Goal: Task Accomplishment & Management: Use online tool/utility

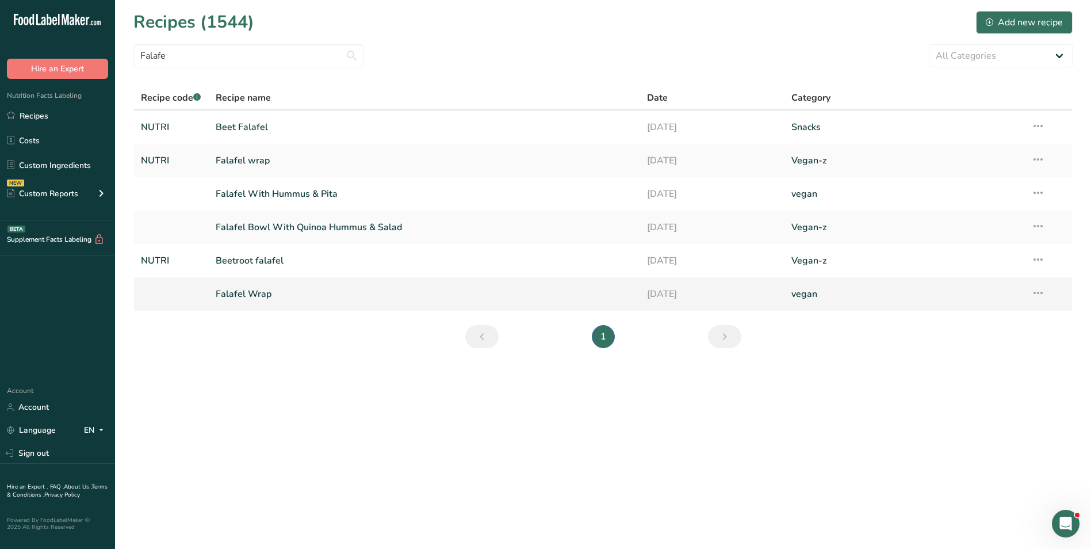
click at [274, 301] on link "Falafel Wrap" at bounding box center [425, 294] width 418 height 24
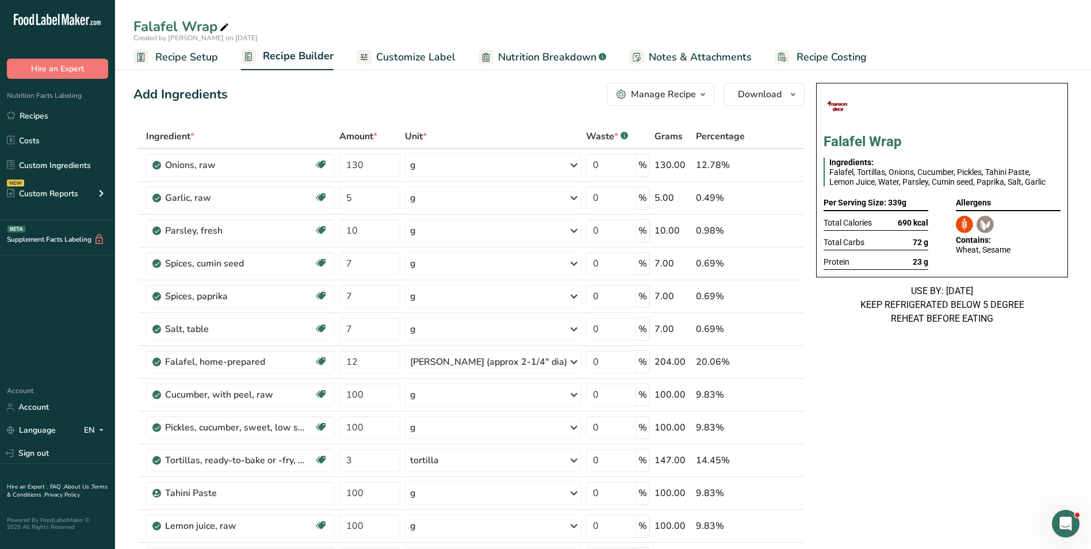
click at [644, 102] on button "Manage Recipe" at bounding box center [661, 94] width 108 height 23
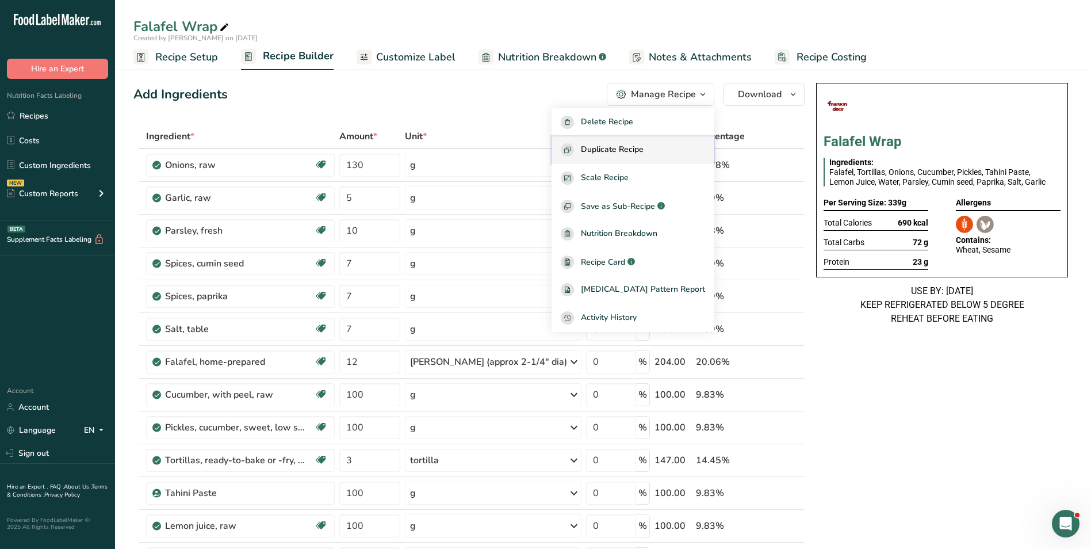
click at [650, 141] on button "Duplicate Recipe" at bounding box center [633, 150] width 163 height 28
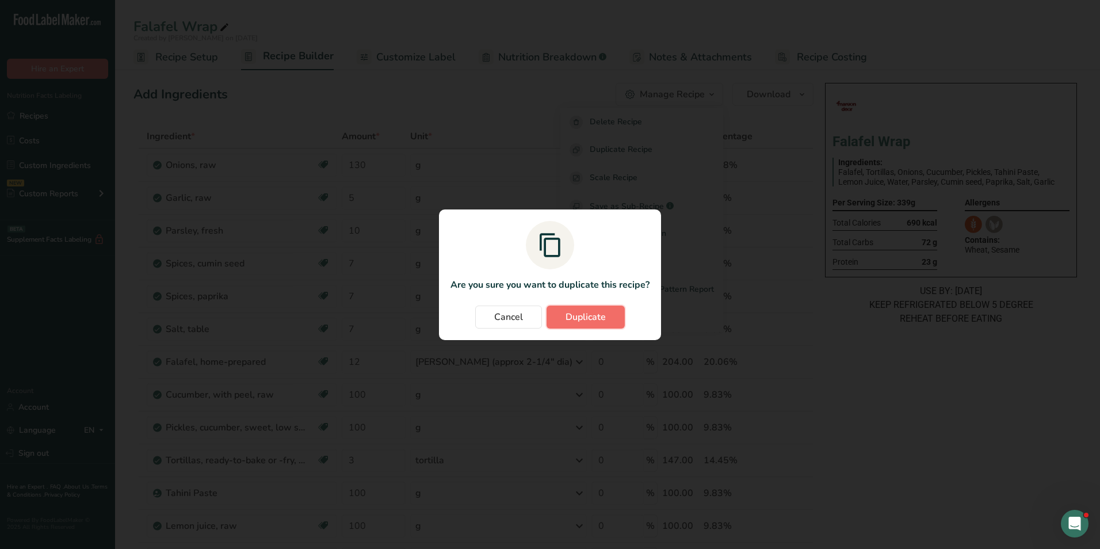
click at [589, 326] on button "Duplicate" at bounding box center [585, 316] width 78 height 23
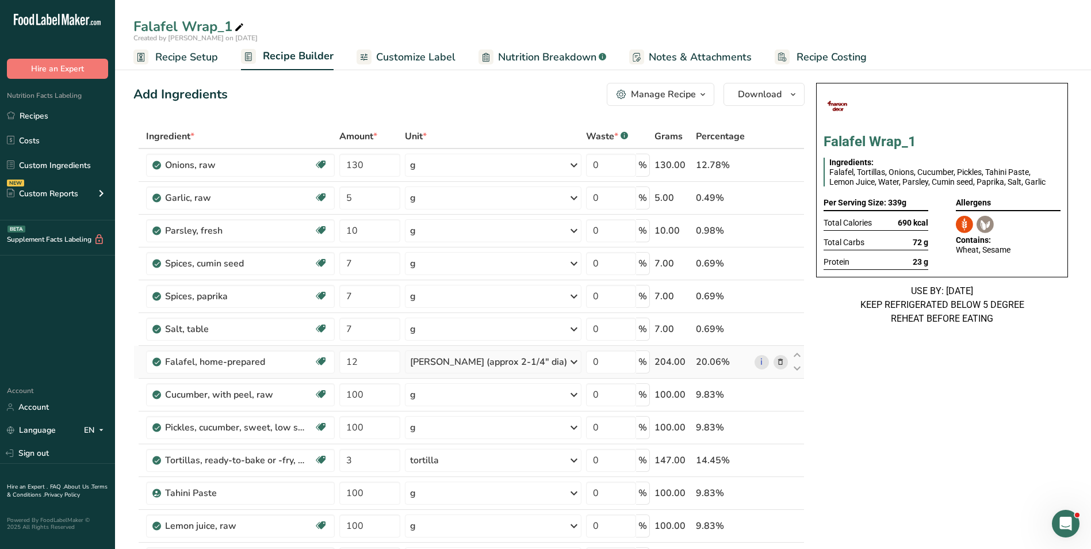
click at [783, 362] on icon at bounding box center [780, 362] width 8 height 12
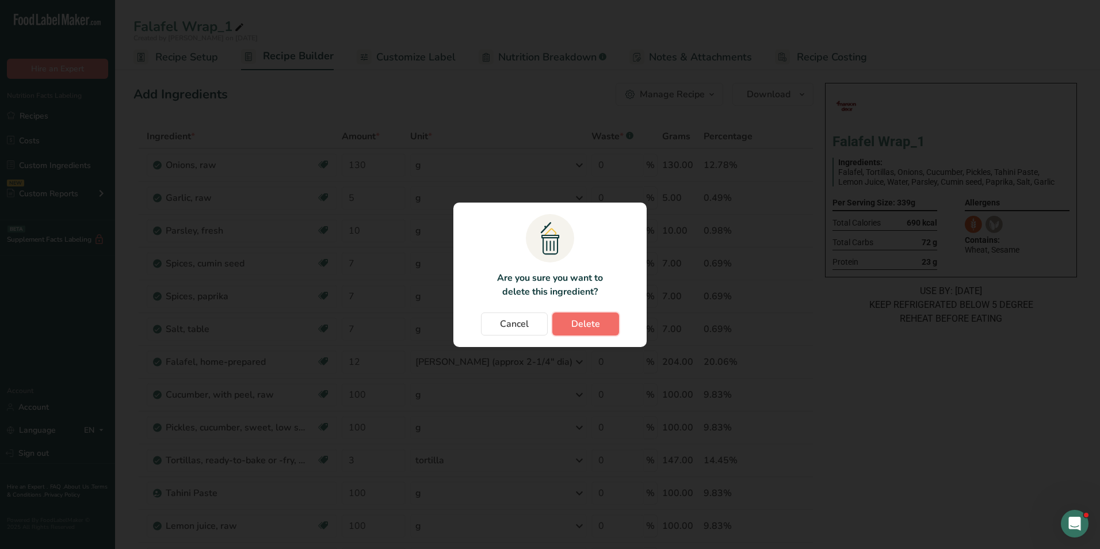
click at [575, 317] on span "Delete" at bounding box center [585, 324] width 29 height 14
type input "100"
type input "3"
type input "100"
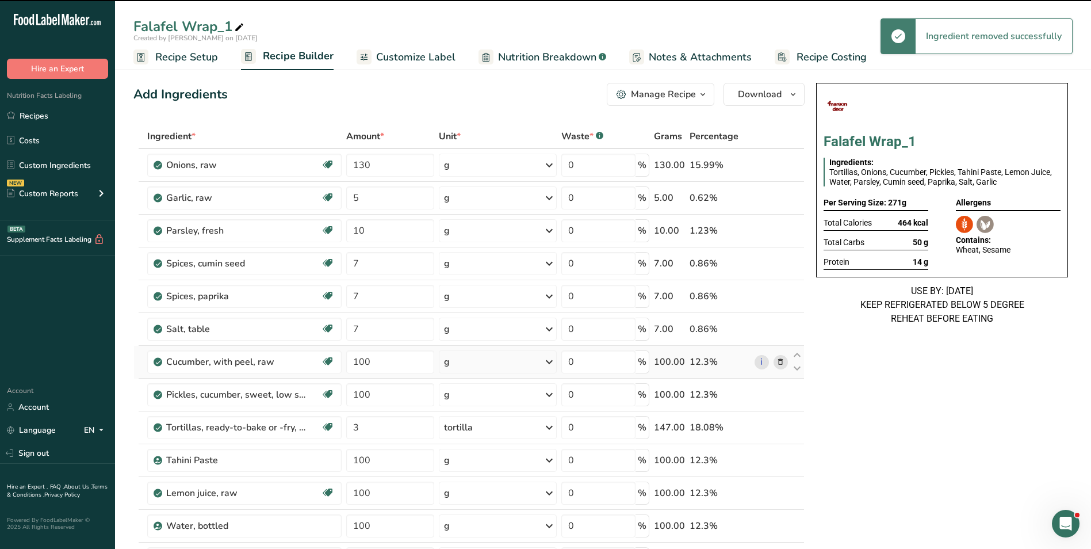
click at [782, 357] on icon at bounding box center [780, 362] width 8 height 12
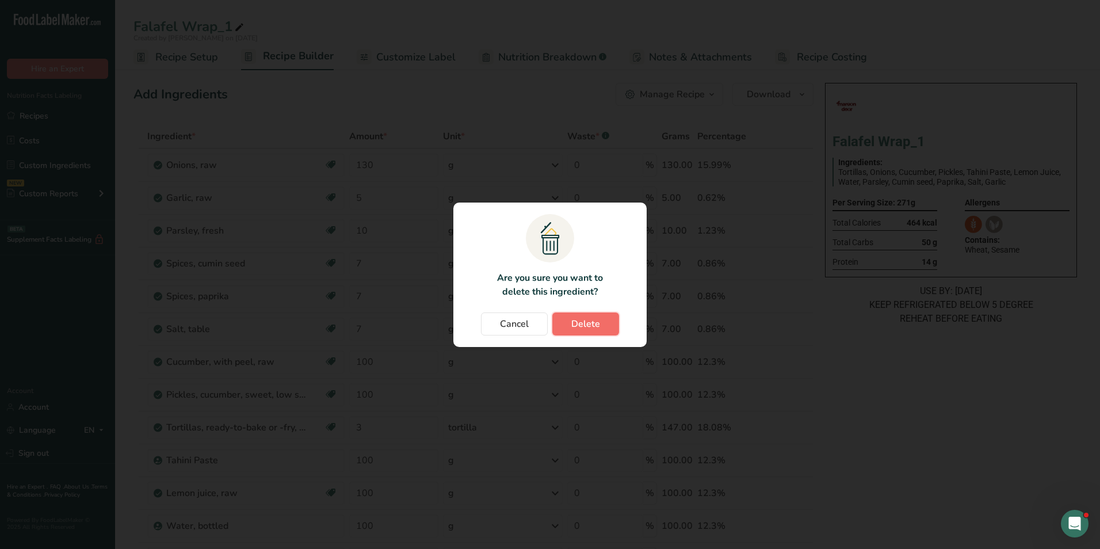
click at [588, 313] on button "Delete" at bounding box center [585, 323] width 67 height 23
type input "3"
type input "100"
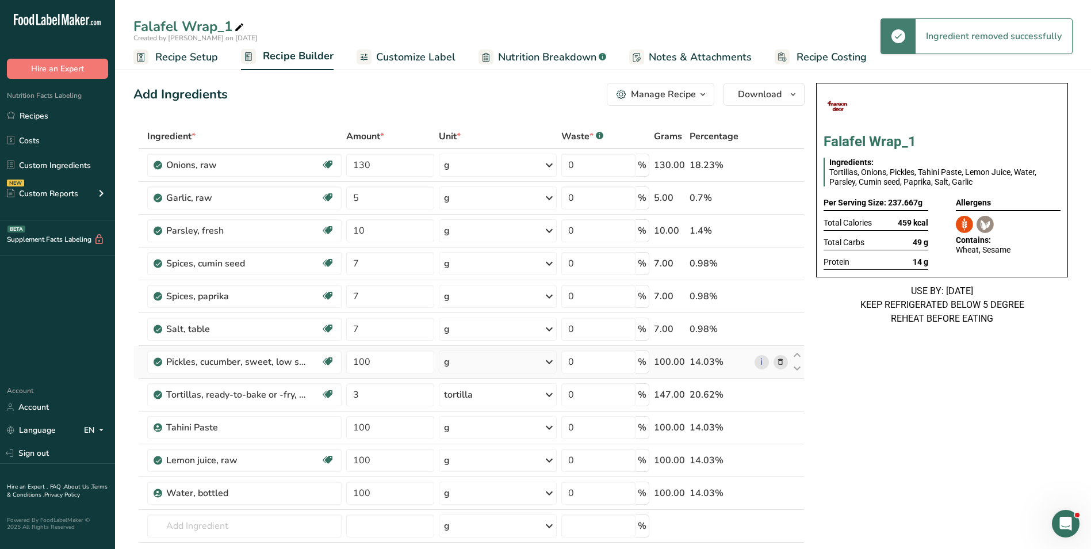
click at [775, 355] on span at bounding box center [781, 362] width 14 height 14
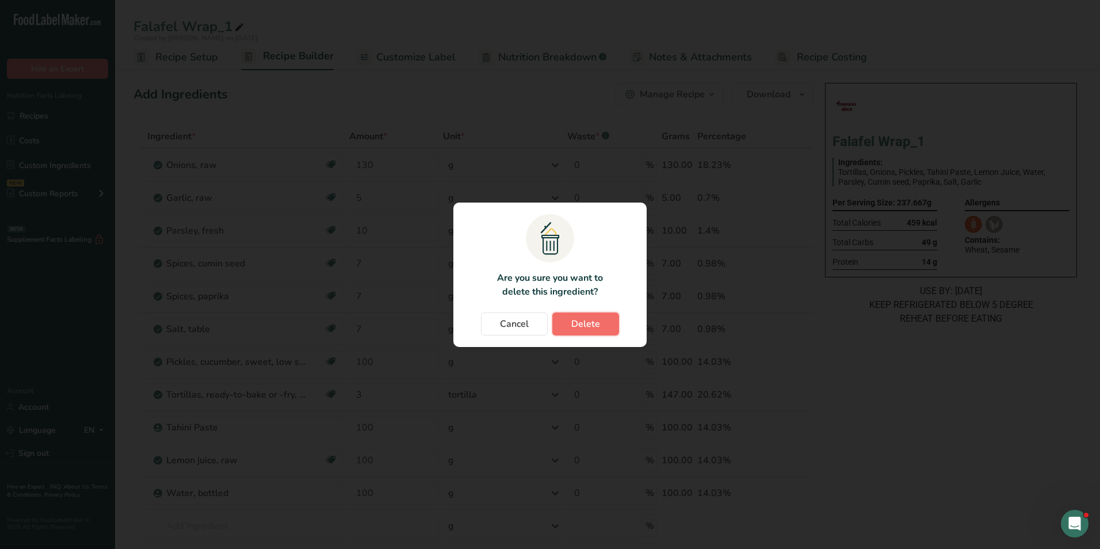
click at [601, 325] on button "Delete" at bounding box center [585, 323] width 67 height 23
type input "3"
type input "100"
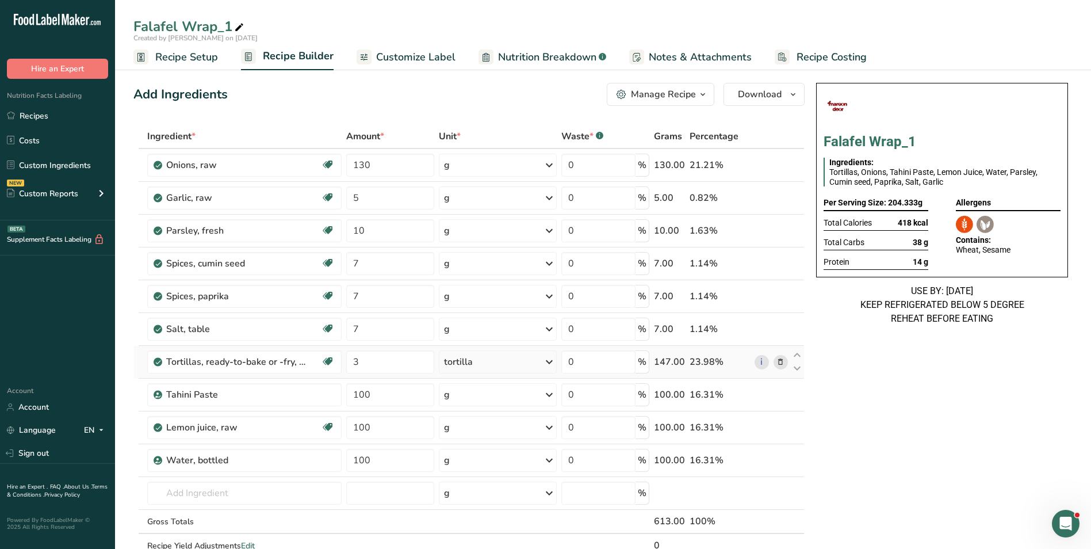
click at [777, 365] on icon at bounding box center [780, 362] width 8 height 12
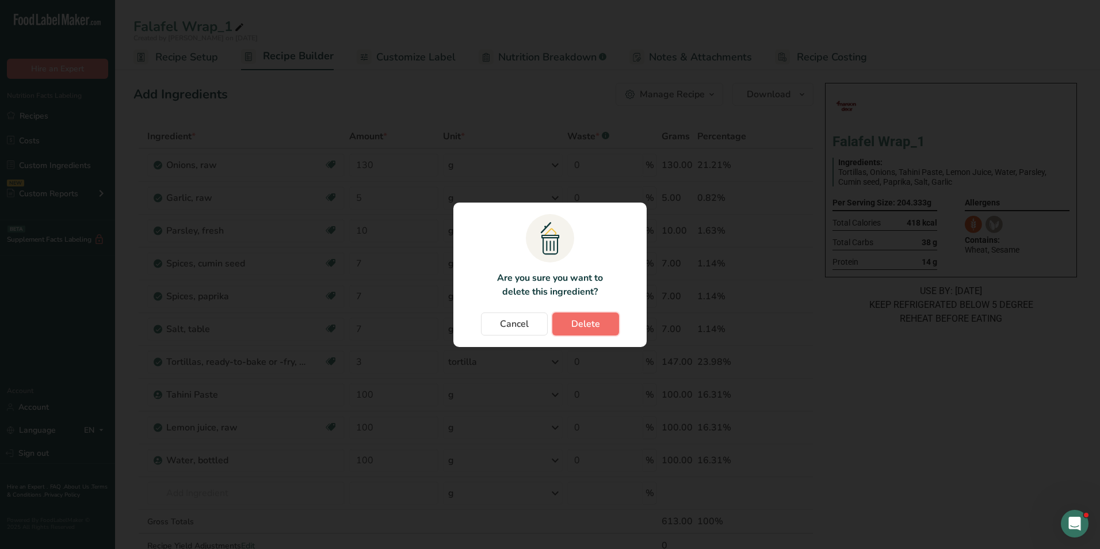
click at [610, 328] on button "Delete" at bounding box center [585, 323] width 67 height 23
type input "100"
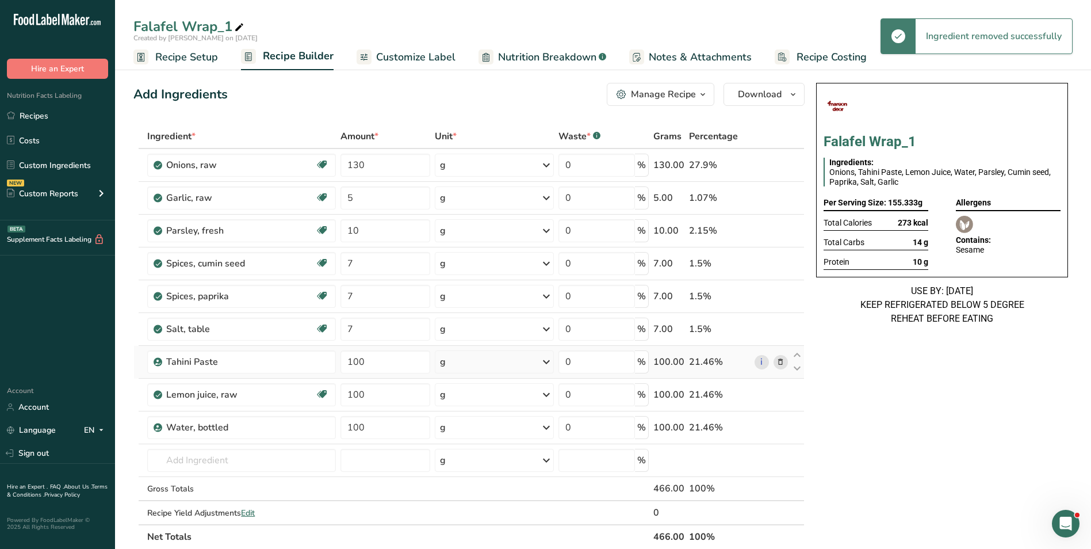
click at [782, 359] on icon at bounding box center [780, 362] width 8 height 12
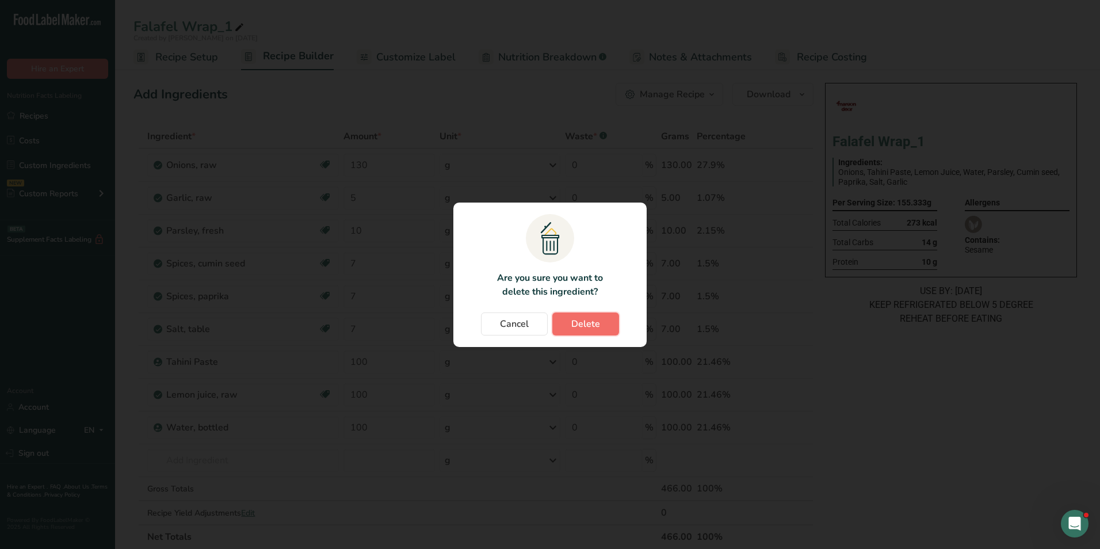
click at [580, 320] on span "Delete" at bounding box center [585, 324] width 29 height 14
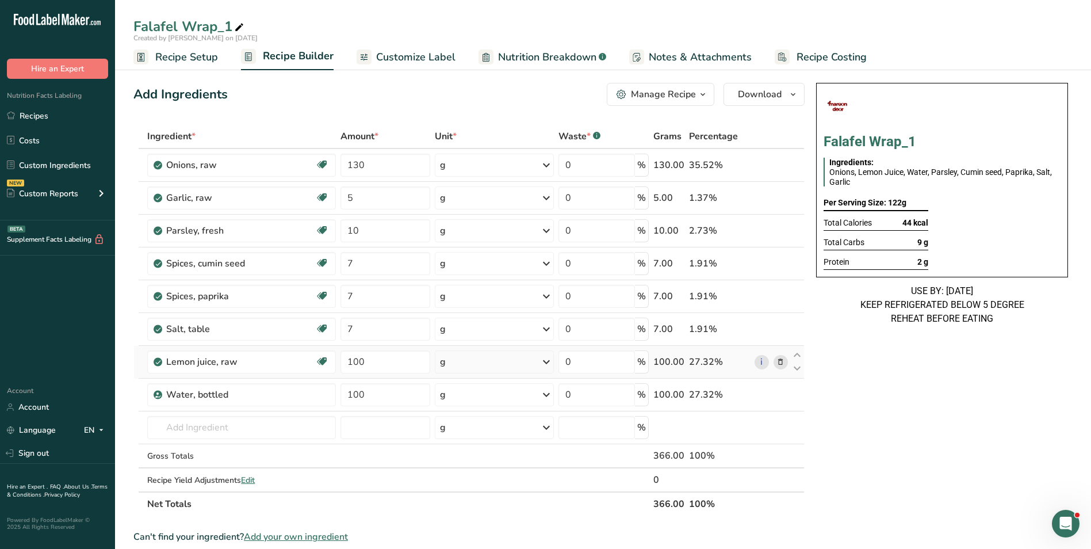
click at [783, 360] on icon at bounding box center [780, 362] width 8 height 12
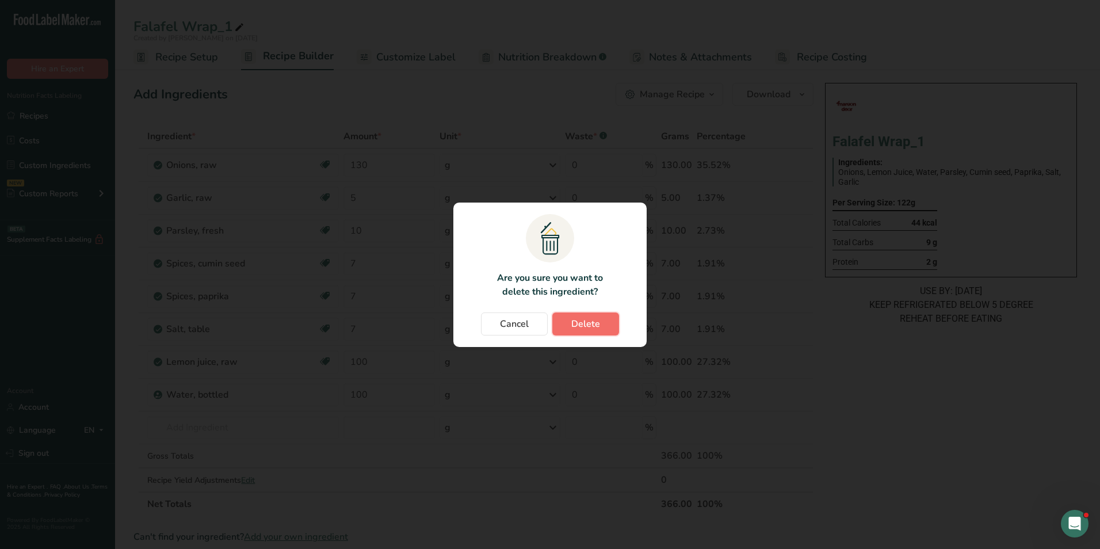
click at [603, 329] on button "Delete" at bounding box center [585, 323] width 67 height 23
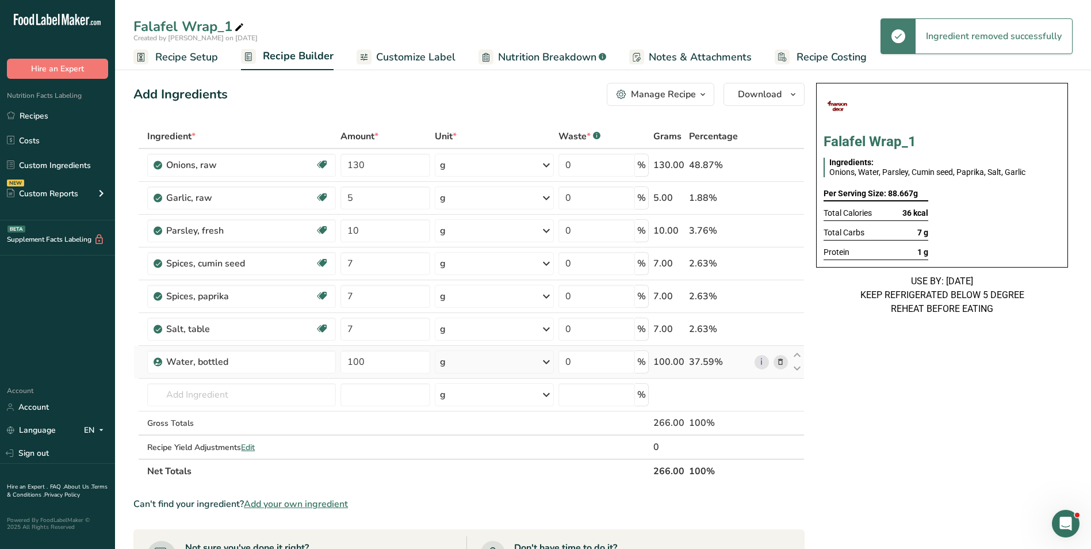
click at [783, 358] on icon at bounding box center [780, 362] width 8 height 12
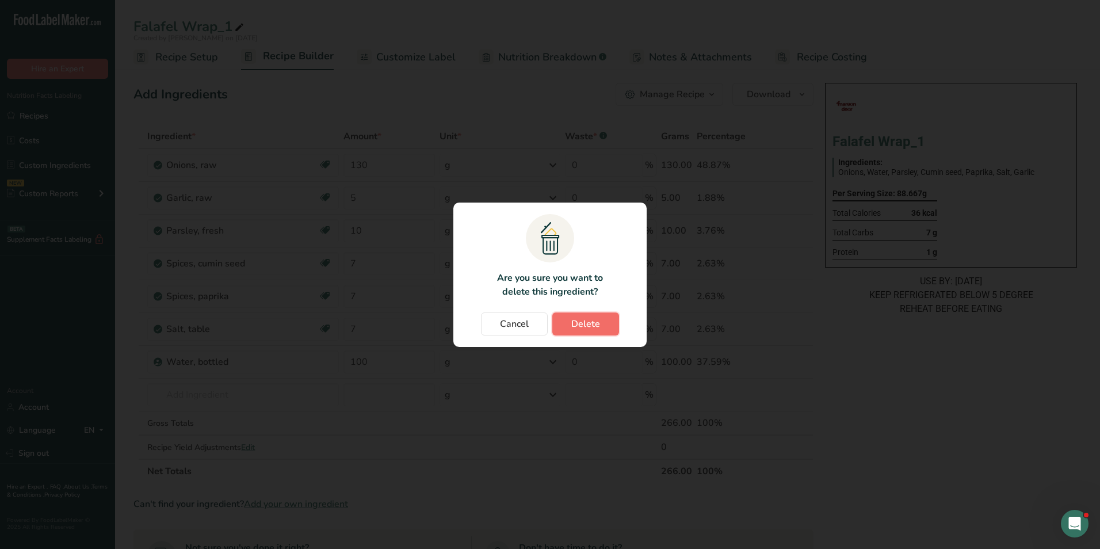
click at [595, 316] on button "Delete" at bounding box center [585, 323] width 67 height 23
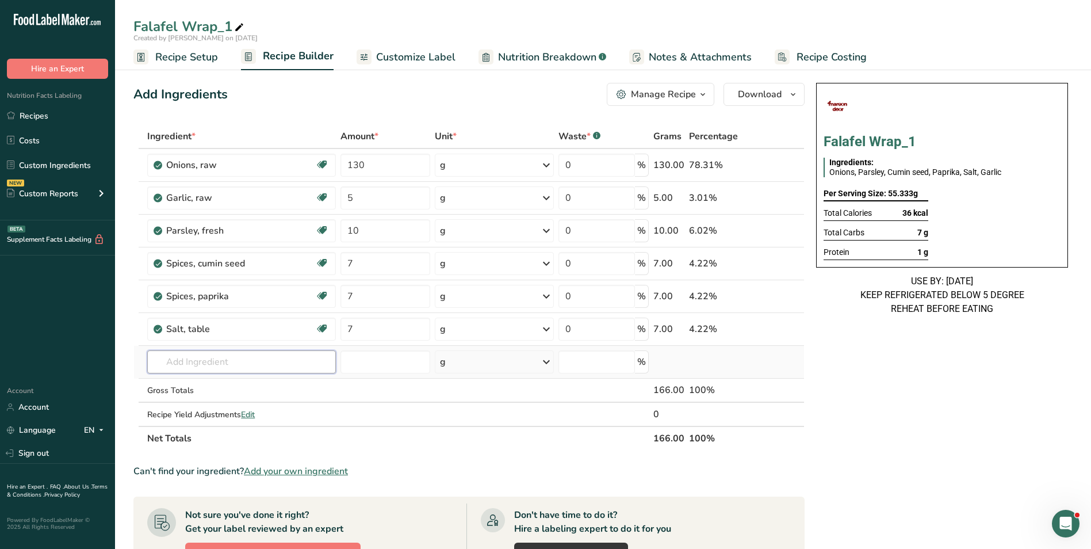
click at [211, 363] on input "text" at bounding box center [241, 361] width 189 height 23
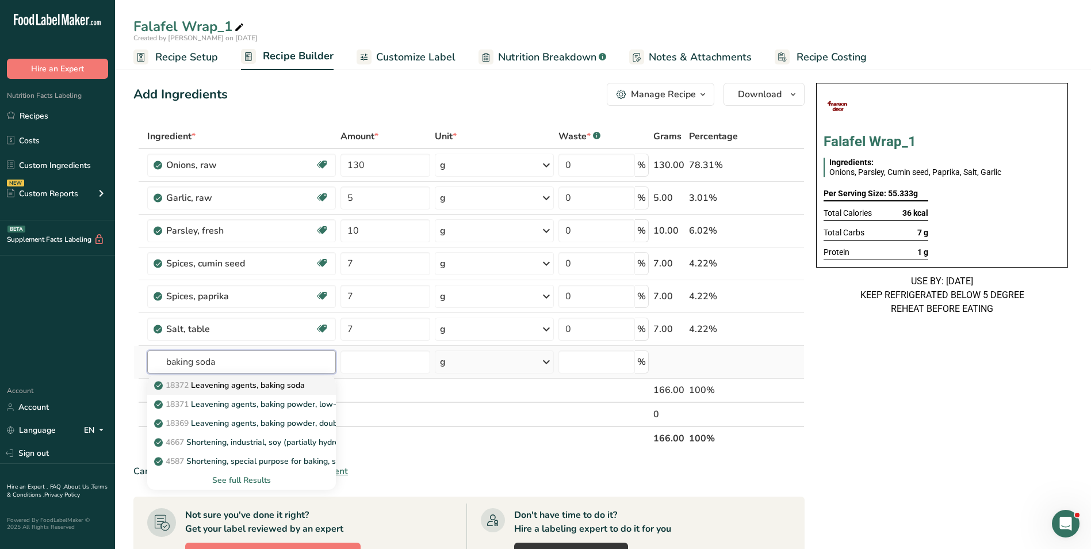
type input "baking soda"
click at [283, 387] on p "18372 Leavening agents, baking soda" at bounding box center [230, 385] width 148 height 12
type input "Leavening agents, baking soda"
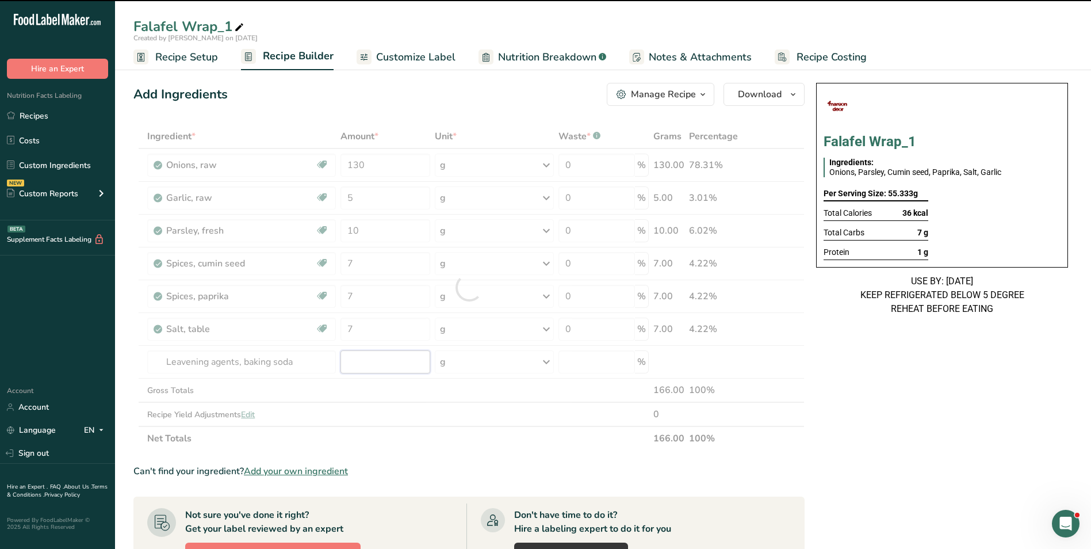
type input "0"
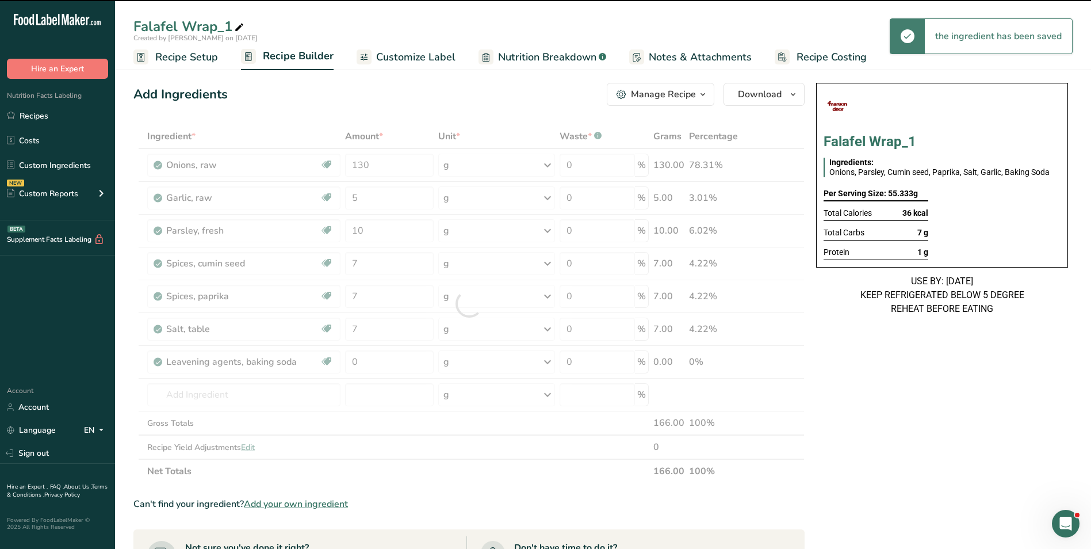
click at [259, 380] on div at bounding box center [468, 303] width 671 height 359
click at [256, 388] on div at bounding box center [468, 303] width 671 height 359
click at [253, 393] on div at bounding box center [468, 303] width 671 height 359
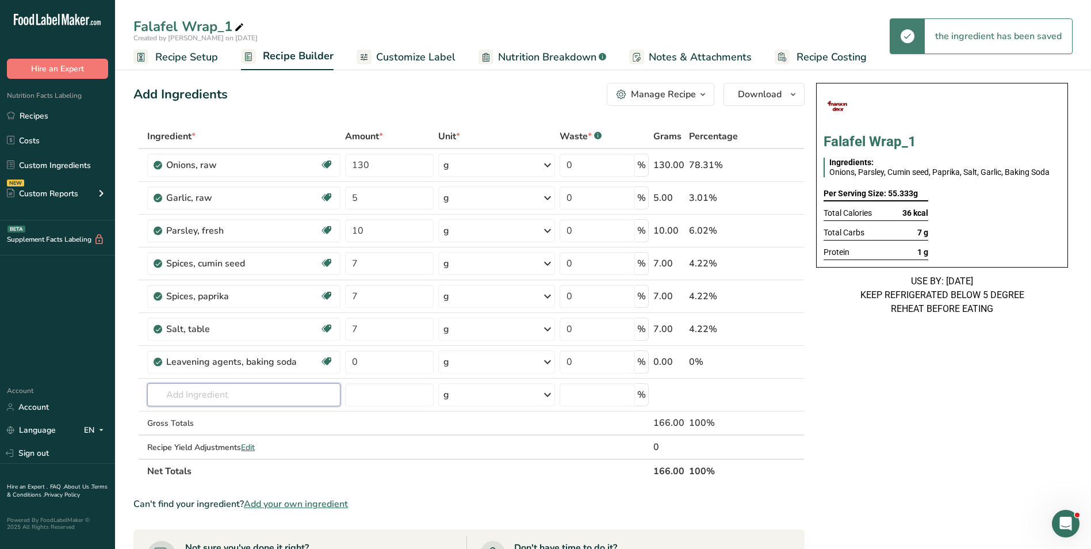
click at [253, 393] on input "text" at bounding box center [243, 394] width 193 height 23
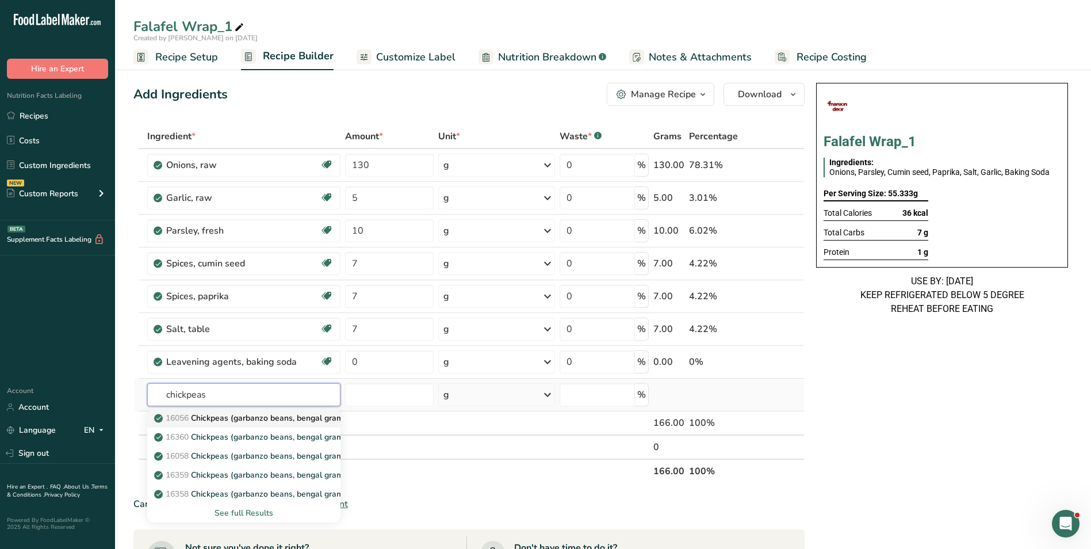
type input "chickpeas"
click at [251, 419] on p "16056 Chickpeas (garbanzo beans, bengal gram), mature seeds, raw" at bounding box center [287, 418] width 263 height 12
type input "Chickpeas (garbanzo beans, bengal gram), mature seeds, raw"
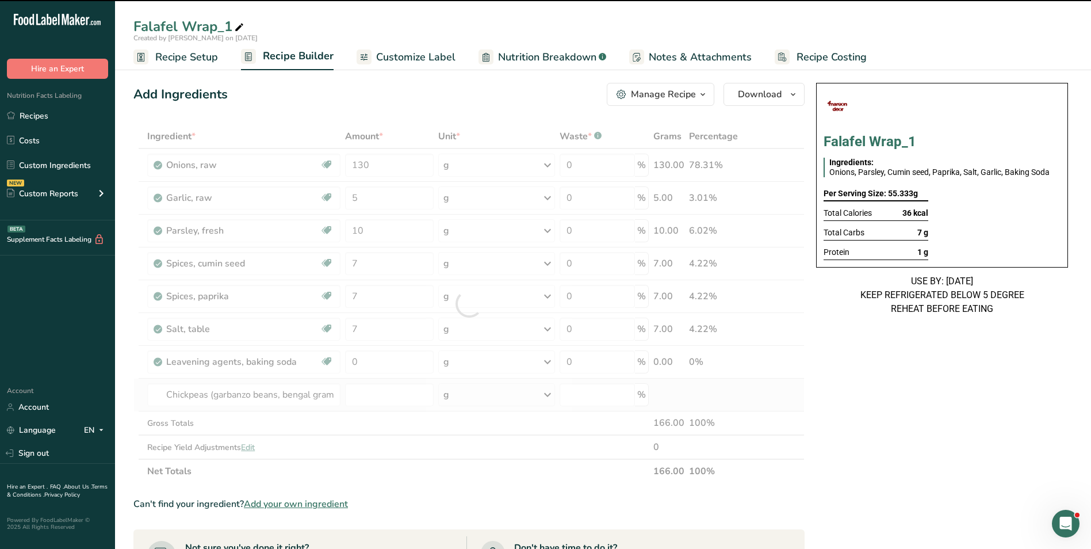
type input "0"
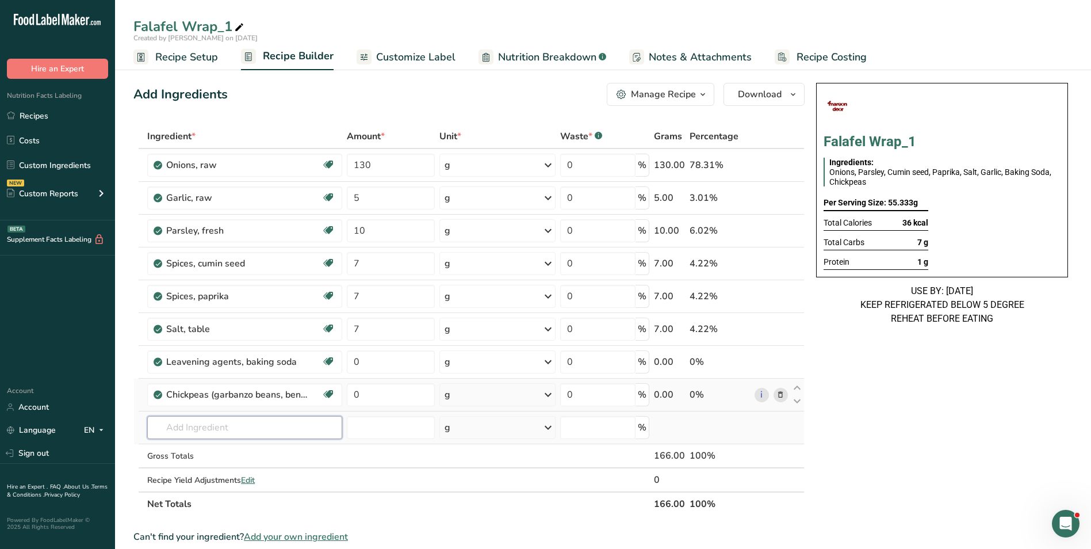
click at [243, 422] on input "text" at bounding box center [244, 427] width 195 height 23
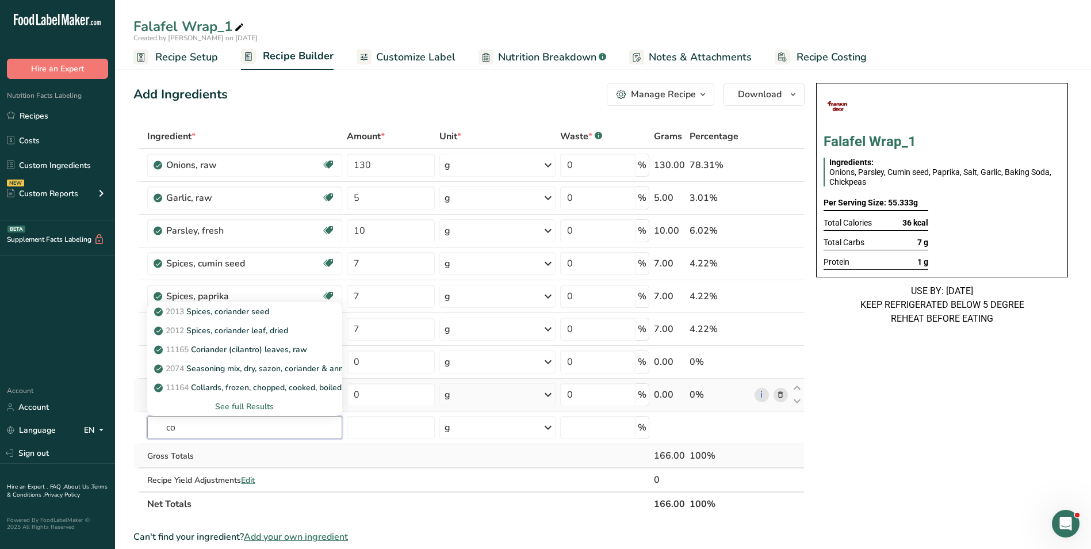
type input "c"
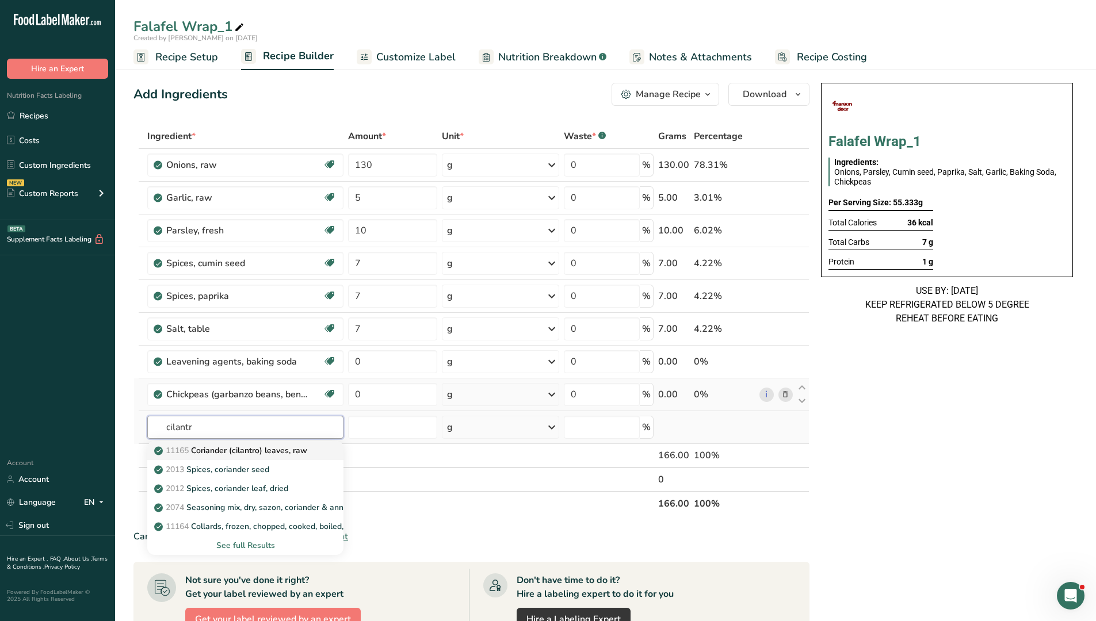
type input "cilantr"
click at [223, 453] on p "11165 Coriander (cilantro) leaves, raw" at bounding box center [231, 451] width 151 height 12
type input "Coriander (cilantro) leaves, raw"
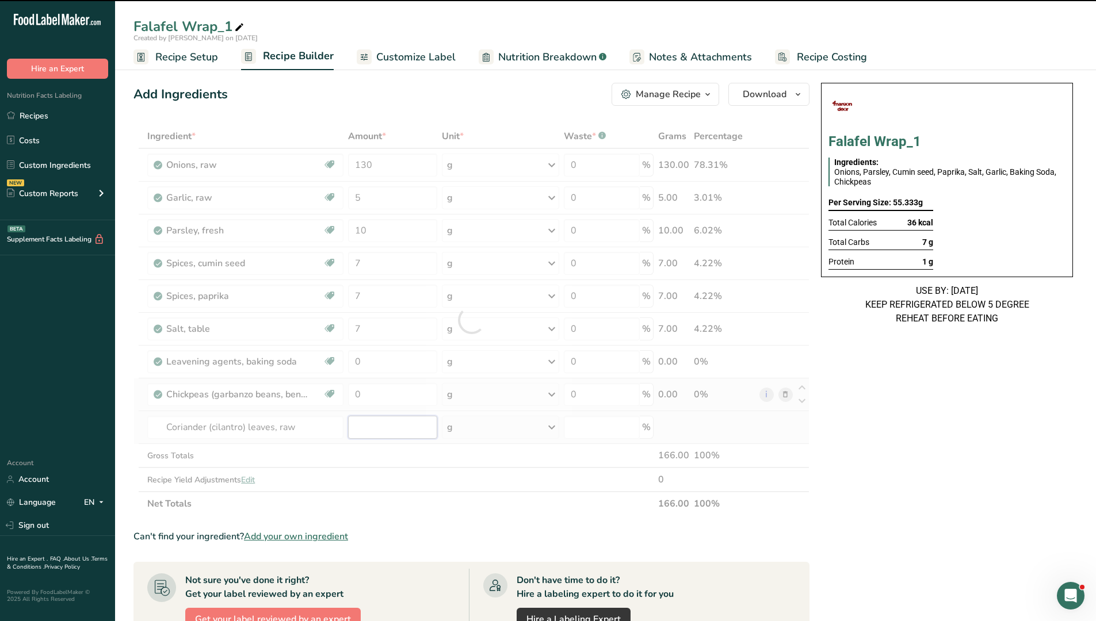
type input "0"
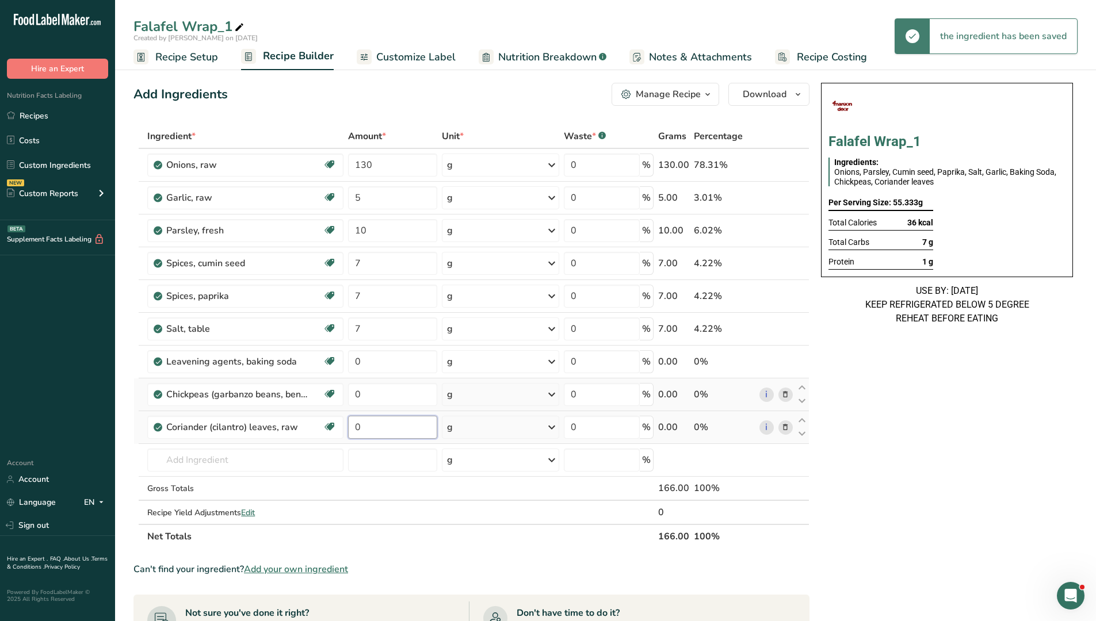
click at [355, 433] on input "0" at bounding box center [392, 427] width 89 height 23
type input "10"
click at [357, 392] on input "0" at bounding box center [392, 394] width 89 height 23
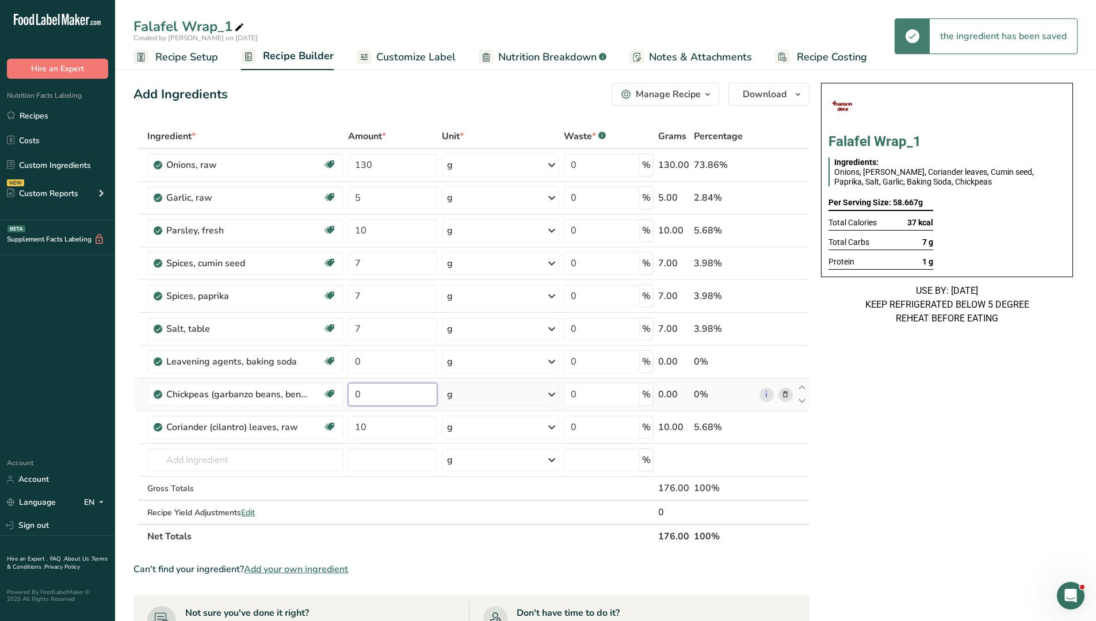
click at [357, 392] on input "0" at bounding box center [392, 394] width 89 height 23
type input "20"
click at [356, 362] on input "0" at bounding box center [392, 361] width 89 height 23
type input "1"
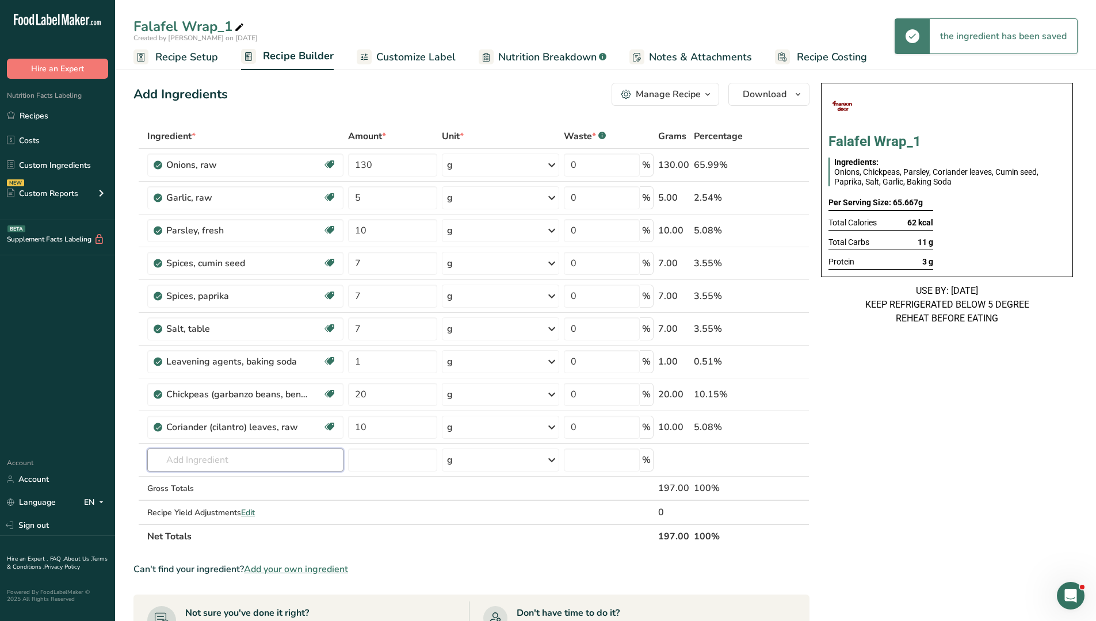
click at [192, 457] on input "text" at bounding box center [245, 460] width 196 height 23
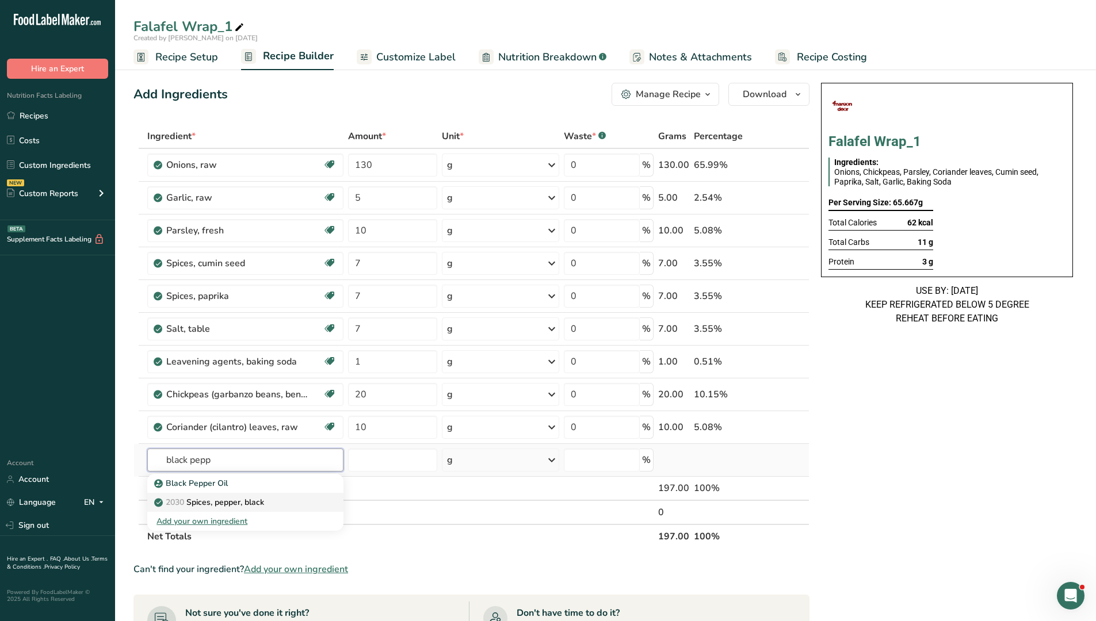
type input "black pepp"
click at [220, 503] on p "2030 Spices, pepper, black" at bounding box center [210, 502] width 108 height 12
type input "Spices, pepper, black"
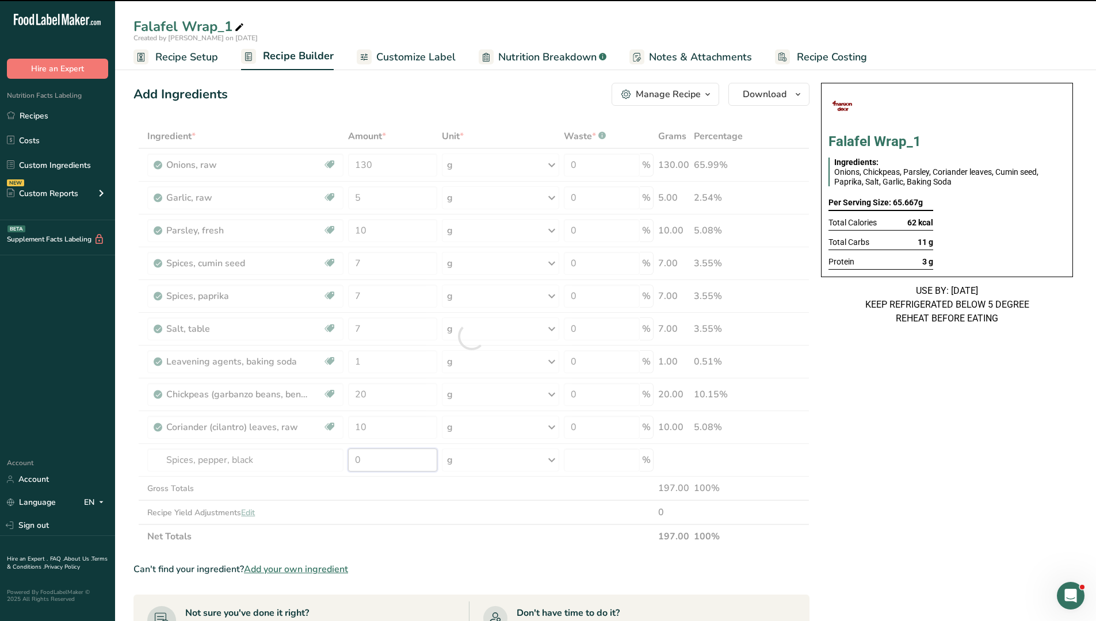
type input "1"
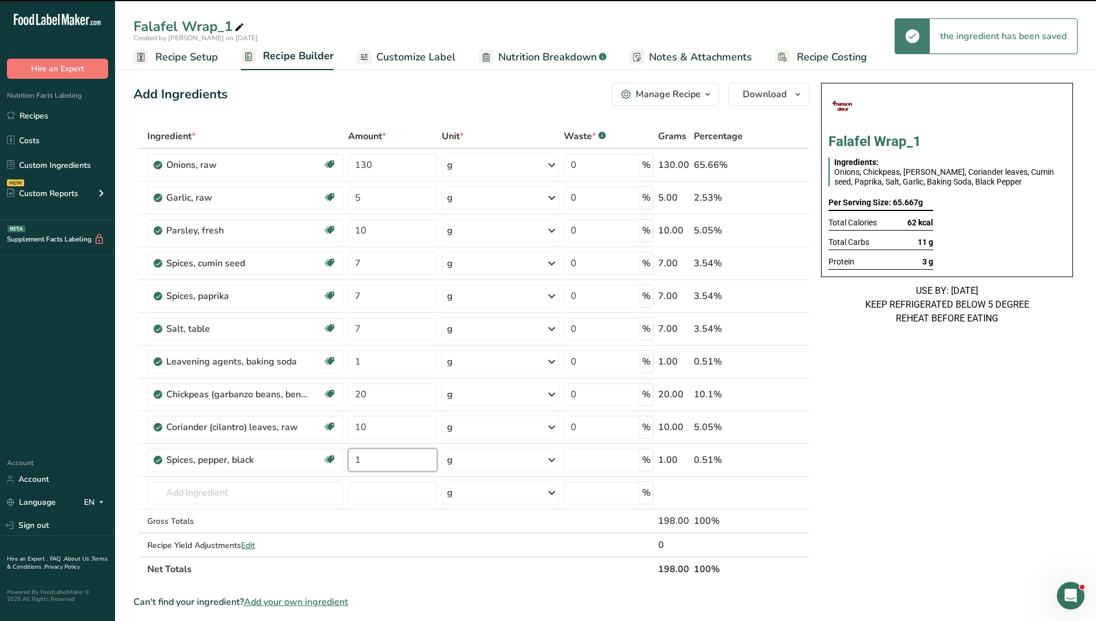
type input "0"
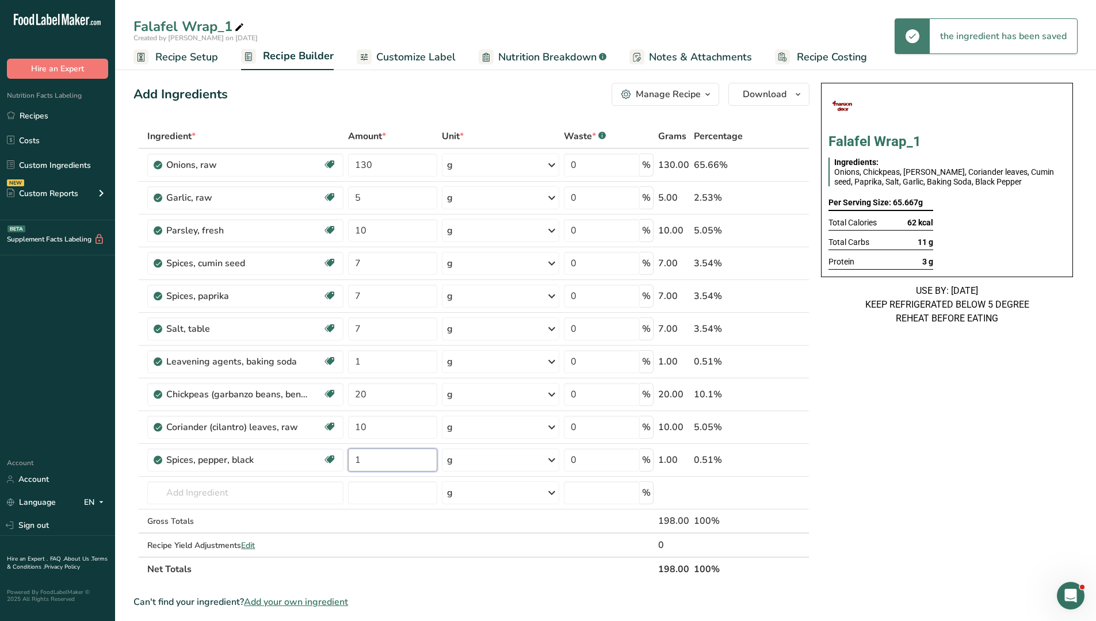
type input "1"
click at [363, 164] on input "130" at bounding box center [392, 165] width 89 height 23
type input "100"
click at [238, 29] on icon at bounding box center [239, 28] width 10 height 16
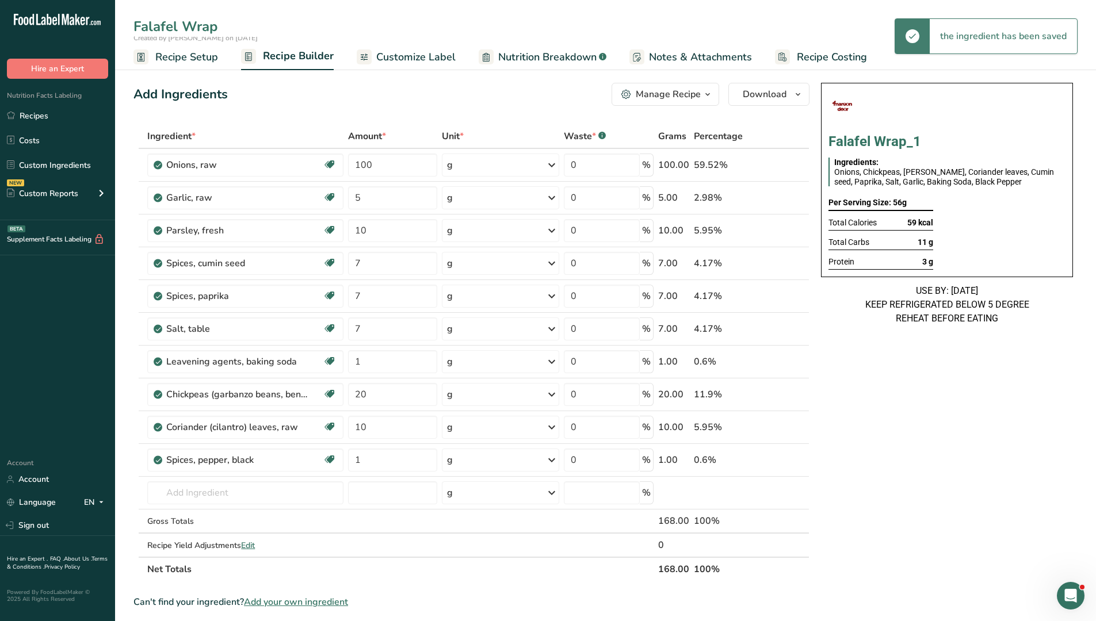
type input "Falafel Wrap"
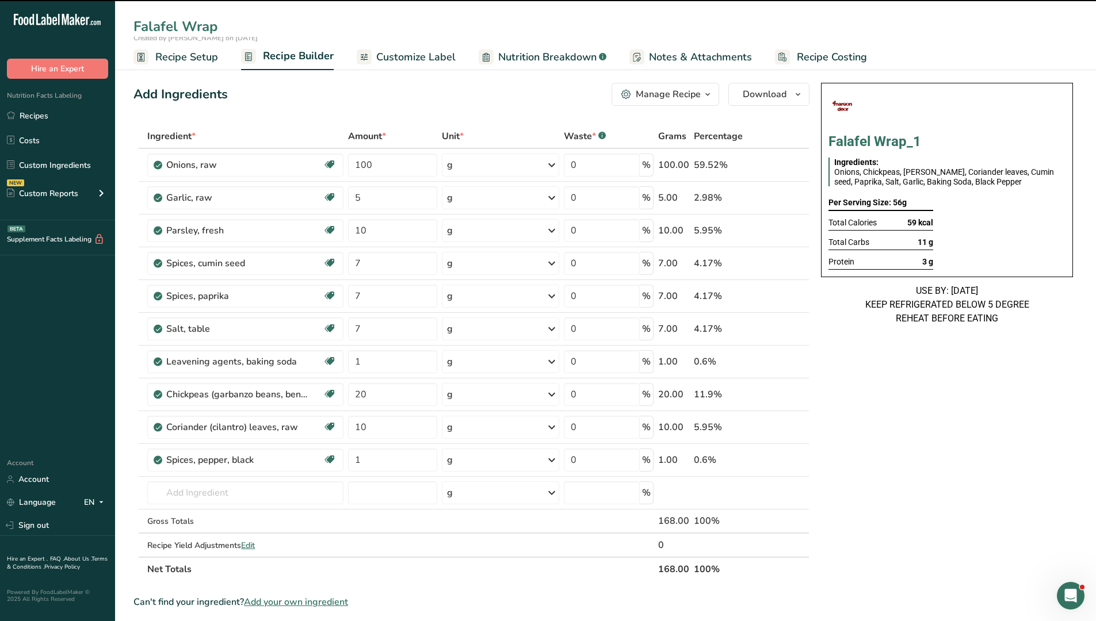
click at [422, 56] on span "Customize Label" at bounding box center [415, 57] width 79 height 16
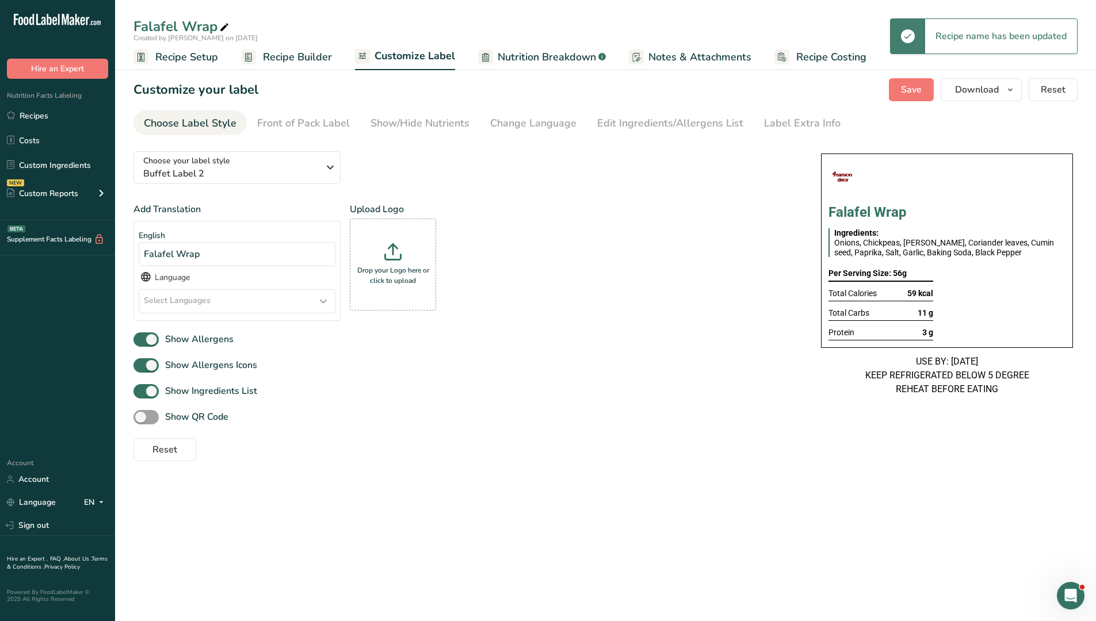
click at [717, 249] on div "Add Translation English Falafel Wrap Language Select Languages Afar [GEOGRAPHIC…" at bounding box center [465, 266] width 664 height 128
click at [633, 224] on div "Add Translation English Falafel Wrap Language Select Languages Afar [GEOGRAPHIC…" at bounding box center [465, 266] width 664 height 128
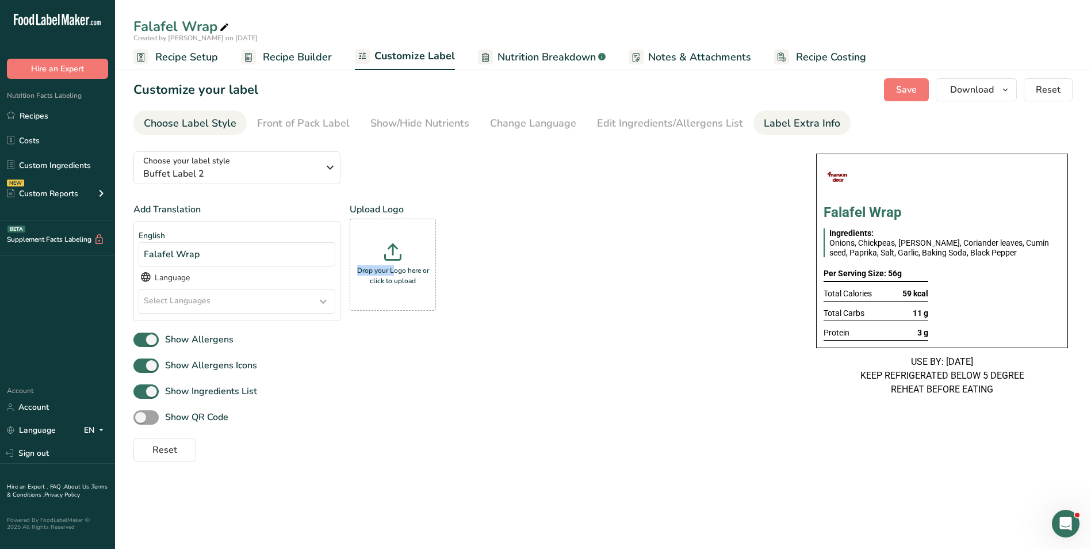
click at [788, 127] on div "Label Extra Info" at bounding box center [802, 124] width 76 height 16
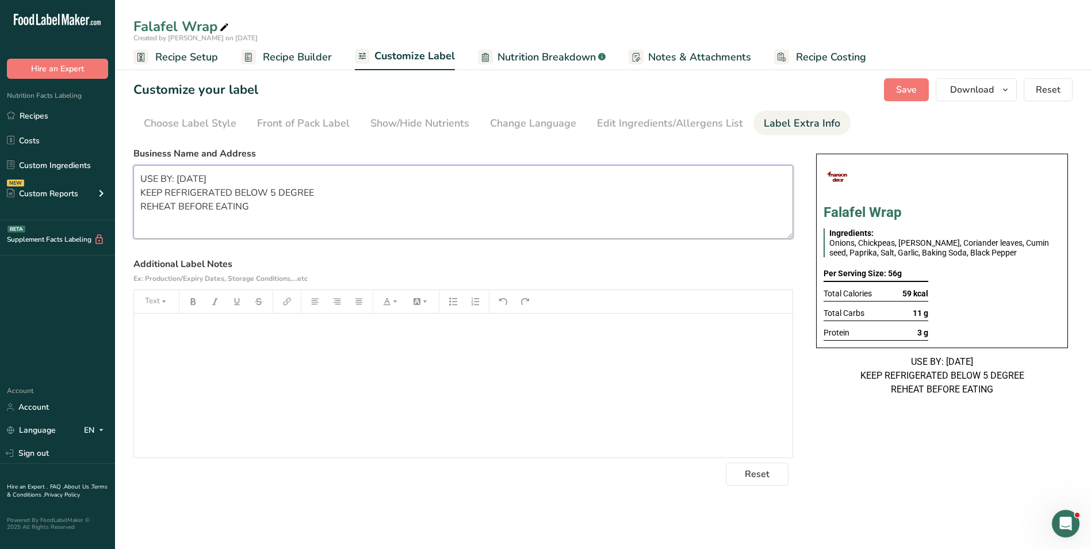
click at [281, 193] on textarea "USE BY: [DATE] KEEP REFRIGERATED BELOW 5 DEGREE REHEAT BEFORE EATING" at bounding box center [463, 202] width 660 height 74
paste textarea "BREAKFAST Use by: [DATE] Storage: Keep Refrigerated under 5 degrees Heating: Re…"
click at [177, 177] on textarea "BREAKFAST Use by: [DATE] Storage: Keep Refrigerated under 5 degrees Heating: Re…" at bounding box center [463, 202] width 660 height 74
type textarea "SNACK Use by: [DATE] Storage: Keep Refrigerated under 5 degrees Heating: Reheat…"
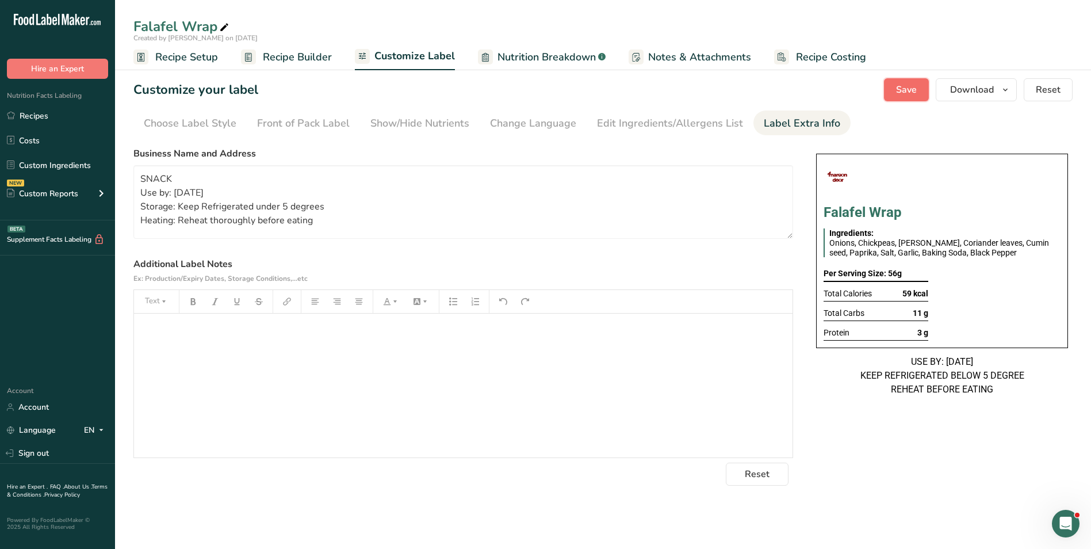
click at [896, 93] on button "Save" at bounding box center [906, 89] width 45 height 23
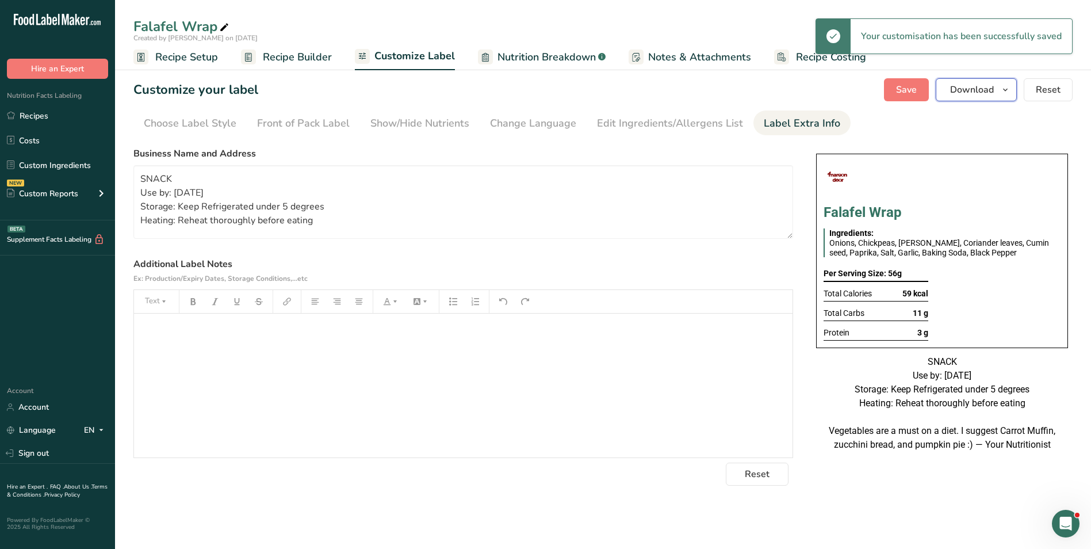
click at [954, 90] on span "Download" at bounding box center [972, 90] width 44 height 14
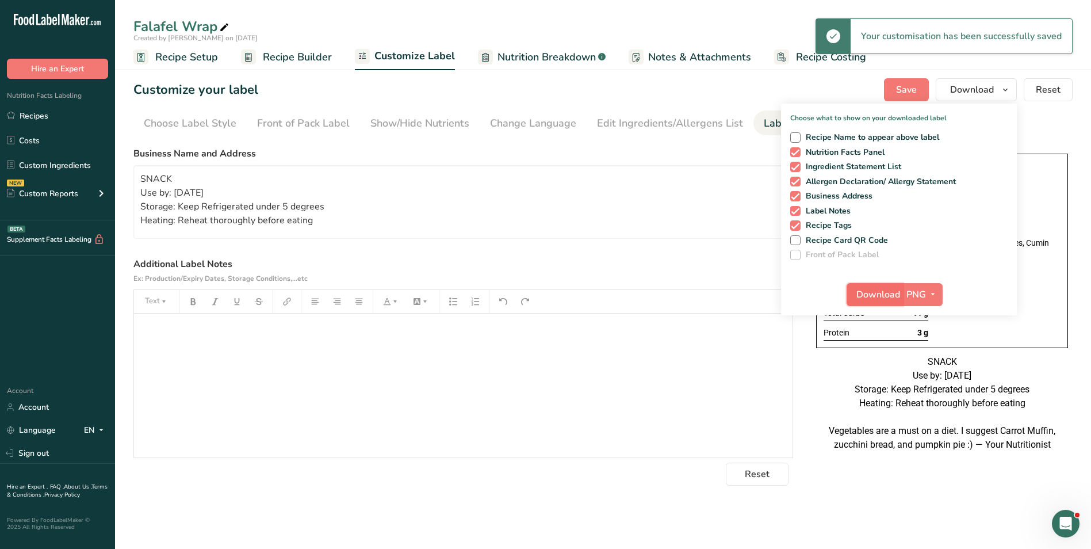
click at [860, 284] on button "Download" at bounding box center [875, 294] width 56 height 23
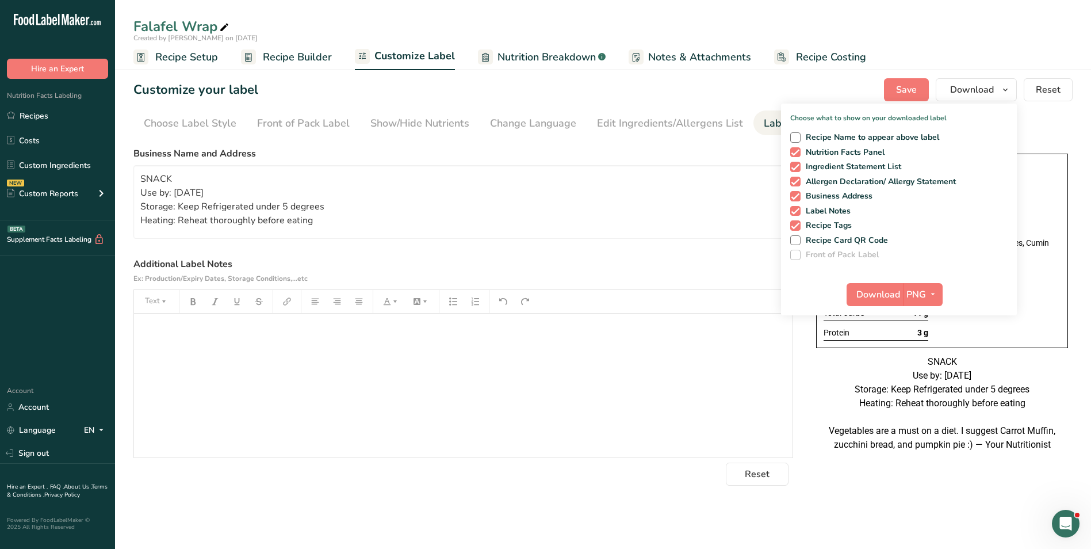
click at [193, 26] on div "Falafel Wrap" at bounding box center [182, 26] width 98 height 21
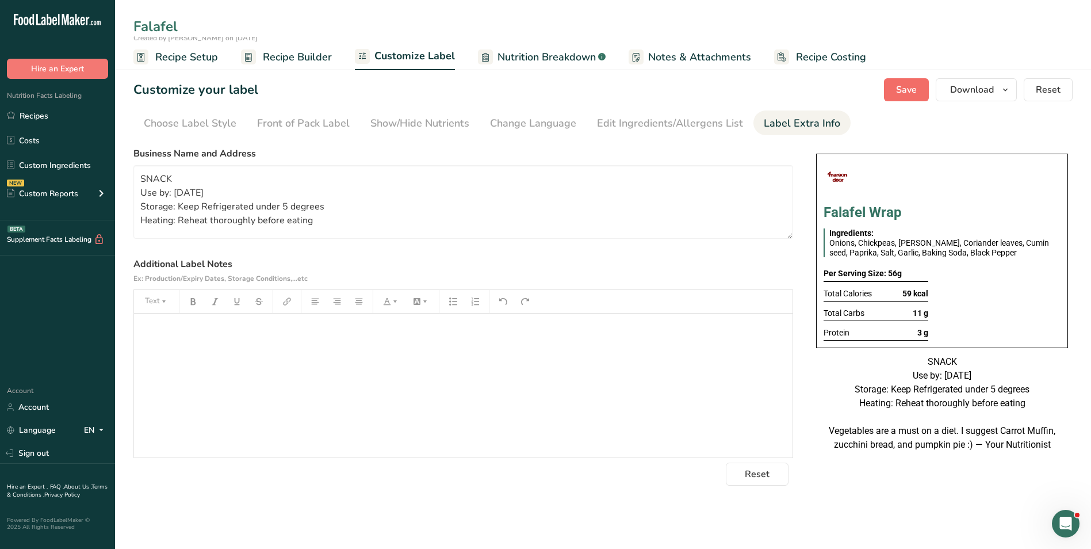
type input "Falafel"
click at [914, 96] on span "Save" at bounding box center [906, 90] width 21 height 14
click at [988, 85] on span "Download" at bounding box center [972, 90] width 44 height 14
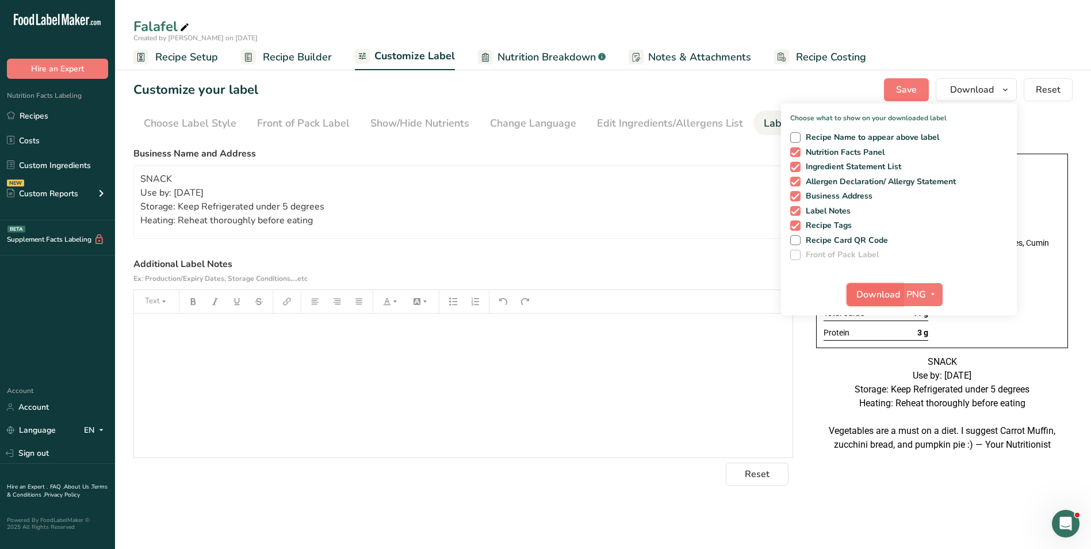
click at [867, 283] on button "Download" at bounding box center [875, 294] width 56 height 23
click at [24, 116] on link "Recipes" at bounding box center [57, 116] width 115 height 22
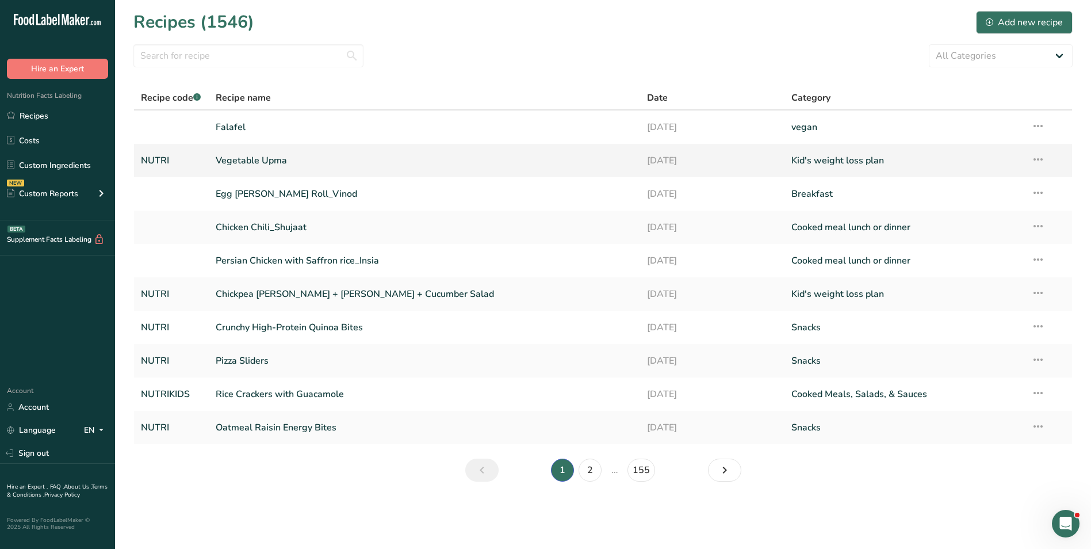
click at [281, 159] on link "Vegetable Upma" at bounding box center [425, 160] width 418 height 24
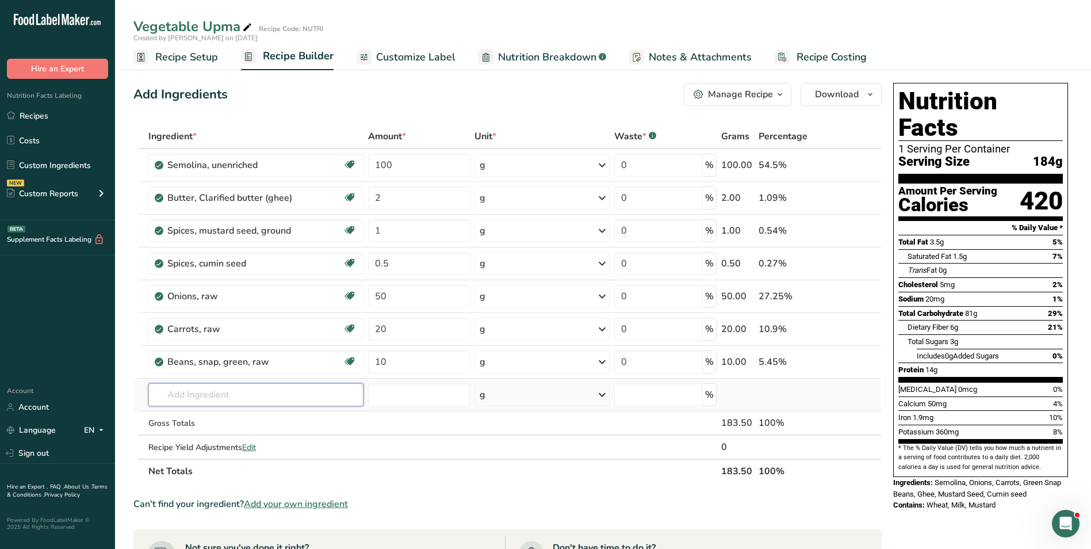
click at [223, 396] on input "text" at bounding box center [255, 394] width 215 height 23
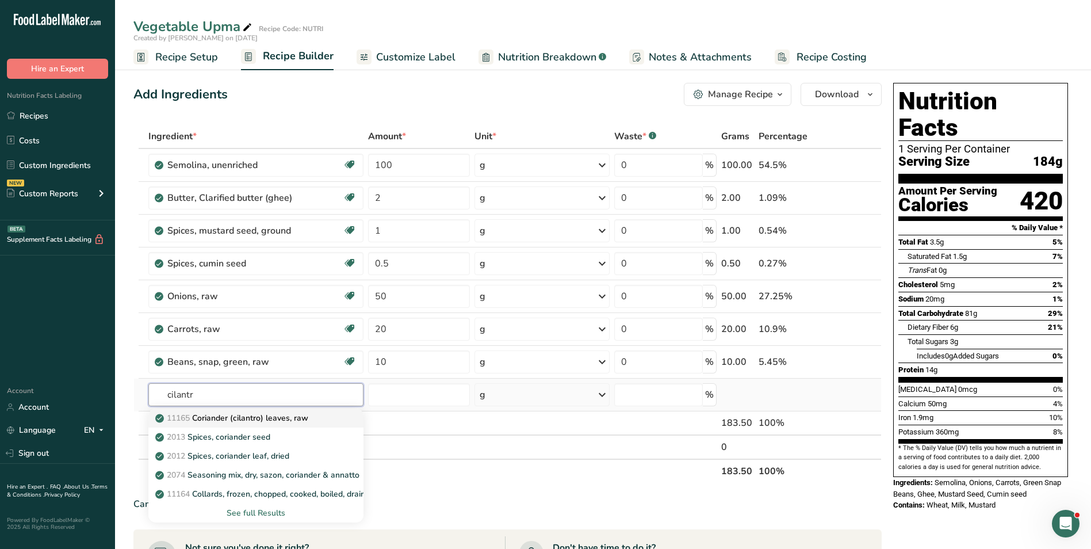
type input "cilantr"
click at [227, 416] on p "11165 Coriander (cilantro) leaves, raw" at bounding box center [233, 418] width 151 height 12
type input "Coriander (cilantro) leaves, raw"
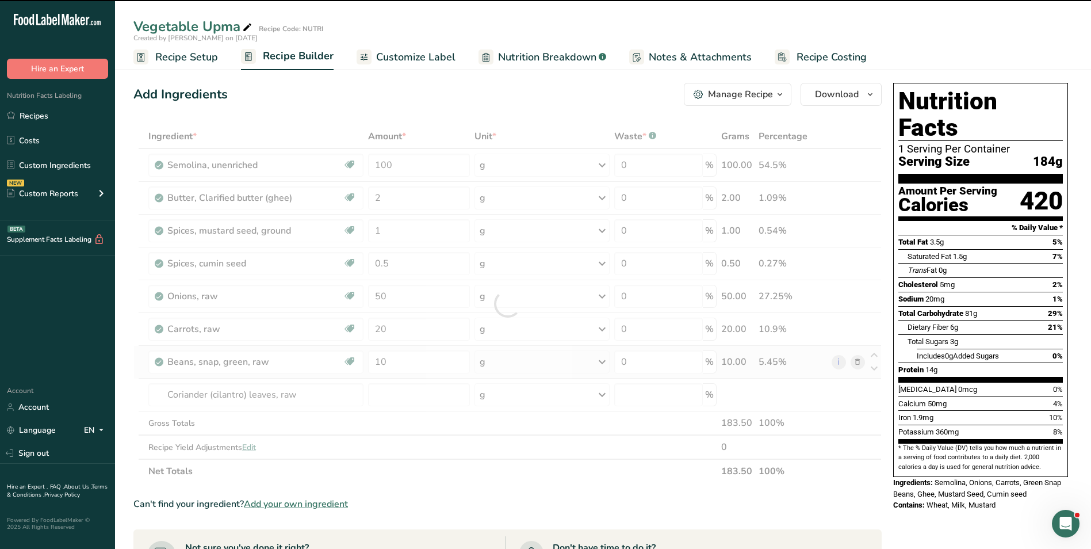
type input "0"
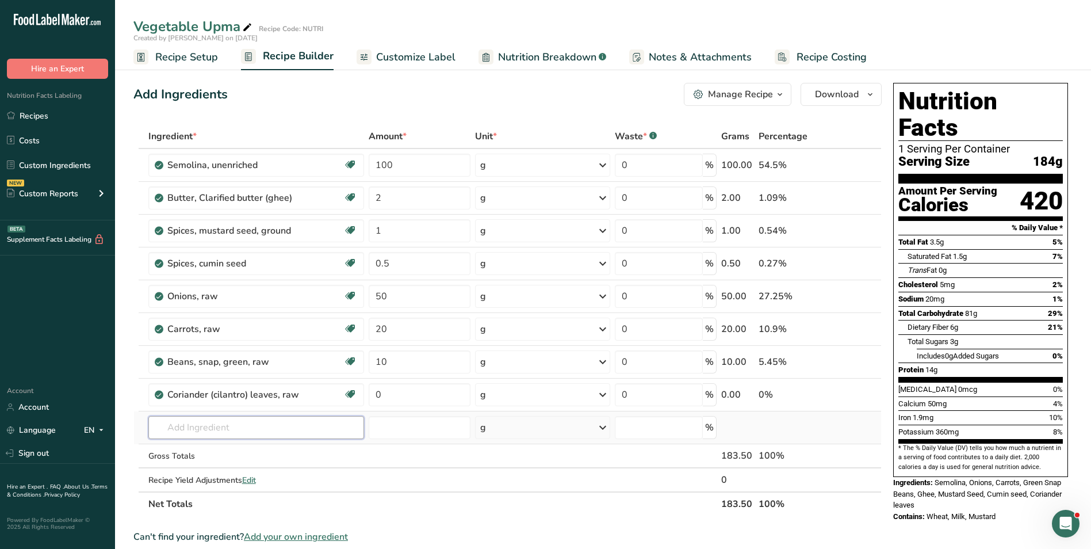
click at [201, 427] on input "text" at bounding box center [256, 427] width 216 height 23
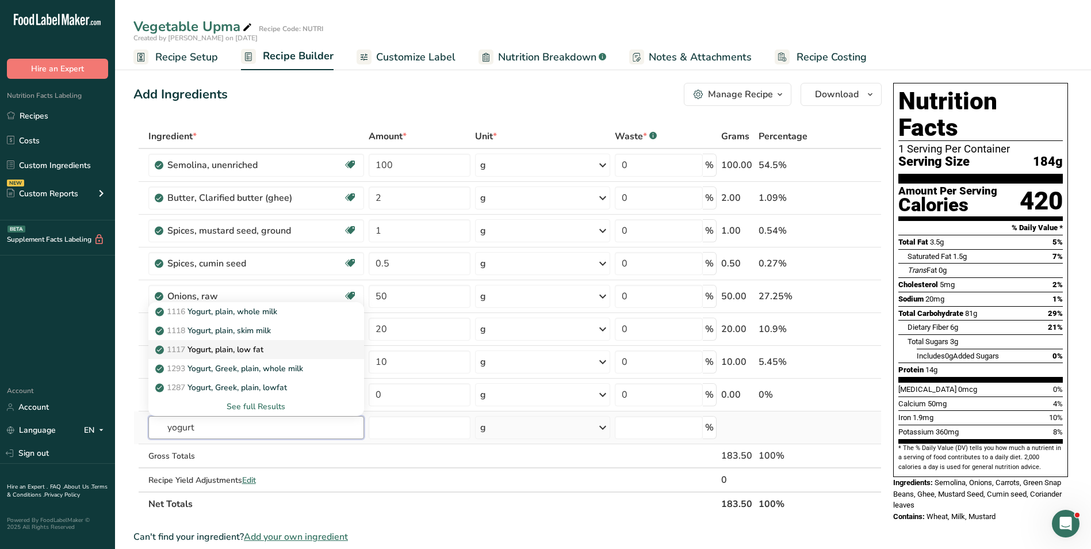
type input "yogurt"
click at [251, 350] on p "1117 Yogurt, plain, low fat" at bounding box center [211, 349] width 106 height 12
type input "Yogurt, plain, low fat"
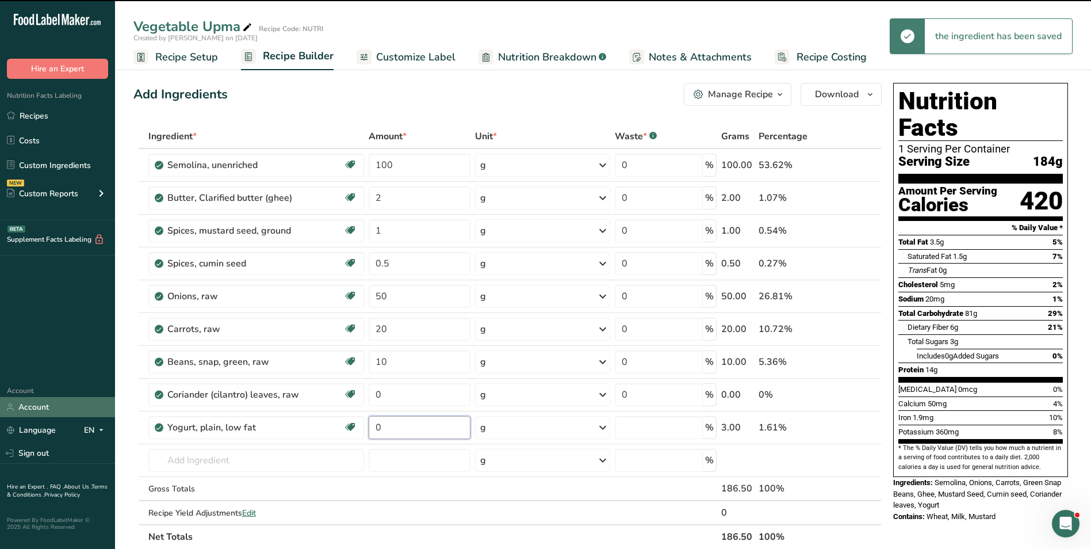
type input "3"
type input "0"
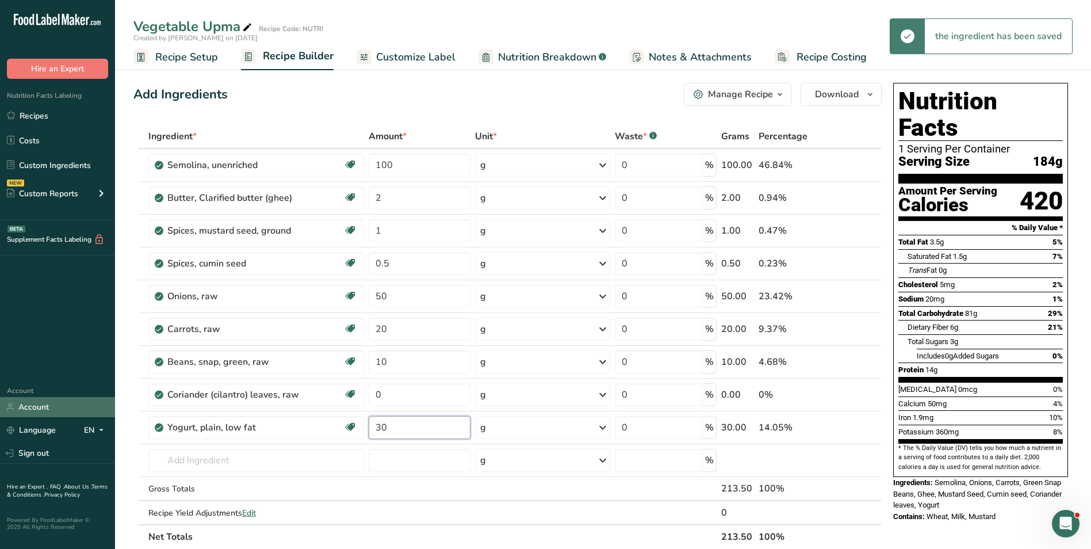
type input "30"
click at [379, 164] on input "100" at bounding box center [420, 165] width 102 height 23
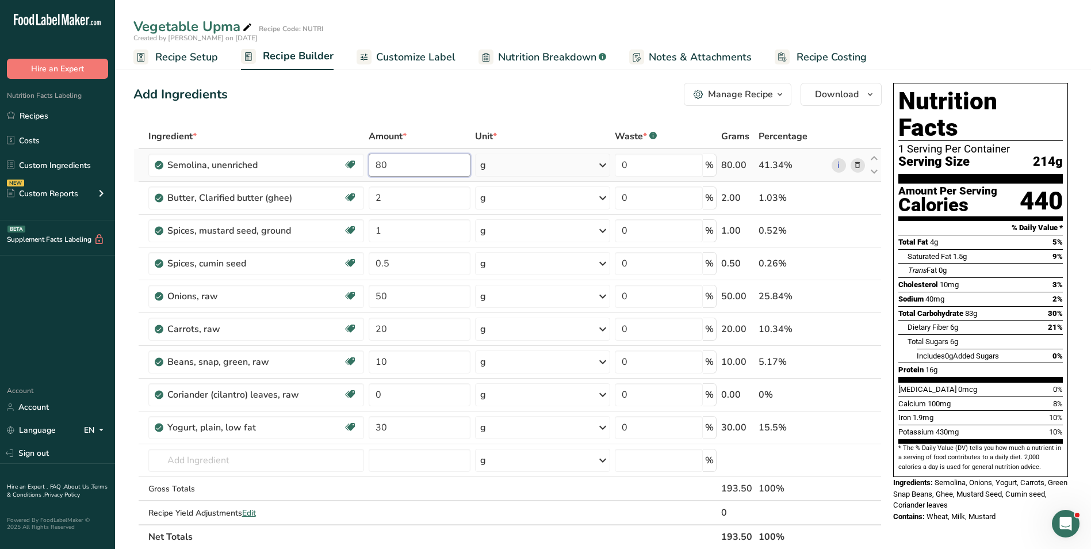
type input "80"
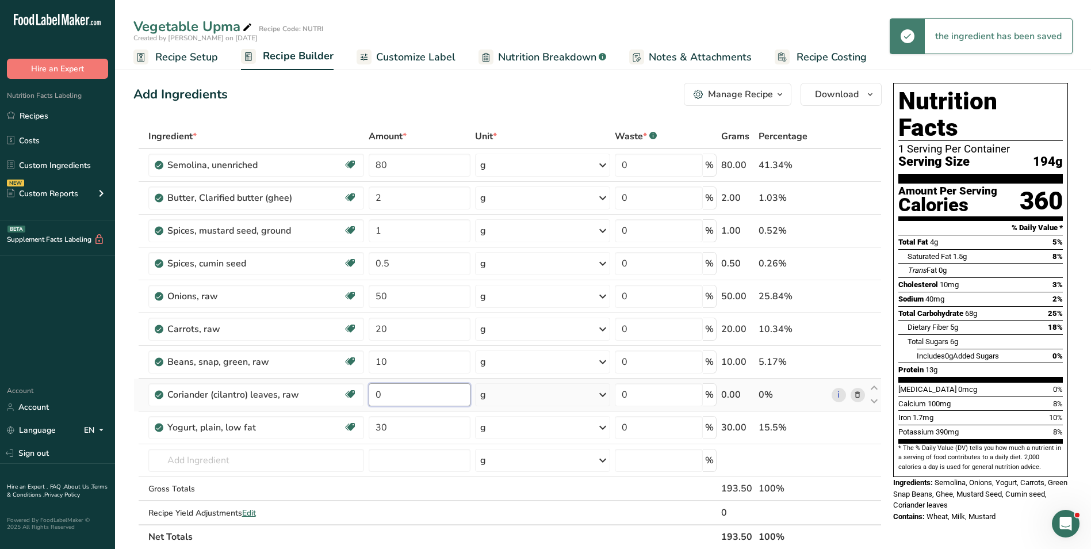
click at [383, 393] on input "0" at bounding box center [420, 394] width 102 height 23
click at [382, 393] on input "0" at bounding box center [420, 394] width 102 height 23
type input "5"
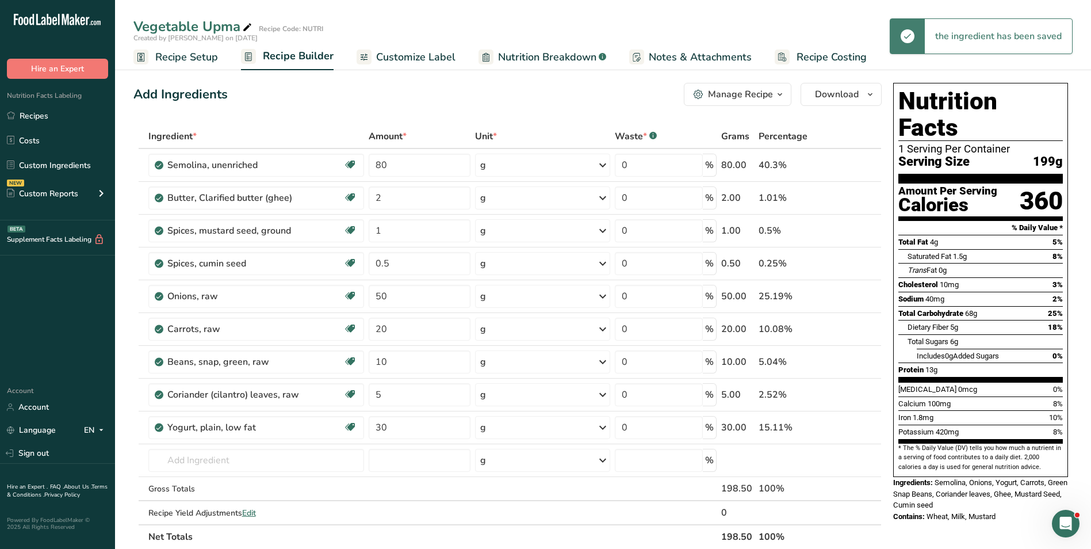
click at [396, 62] on span "Customize Label" at bounding box center [415, 57] width 79 height 16
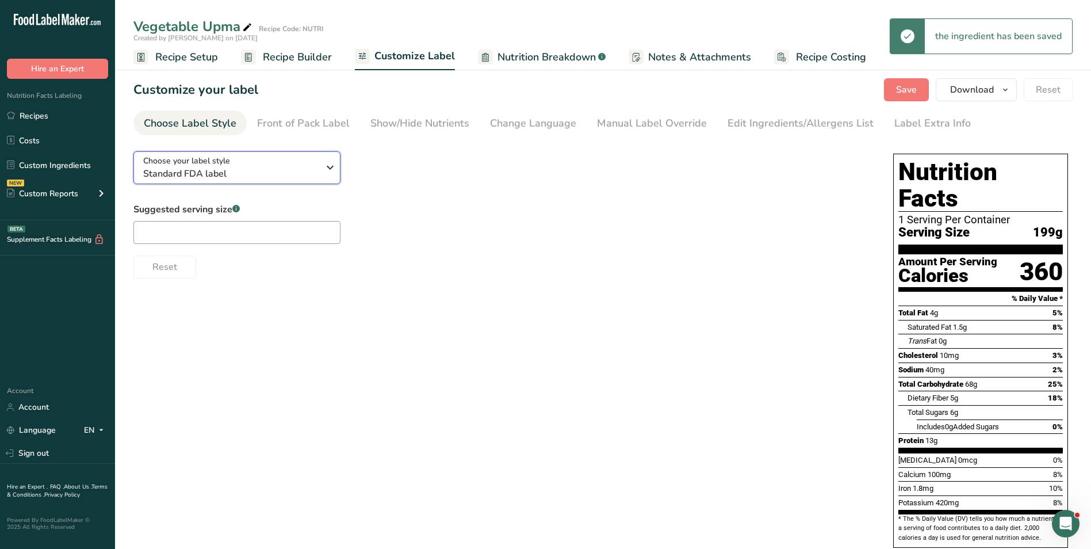
click at [236, 176] on span "Standard FDA label" at bounding box center [230, 174] width 175 height 14
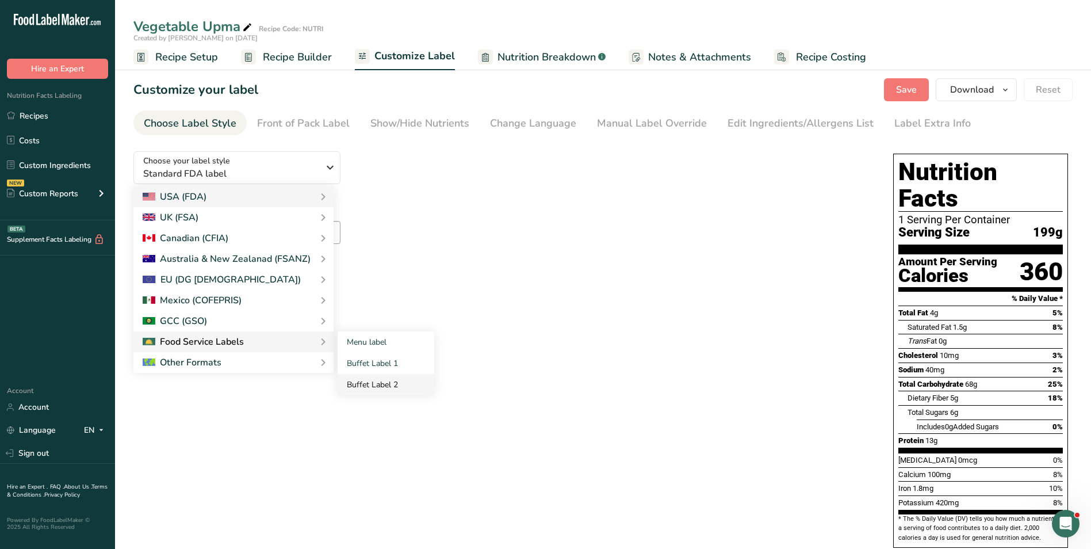
click at [380, 385] on link "Buffet Label 2" at bounding box center [386, 384] width 97 height 21
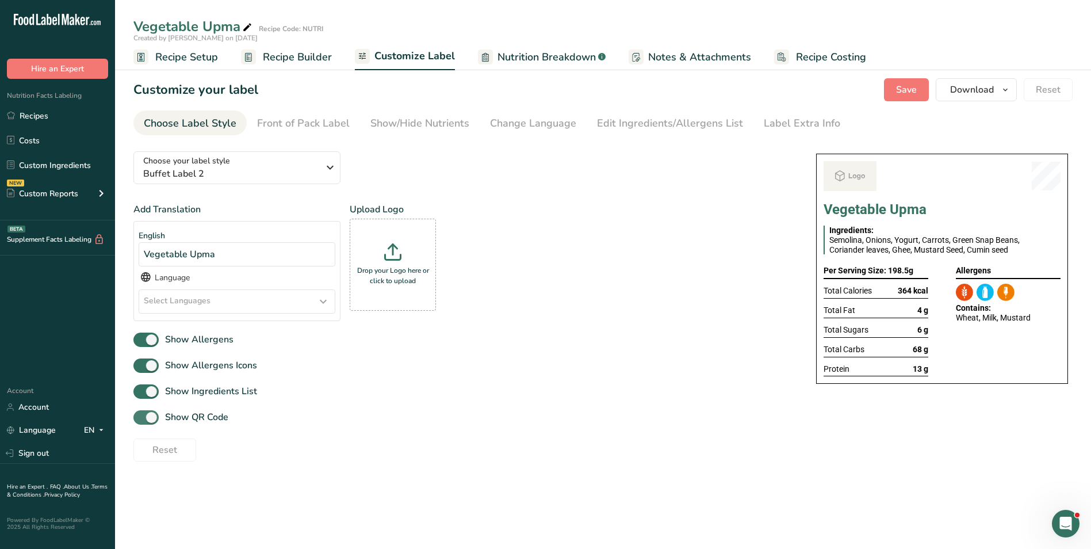
click at [173, 412] on span "Show QR Code" at bounding box center [194, 417] width 70 height 14
click at [141, 414] on input "Show QR Code" at bounding box center [136, 417] width 7 height 7
checkbox input "false"
click at [419, 121] on div "Show/Hide Nutrients" at bounding box center [419, 124] width 99 height 16
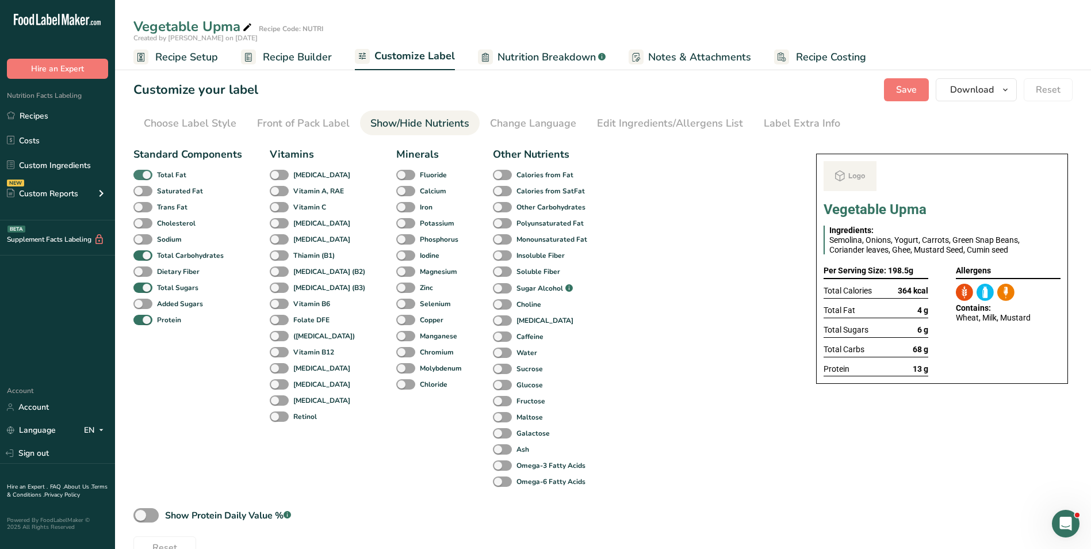
click at [155, 171] on span "Total Fat" at bounding box center [169, 175] width 34 height 10
click at [141, 171] on input "Total Fat" at bounding box center [136, 174] width 7 height 7
checkbox input "false"
click at [162, 288] on b "Total Sugars" at bounding box center [177, 287] width 41 height 10
click at [141, 288] on input "Total Sugars" at bounding box center [136, 287] width 7 height 7
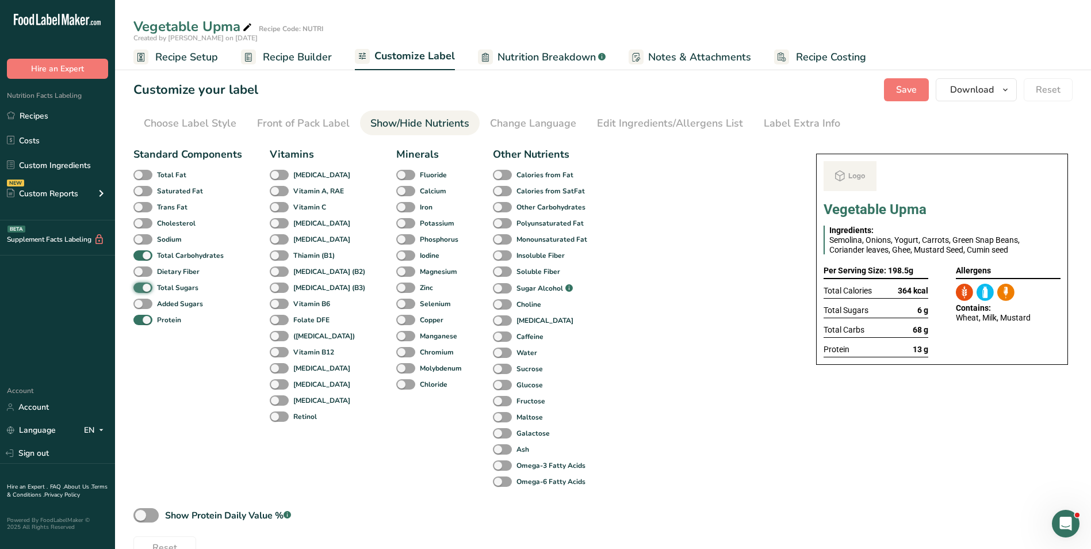
checkbox input "false"
click at [787, 123] on div "Label Extra Info" at bounding box center [802, 124] width 76 height 16
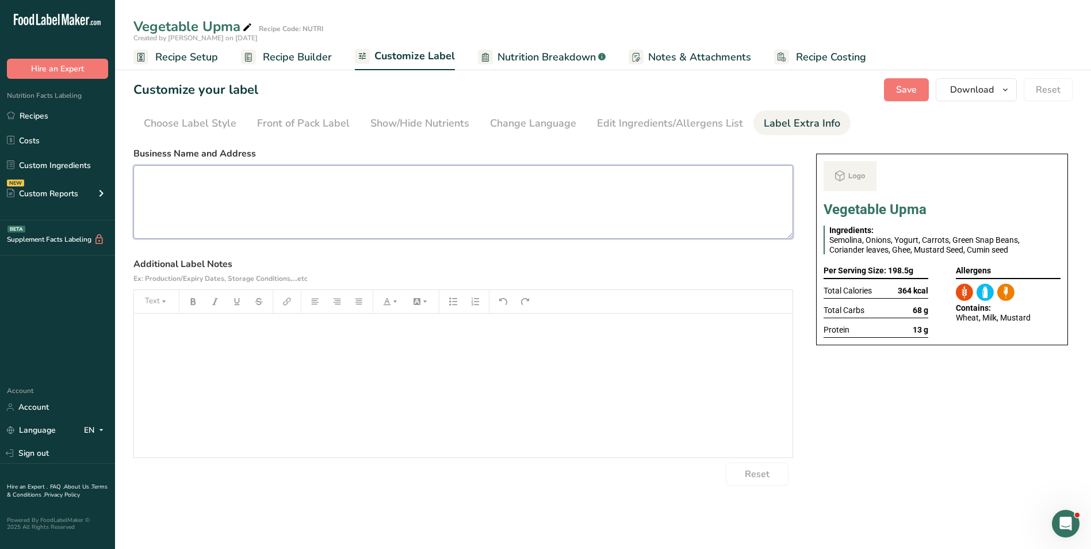
click at [275, 213] on textarea at bounding box center [463, 202] width 660 height 74
paste textarea "BREAKFAST Use by: [DATE] Storage: Keep Refrigerated under 5 degrees Heating: Re…"
type textarea "BREAKFAST Use by: [DATE] Storage: Keep Refrigerated under 5 degrees Heating: Re…"
click at [913, 86] on span "Save" at bounding box center [906, 90] width 21 height 14
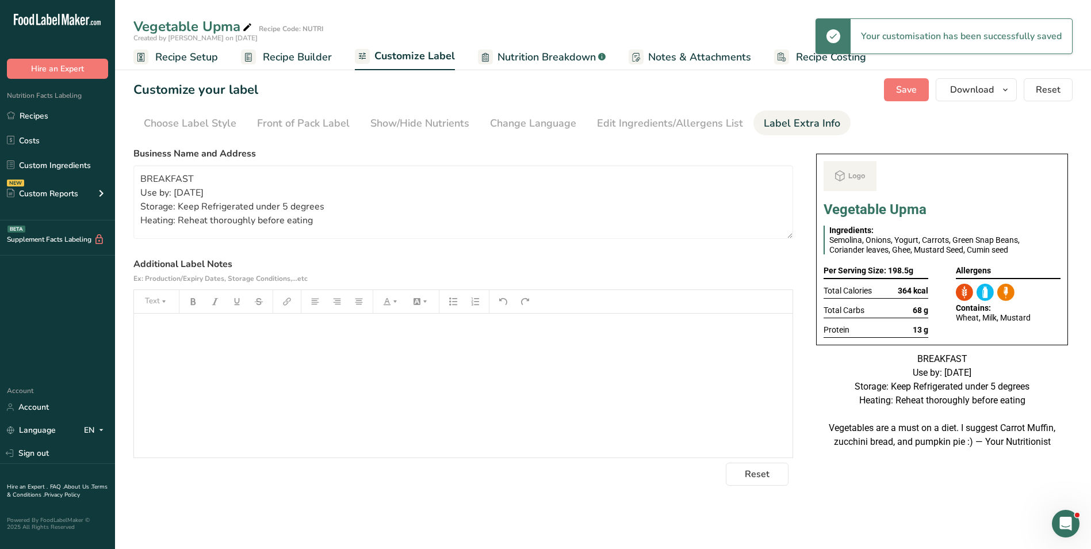
click at [318, 58] on span "Recipe Builder" at bounding box center [297, 57] width 69 height 16
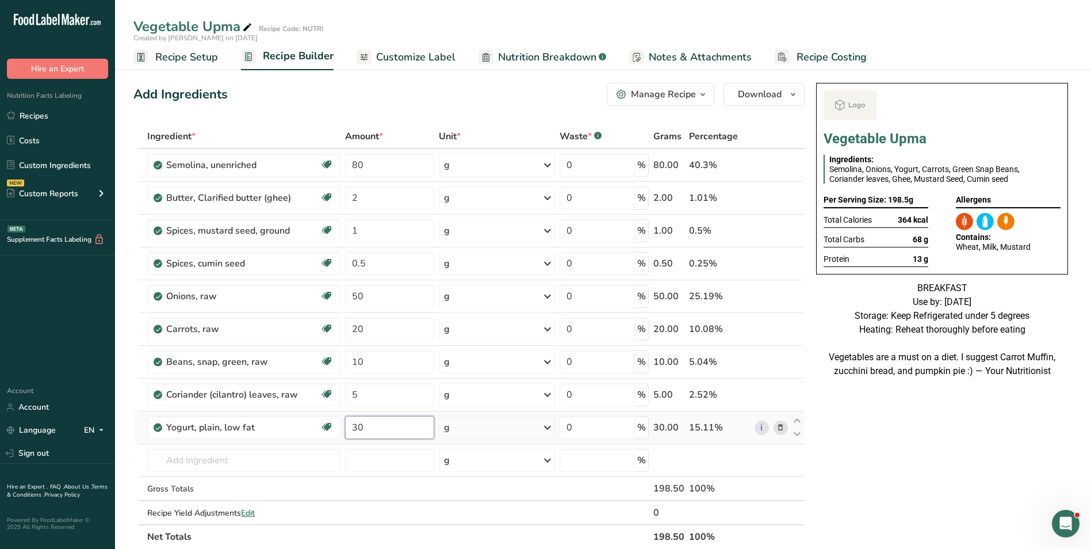
click at [358, 430] on input "30" at bounding box center [389, 427] width 89 height 23
type input "35"
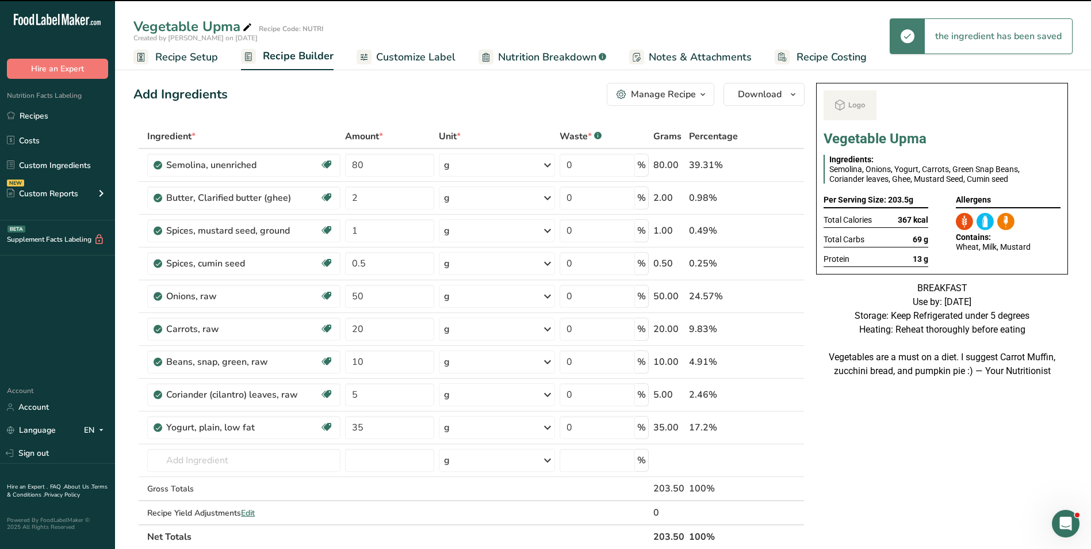
click at [430, 58] on span "Customize Label" at bounding box center [415, 57] width 79 height 16
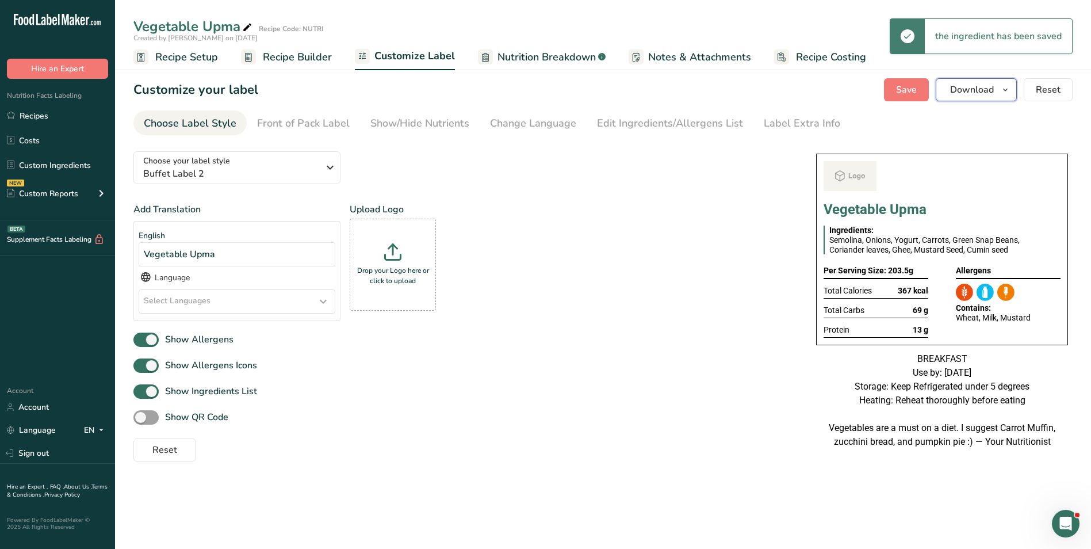
click at [996, 90] on button "Download" at bounding box center [976, 89] width 81 height 23
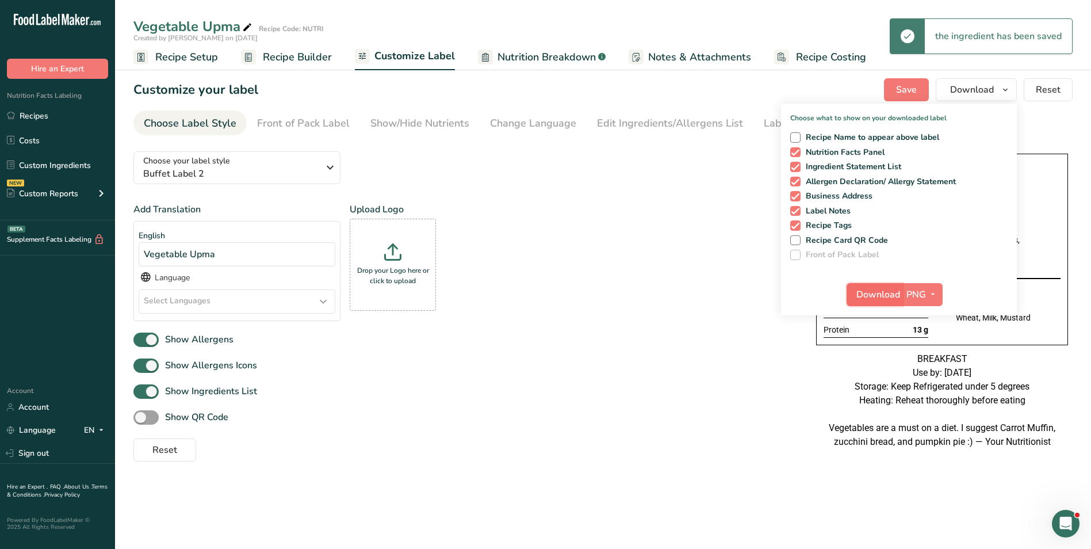
click at [885, 294] on span "Download" at bounding box center [878, 295] width 44 height 14
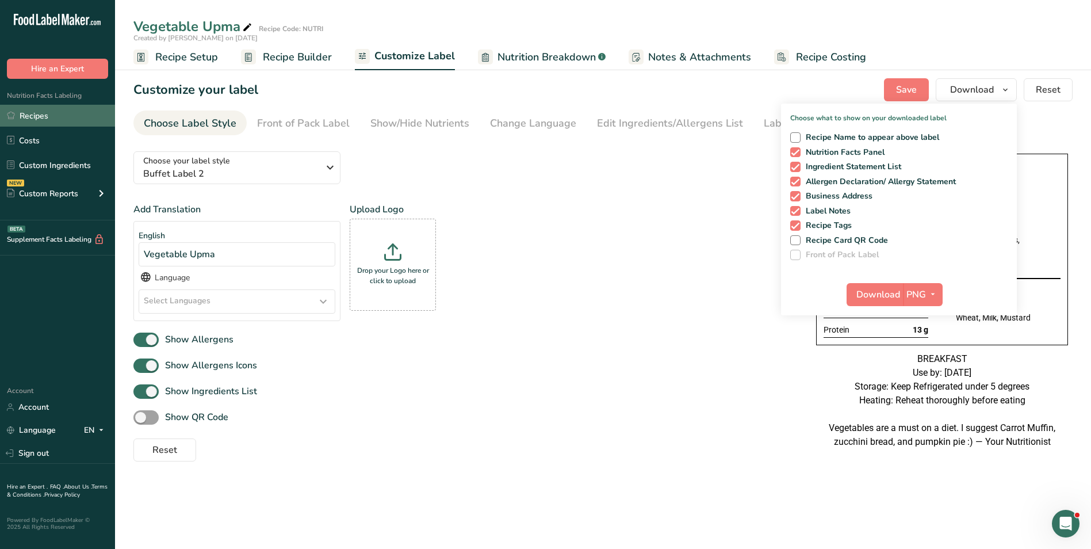
click at [44, 115] on link "Recipes" at bounding box center [57, 116] width 115 height 22
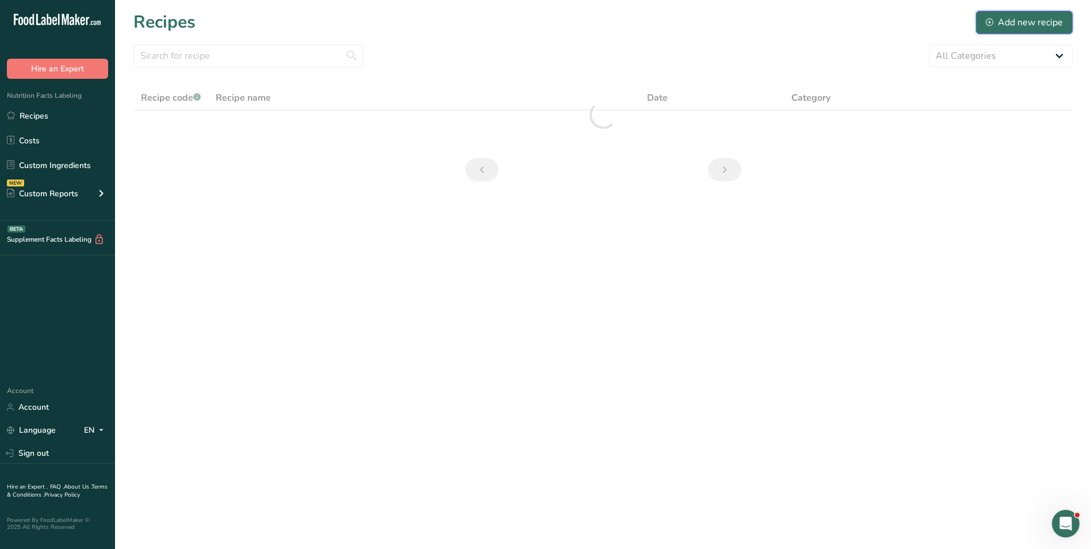
click at [1055, 28] on div "Add new recipe" at bounding box center [1024, 23] width 77 height 14
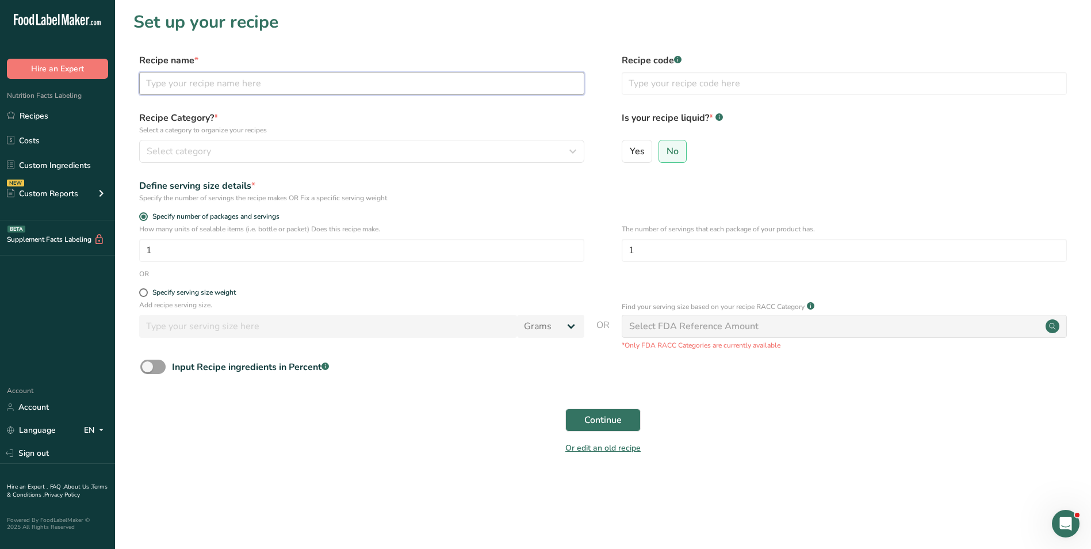
click at [245, 89] on input "text" at bounding box center [361, 83] width 445 height 23
type input "Grilled Chicken Tenders + Mashed Potato + Vegetables"
click at [642, 88] on input "text" at bounding box center [844, 83] width 445 height 23
type input "NUTRI"
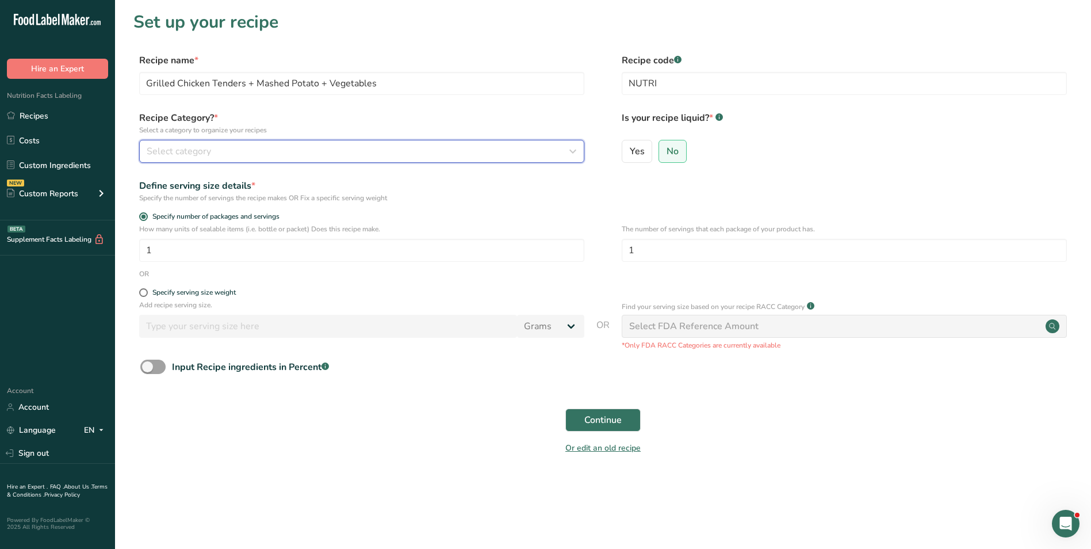
click at [550, 153] on div "Select category" at bounding box center [358, 151] width 423 height 14
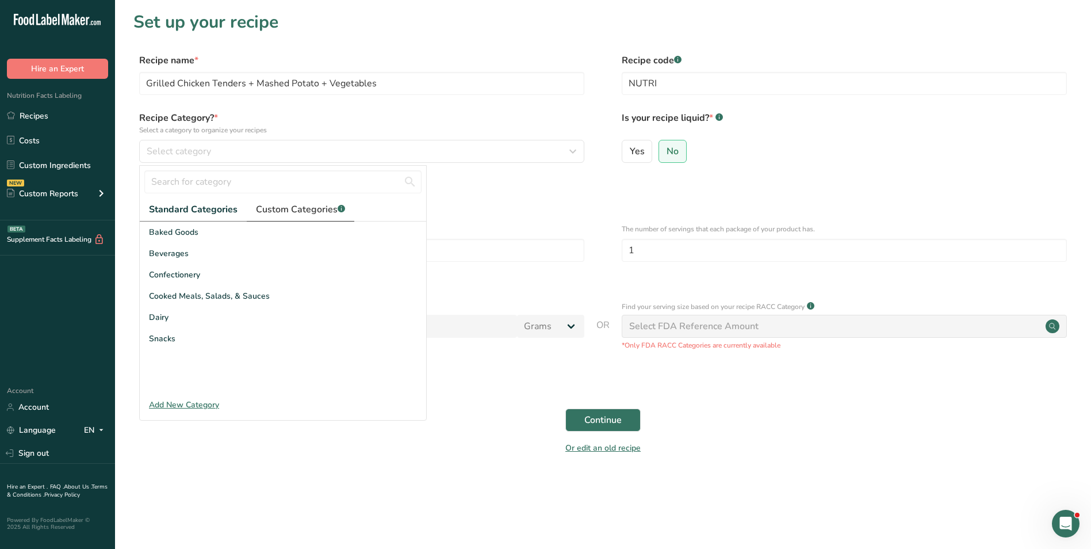
click at [320, 200] on link "Custom Categories .a-a{fill:#347362;}.b-a{fill:#fff;}" at bounding box center [301, 210] width 108 height 24
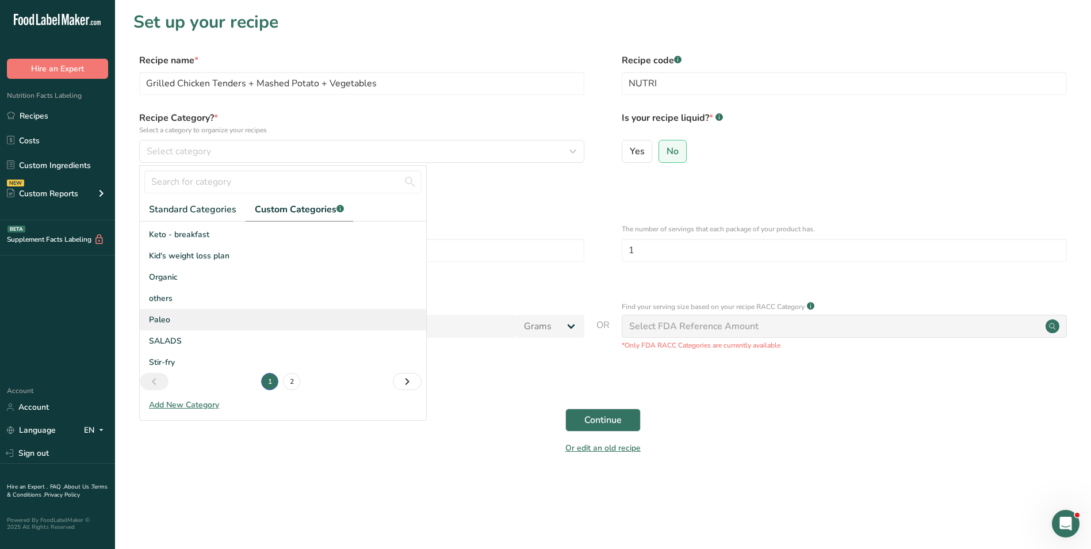
scroll to position [169, 0]
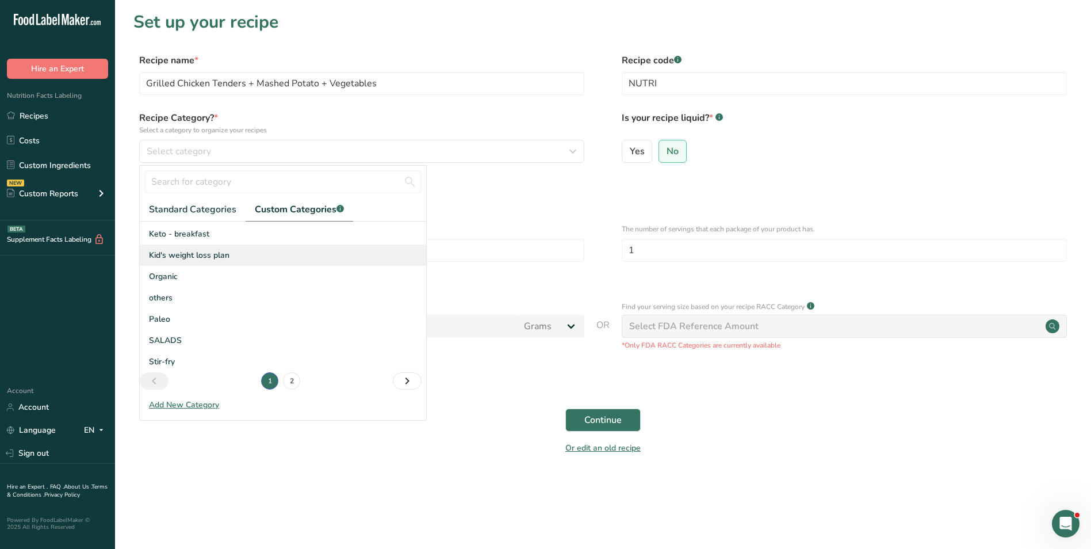
click at [179, 257] on span "Kid's weight loss plan" at bounding box center [189, 255] width 81 height 12
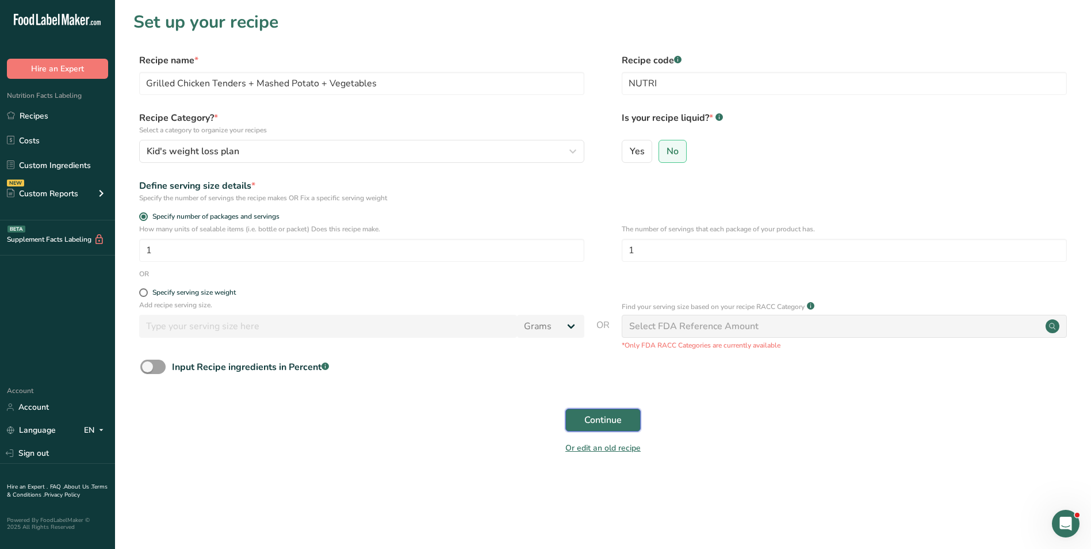
click at [603, 415] on span "Continue" at bounding box center [602, 420] width 37 height 14
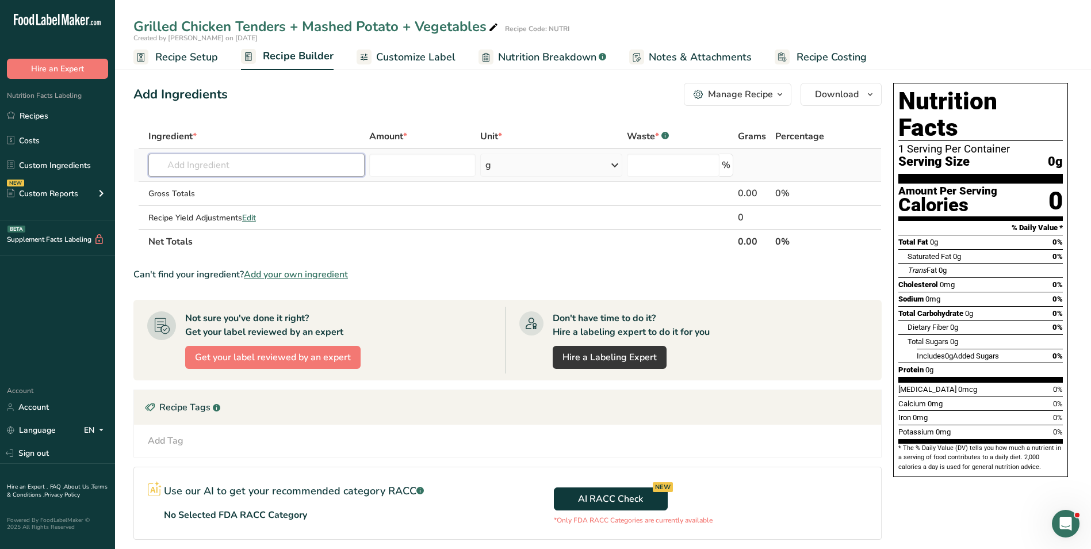
click at [285, 168] on input "text" at bounding box center [256, 165] width 216 height 23
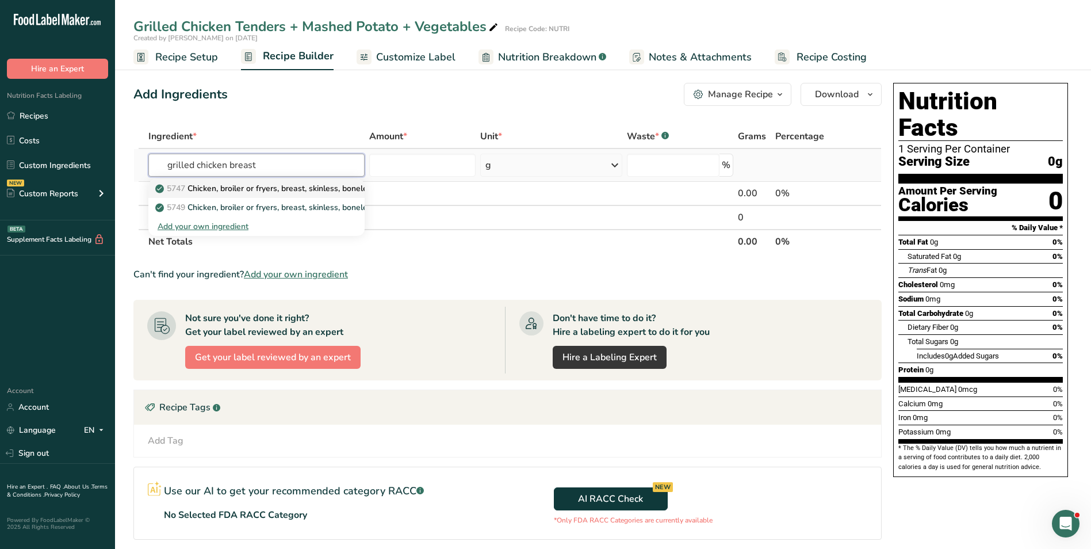
type input "grilled chicken breast"
click at [298, 195] on link "5747 Chicken, broiler or fryers, breast, skinless, boneless, meat only, cooked,…" at bounding box center [256, 188] width 216 height 19
type input "Chicken, broiler or fryers, breast, skinless, boneless, meat only, cooked, gril…"
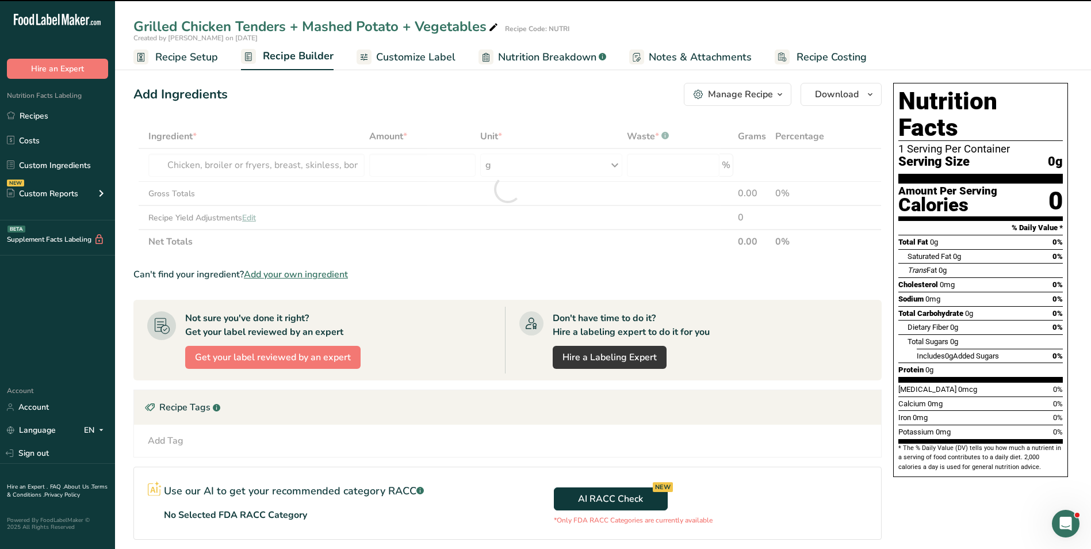
type input "0"
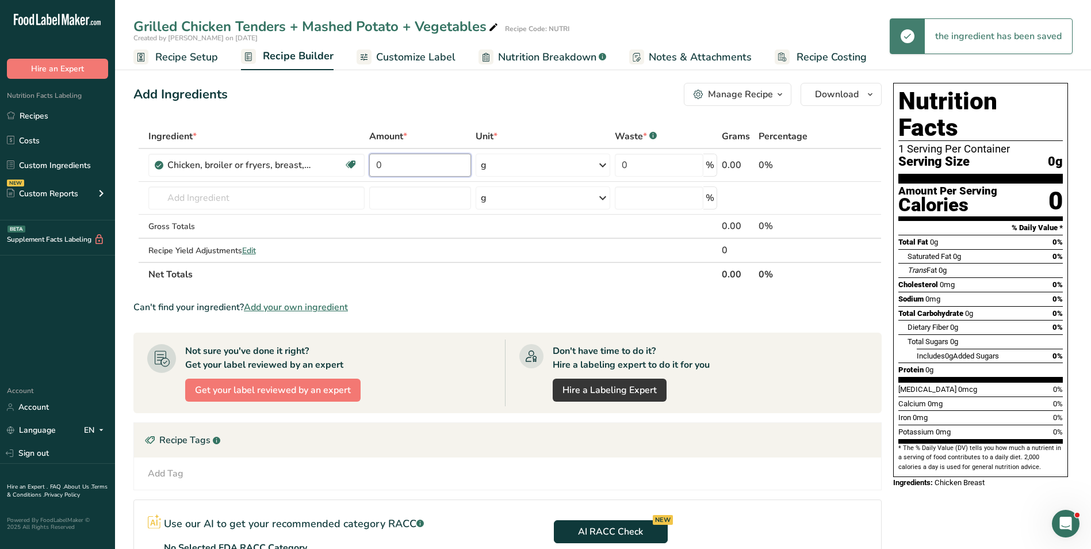
click at [409, 163] on input "0" at bounding box center [420, 165] width 102 height 23
type input "80"
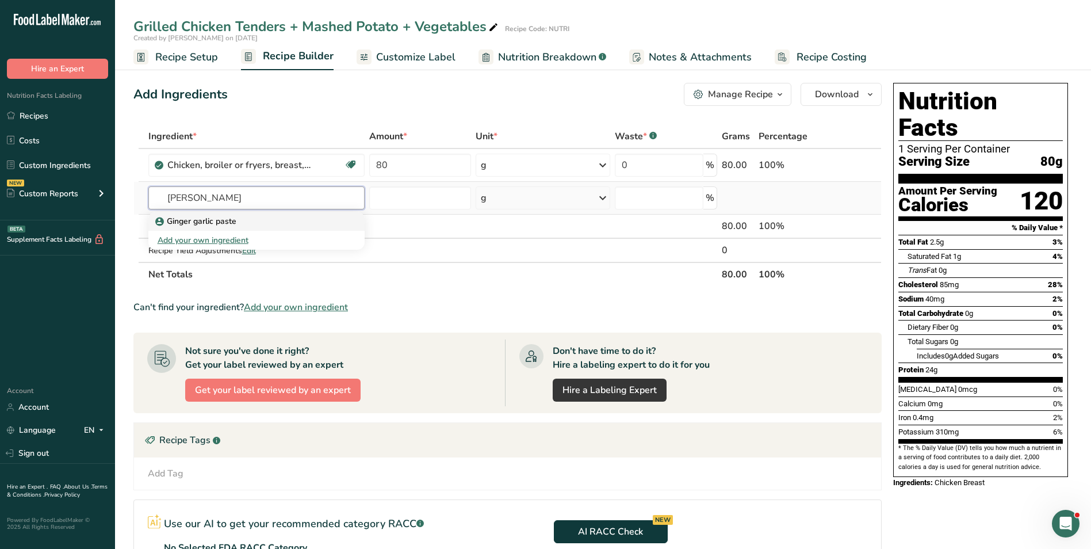
type input "[PERSON_NAME]"
click at [297, 221] on div "Ginger garlic paste" at bounding box center [247, 221] width 179 height 12
type input "Ginger garlic paste"
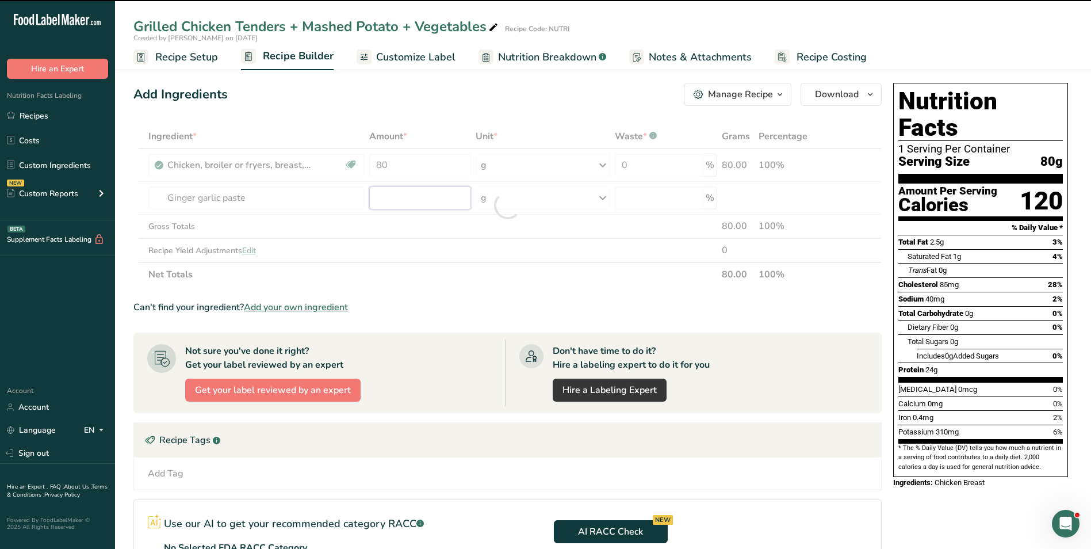
type input "0"
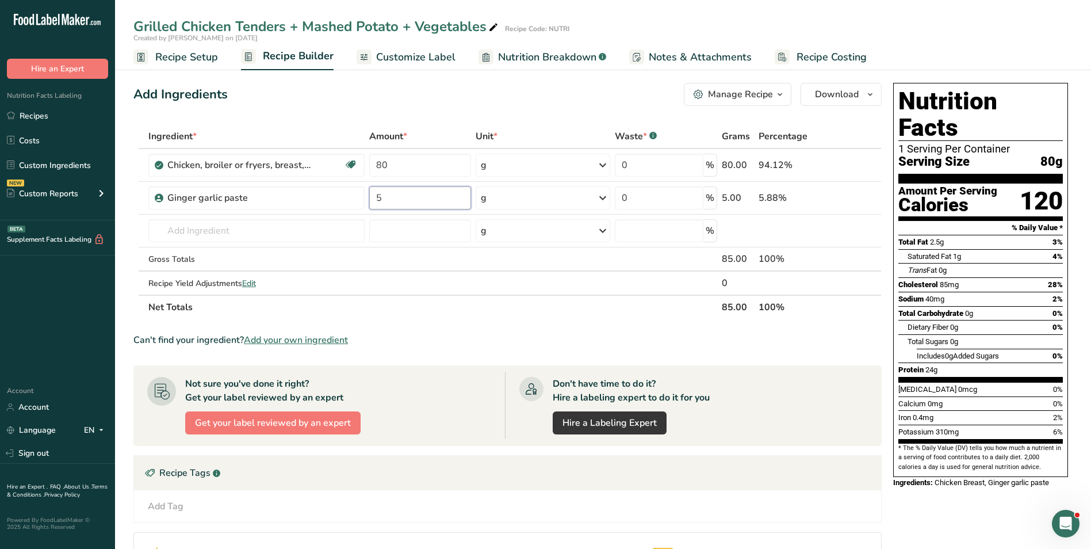
type input "5"
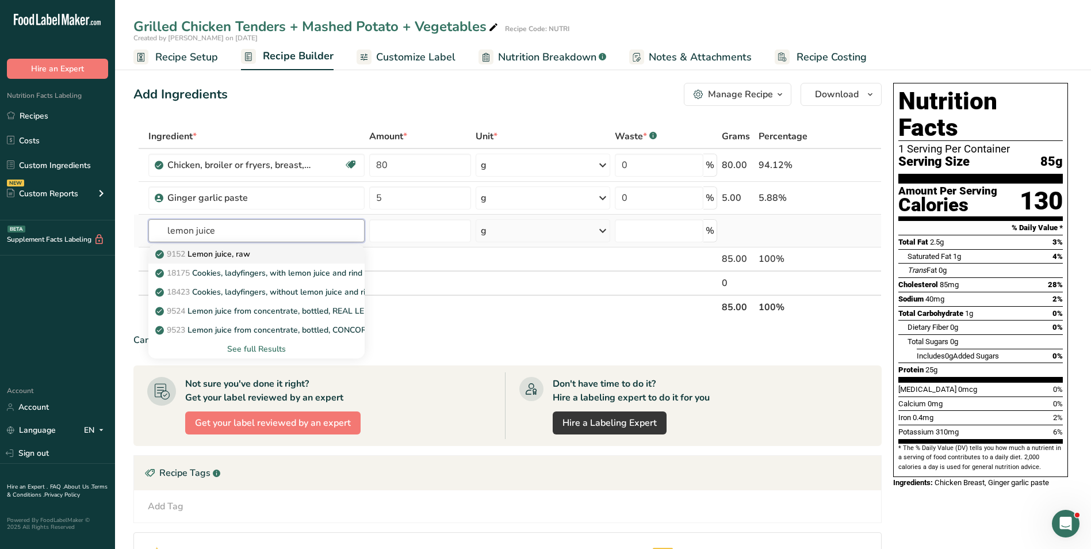
type input "lemon juice"
click at [254, 254] on div "9152 Lemon juice, raw" at bounding box center [247, 254] width 179 height 12
type input "Lemon juice, raw"
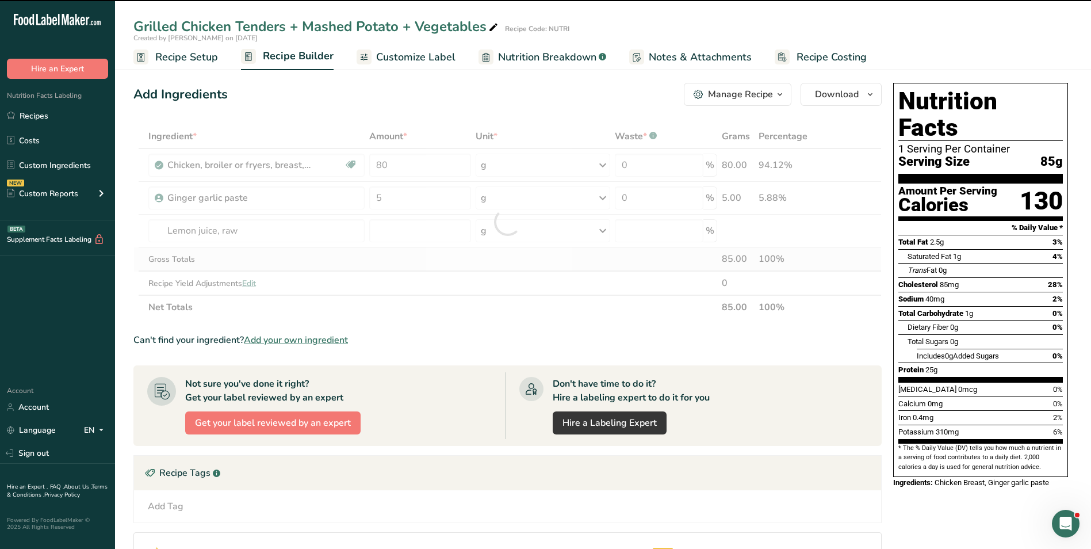
type input "0"
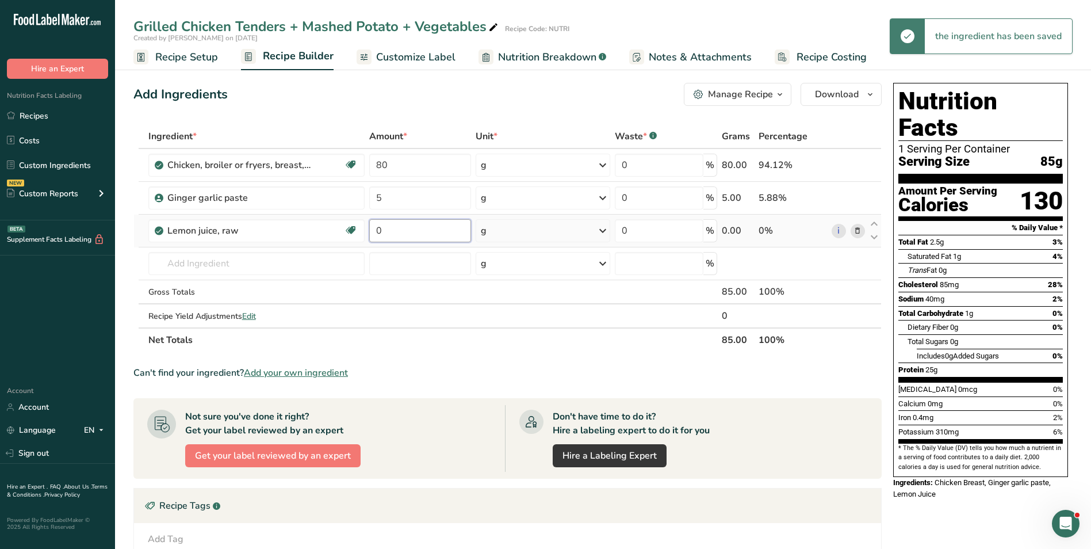
click at [377, 229] on input "0" at bounding box center [420, 230] width 102 height 23
type input "10"
type input "c"
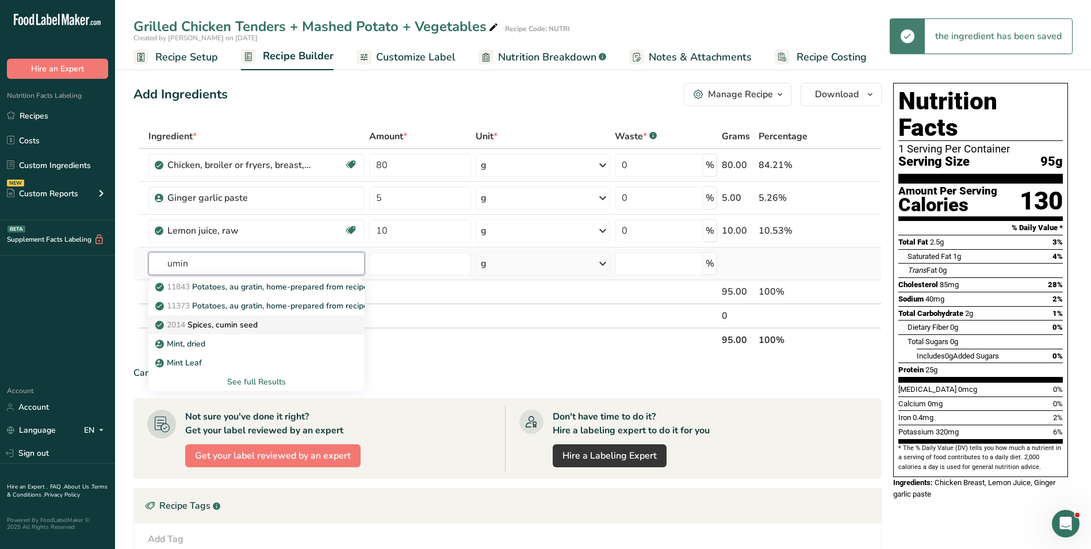
type input "umin"
click at [229, 324] on p "2014 Spices, cumin seed" at bounding box center [208, 325] width 100 height 12
type input "Spices, cumin seed"
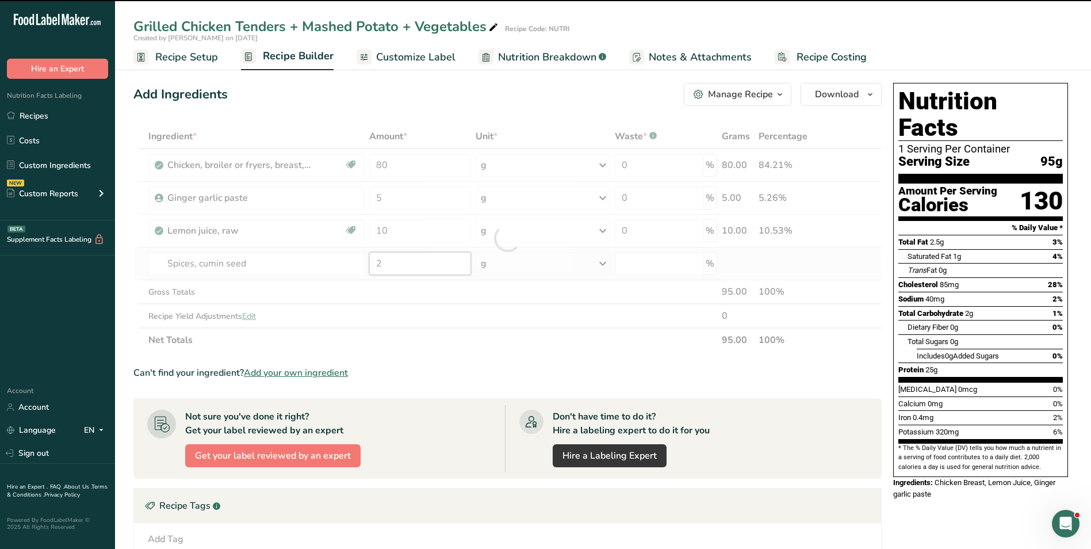
type input "0"
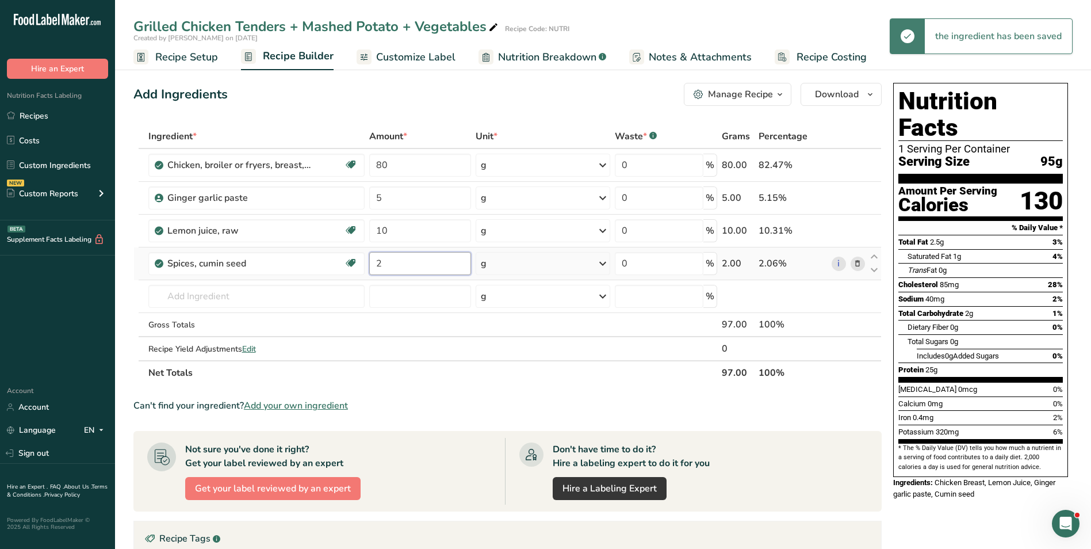
type input "2"
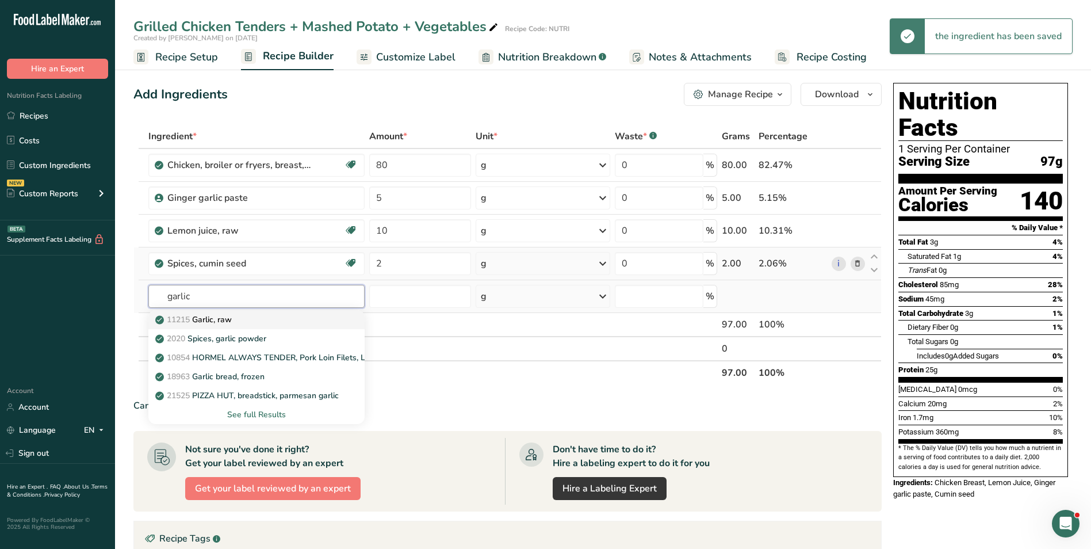
type input "garlic"
click at [229, 320] on p "11215 Garlic, raw" at bounding box center [195, 319] width 74 height 12
type input "Garlic, raw"
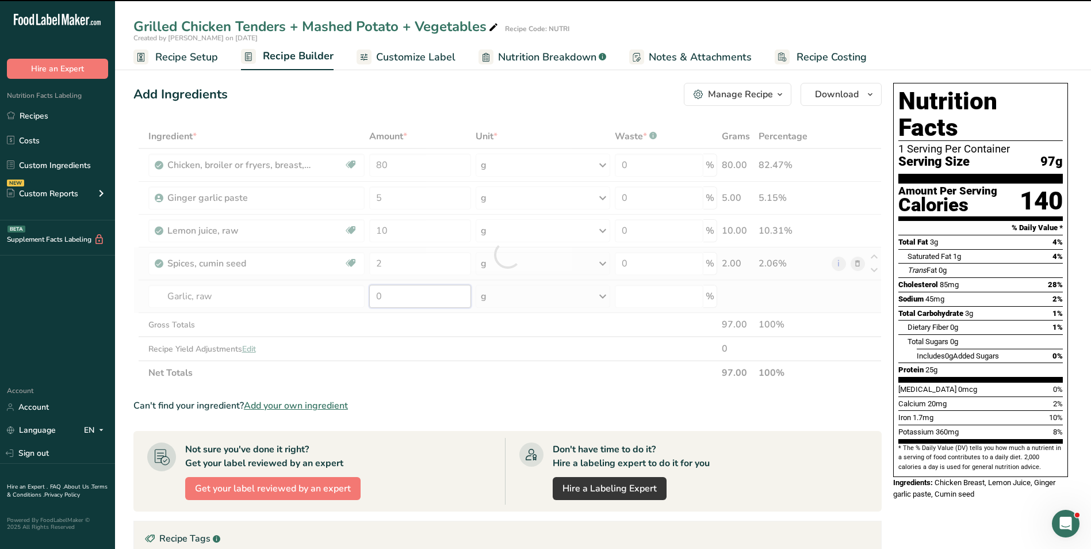
type input "3"
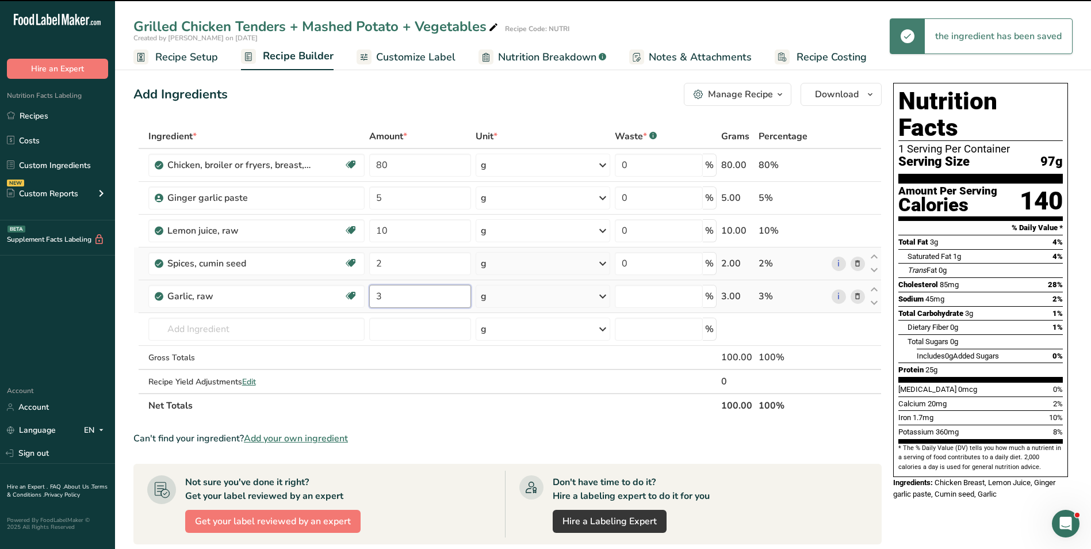
type input "0"
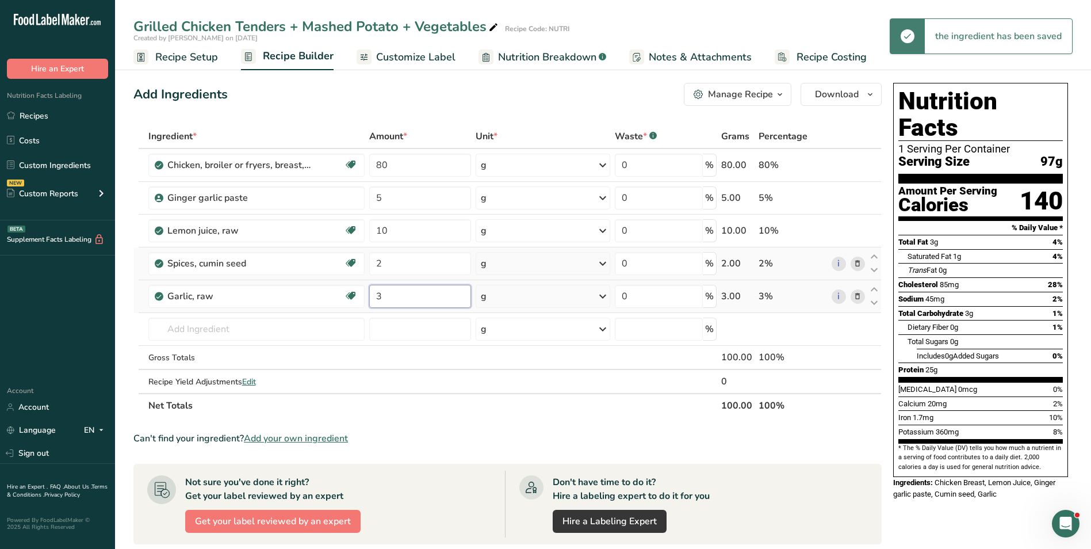
type input "3"
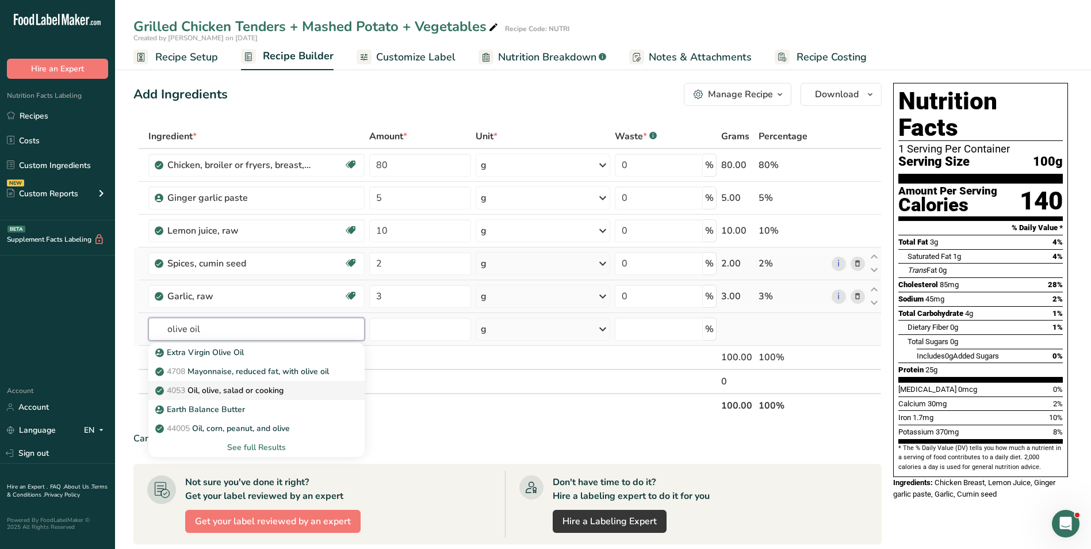
type input "olive oil"
click at [256, 394] on p "4053 Oil, olive, salad or cooking" at bounding box center [221, 390] width 126 height 12
type input "Oil, olive, salad or cooking"
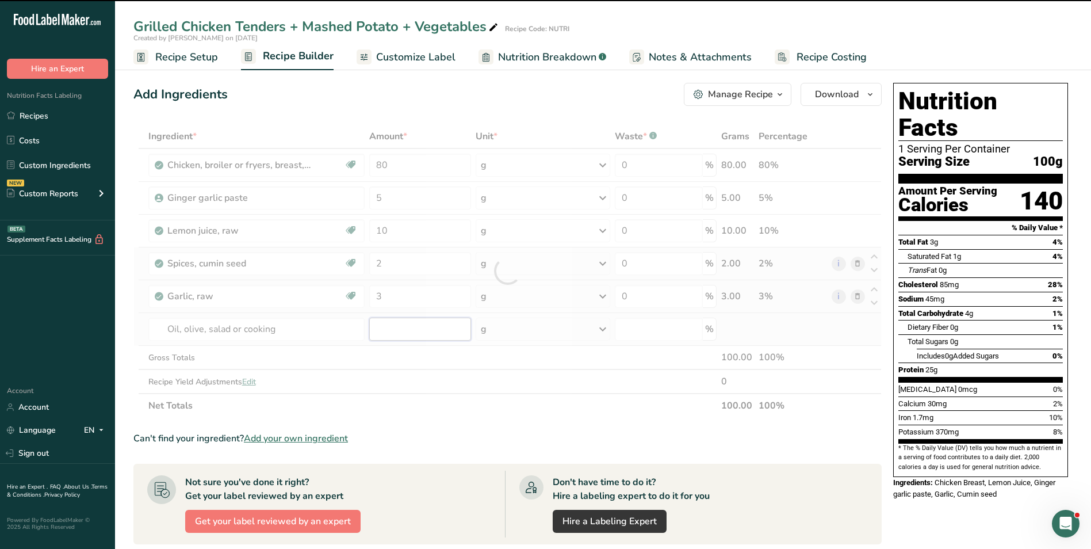
type input "0"
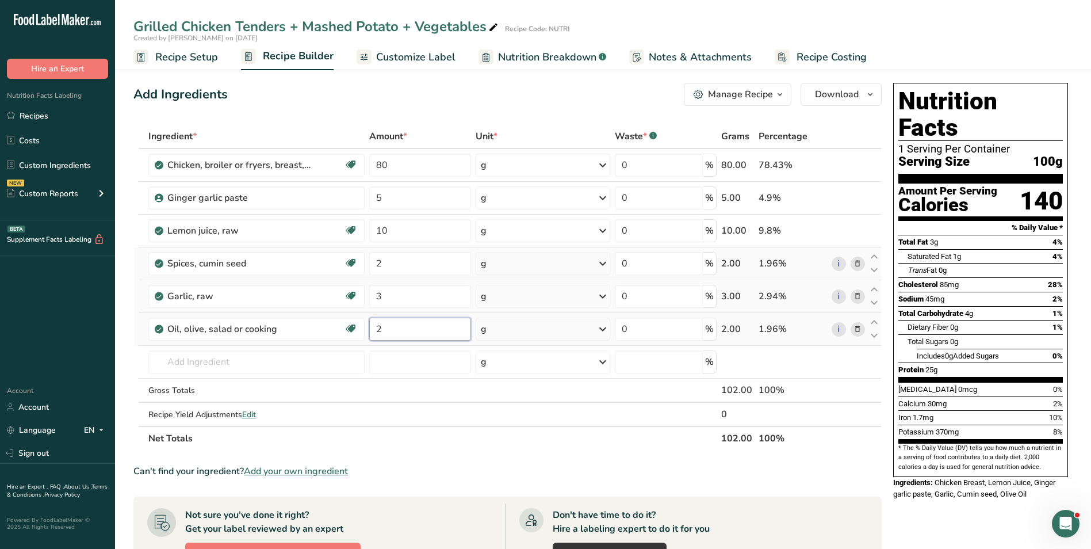
type input "2"
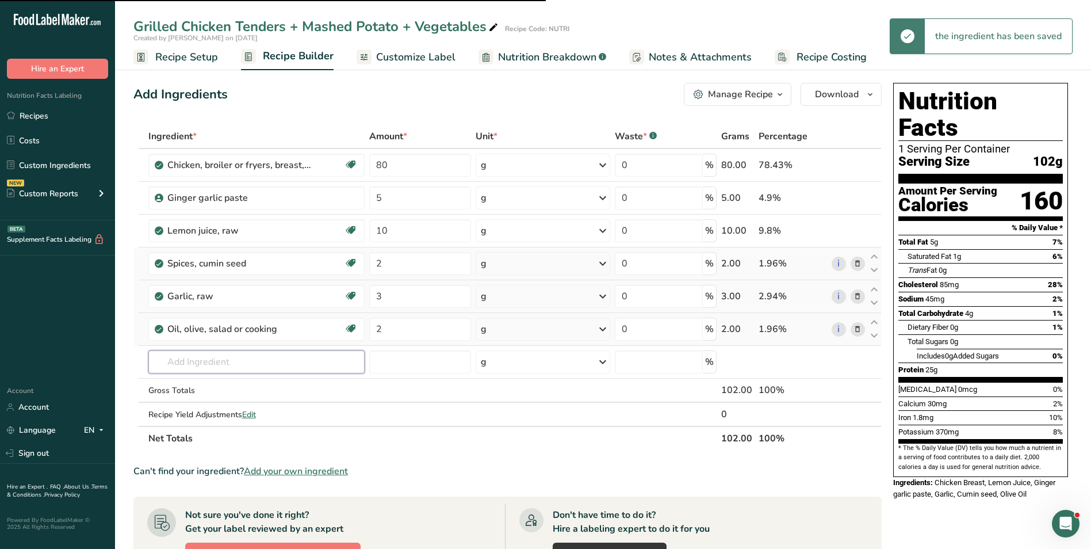
type input "t"
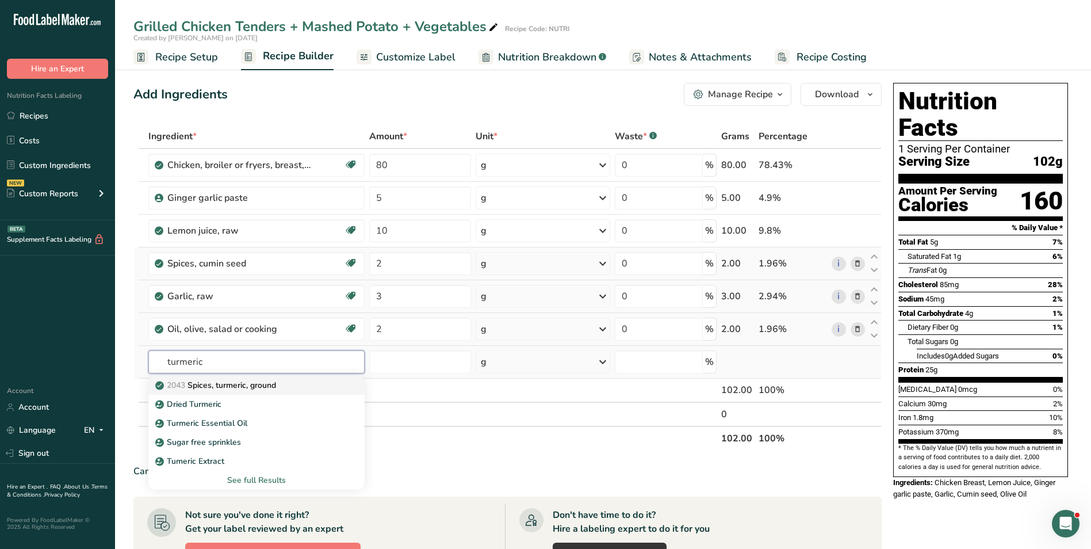
type input "turmeric"
click at [242, 381] on p "2043 Spices, turmeric, ground" at bounding box center [217, 385] width 118 height 12
type input "Spices, turmeric, ground"
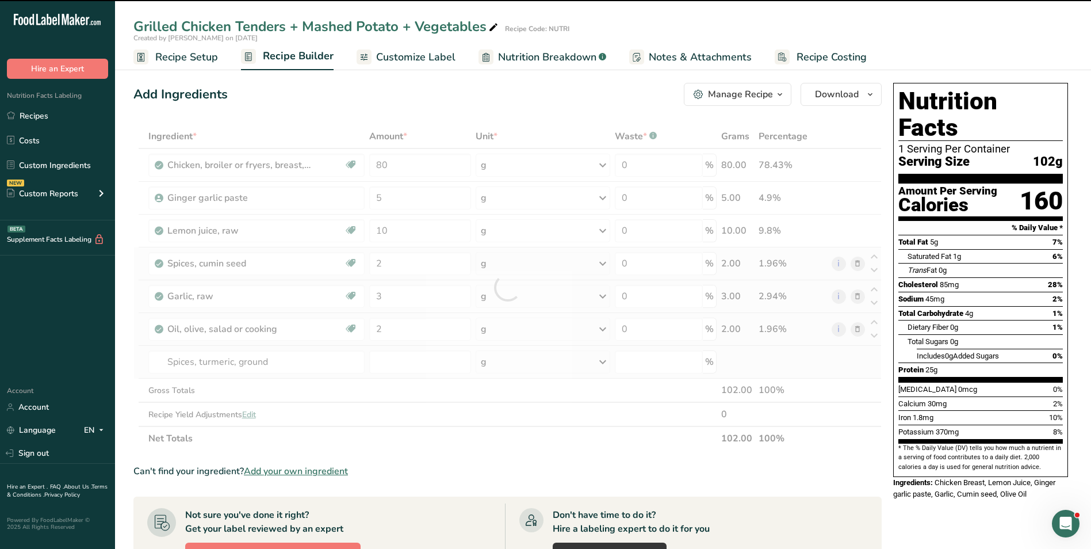
type input "0"
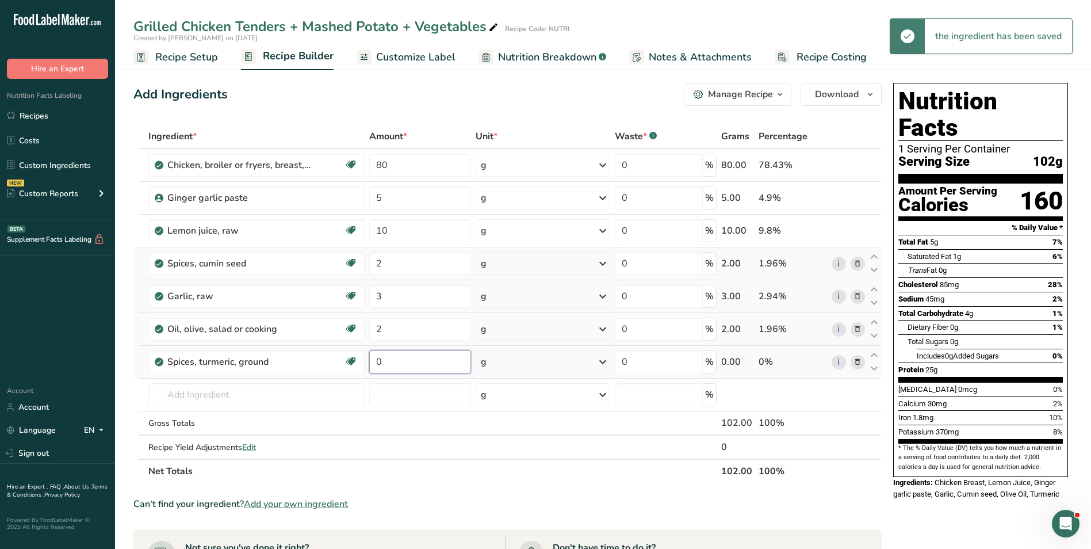
click at [378, 371] on input "0" at bounding box center [420, 361] width 102 height 23
type input "0.5"
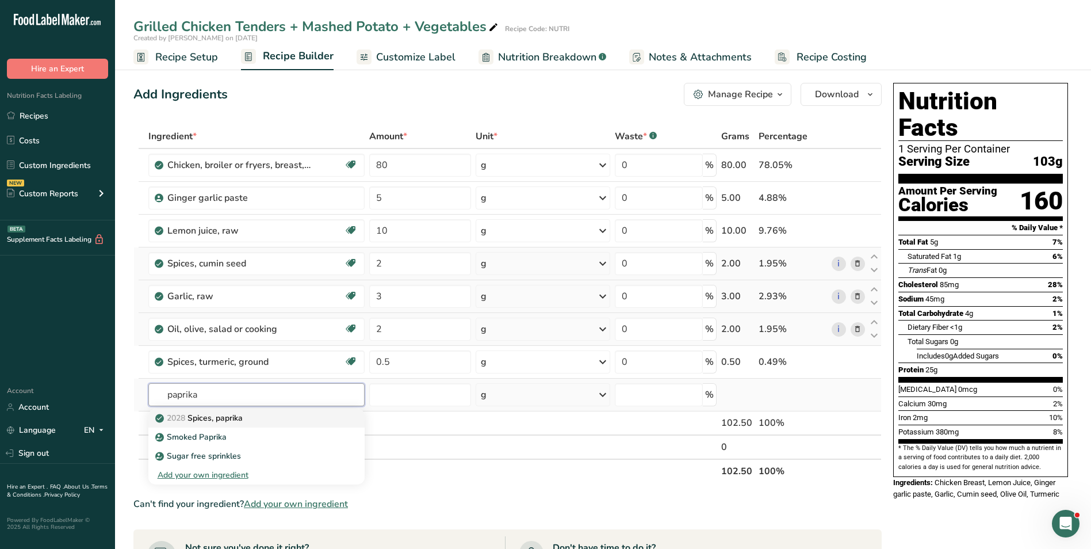
type input "paprika"
click at [267, 415] on div "2028 Spices, paprika" at bounding box center [247, 418] width 179 height 12
type input "Spices, paprika"
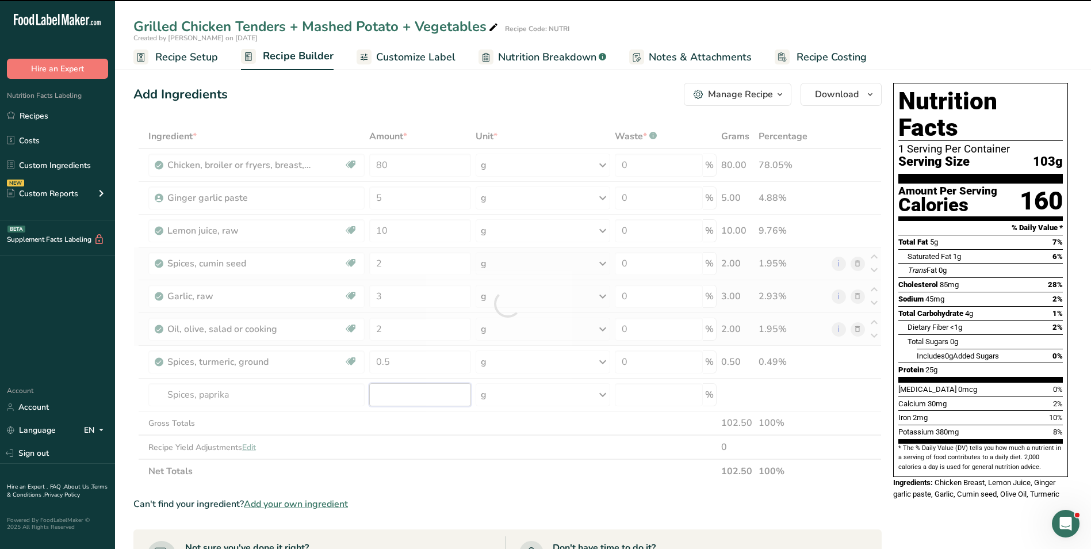
type input "0"
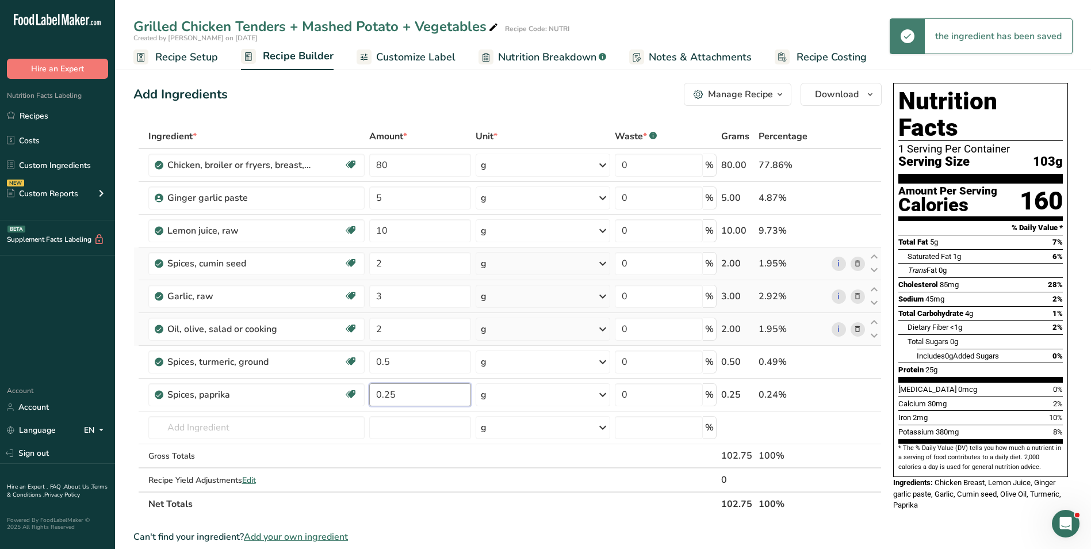
type input "0.25"
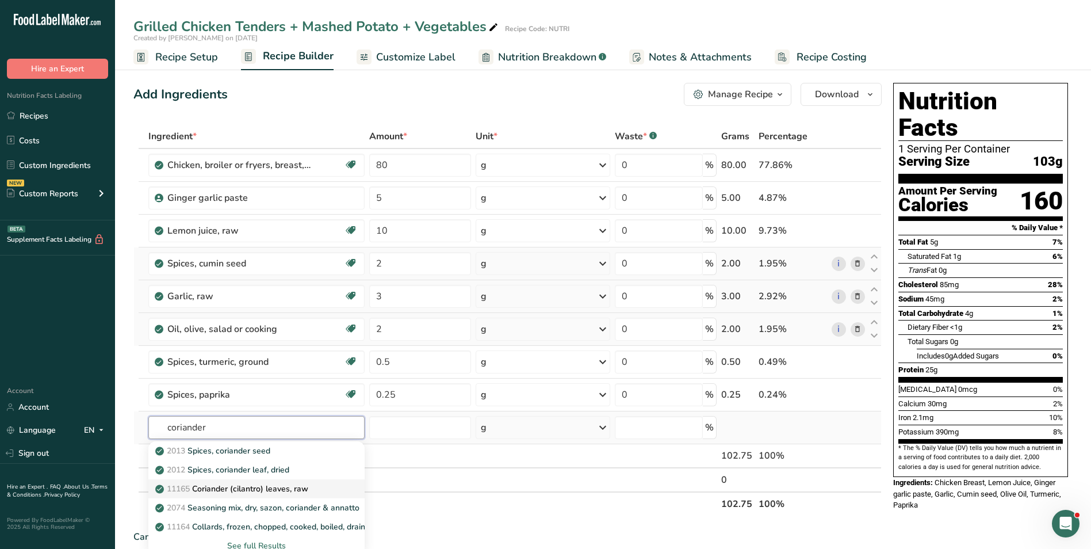
type input "coriander"
click at [261, 485] on p "11165 Coriander (cilantro) leaves, raw" at bounding box center [233, 489] width 151 height 12
type input "Coriander (cilantro) leaves, raw"
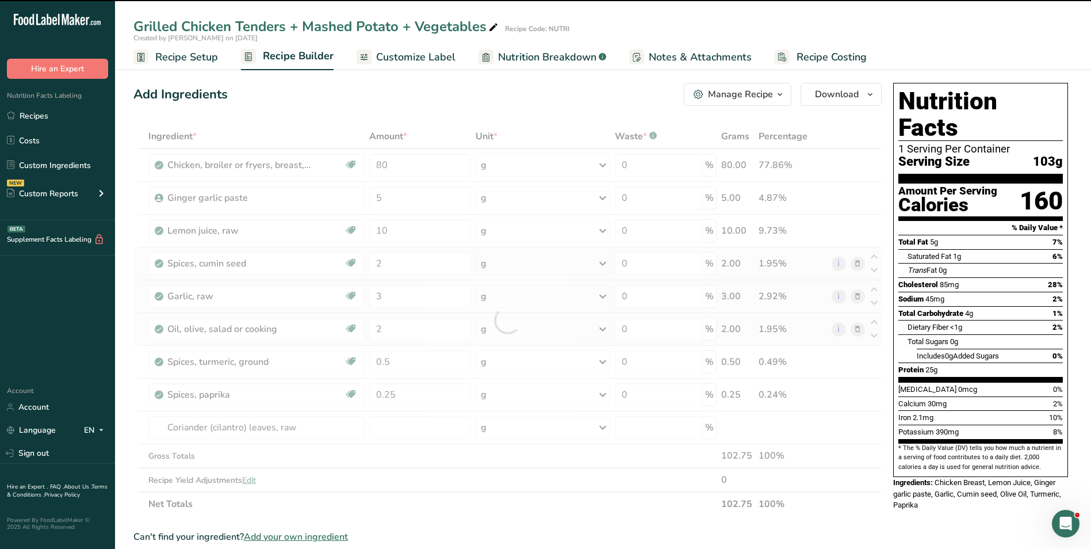
type input "0"
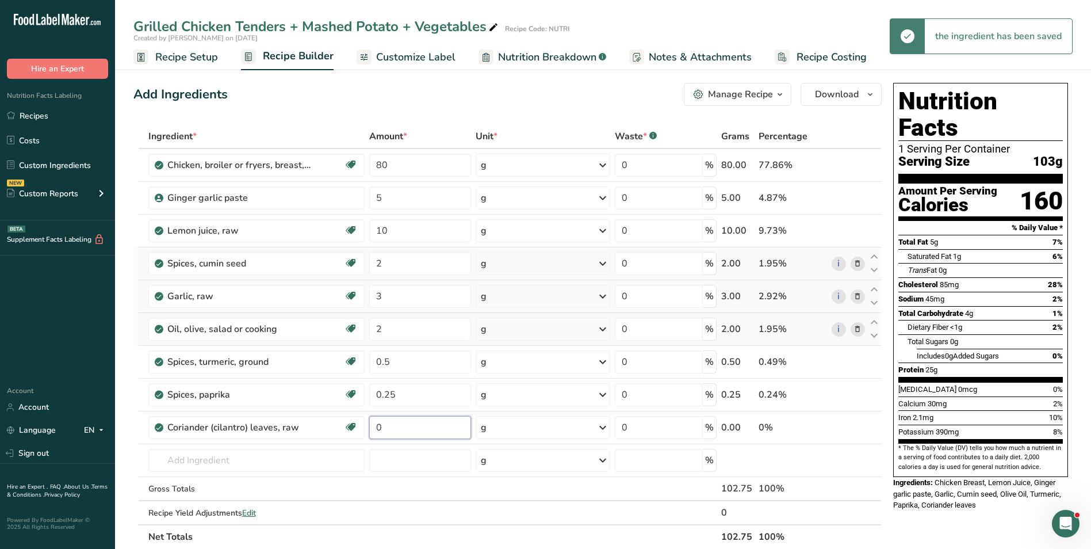
click at [398, 428] on input "0" at bounding box center [420, 427] width 102 height 23
type input "2"
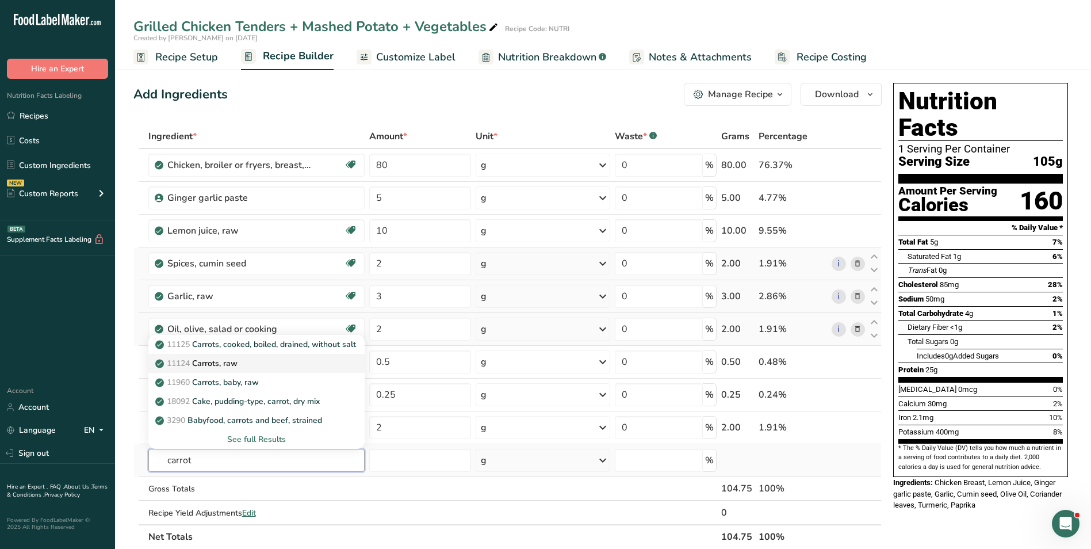
type input "carrot"
click at [210, 366] on p "11124 [GEOGRAPHIC_DATA], raw" at bounding box center [198, 363] width 80 height 12
type input "Carrots, raw"
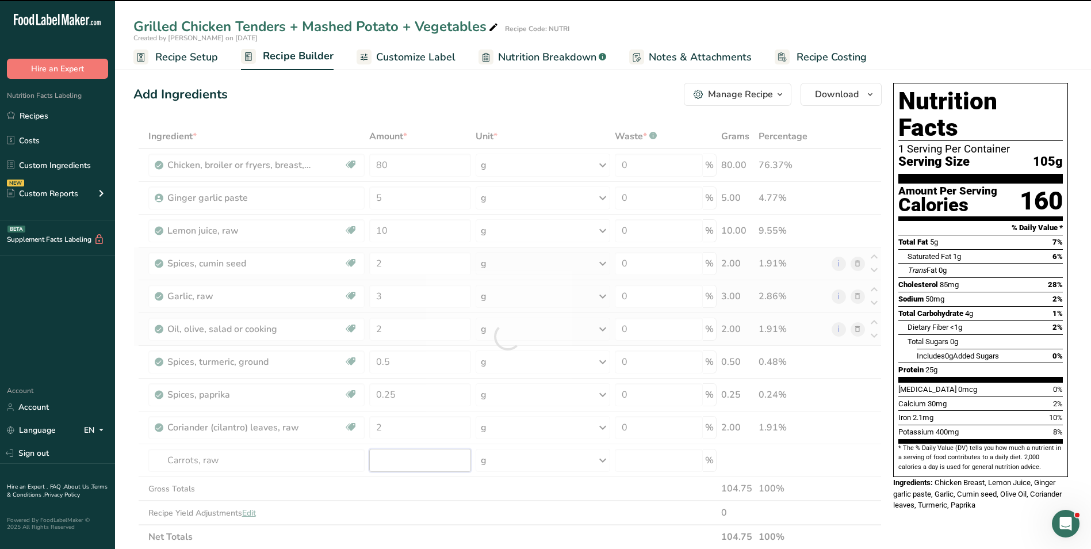
type input "0"
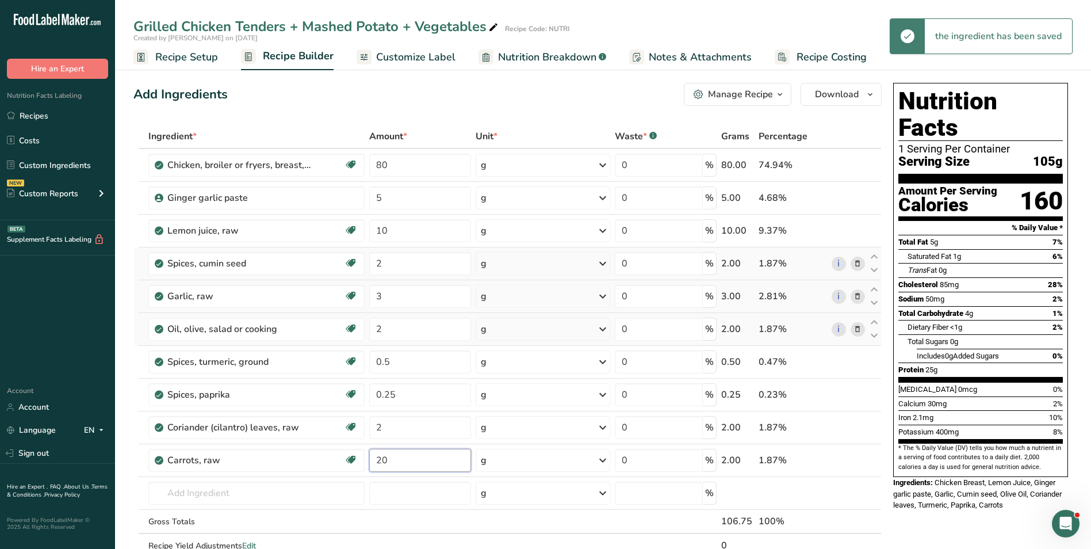
type input "20"
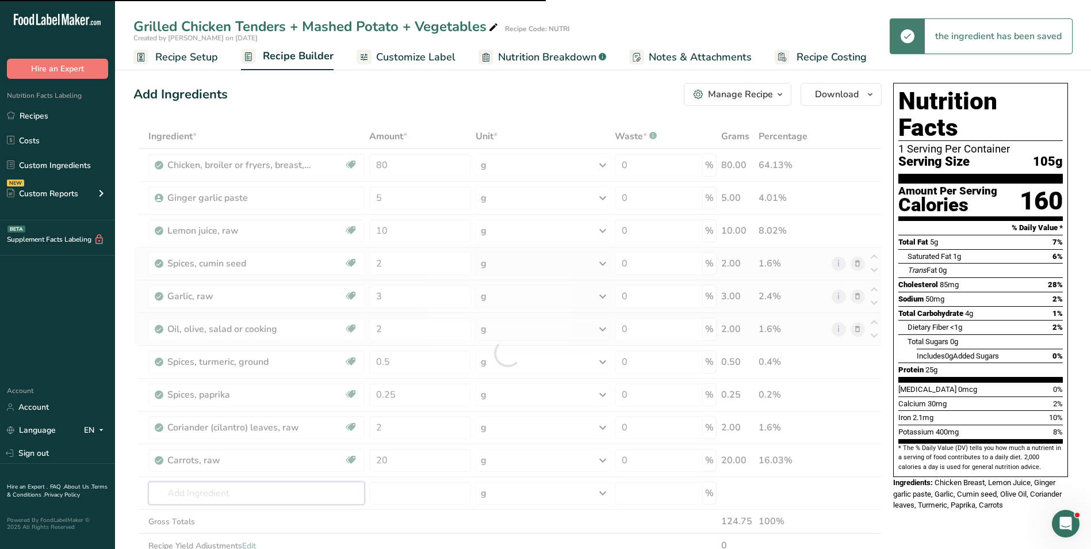
type input "c"
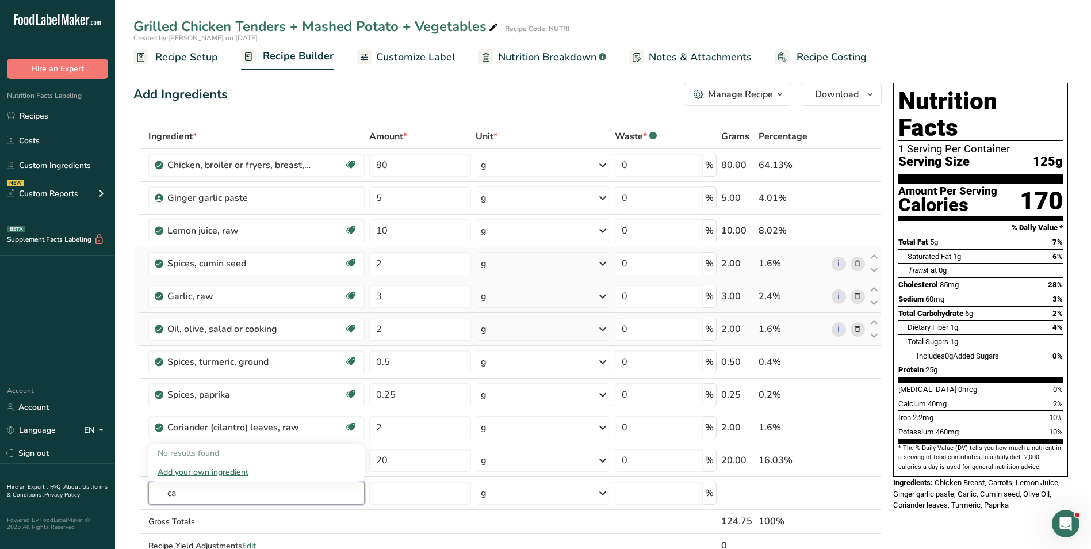
type input "c"
click at [229, 449] on div "Bellpepper" at bounding box center [247, 453] width 179 height 12
type input "Bellpepper"
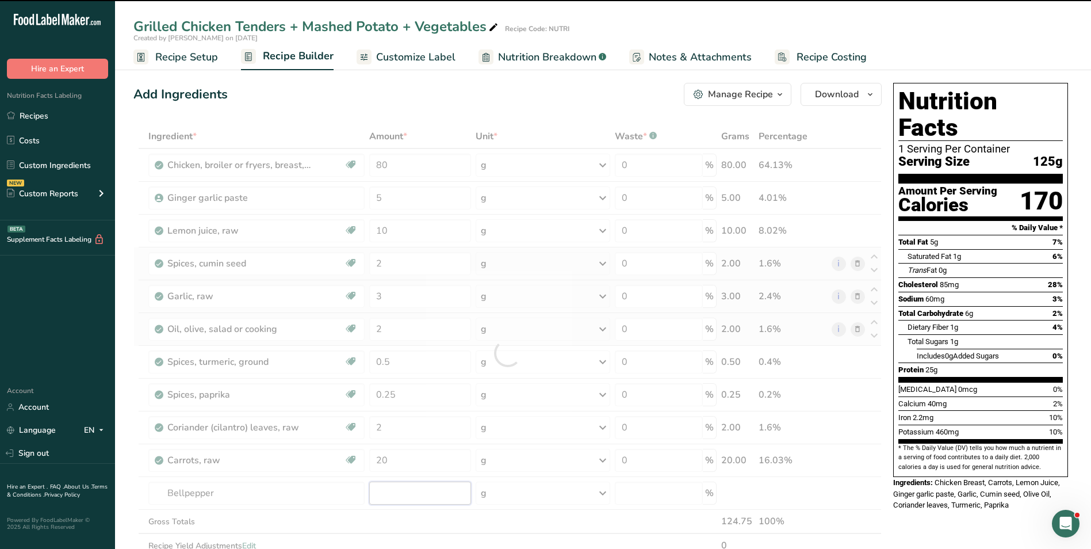
type input "0"
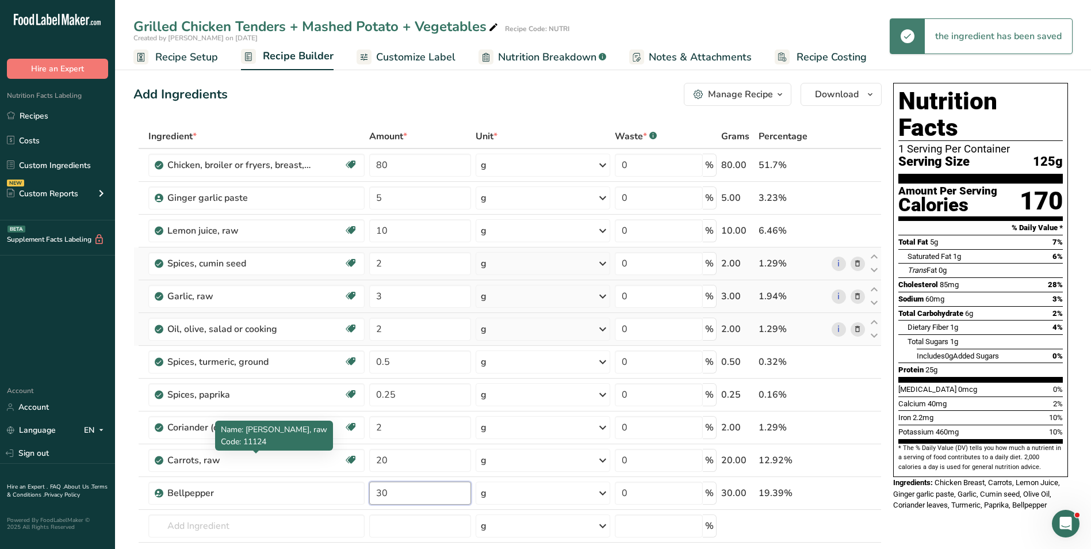
type input "30"
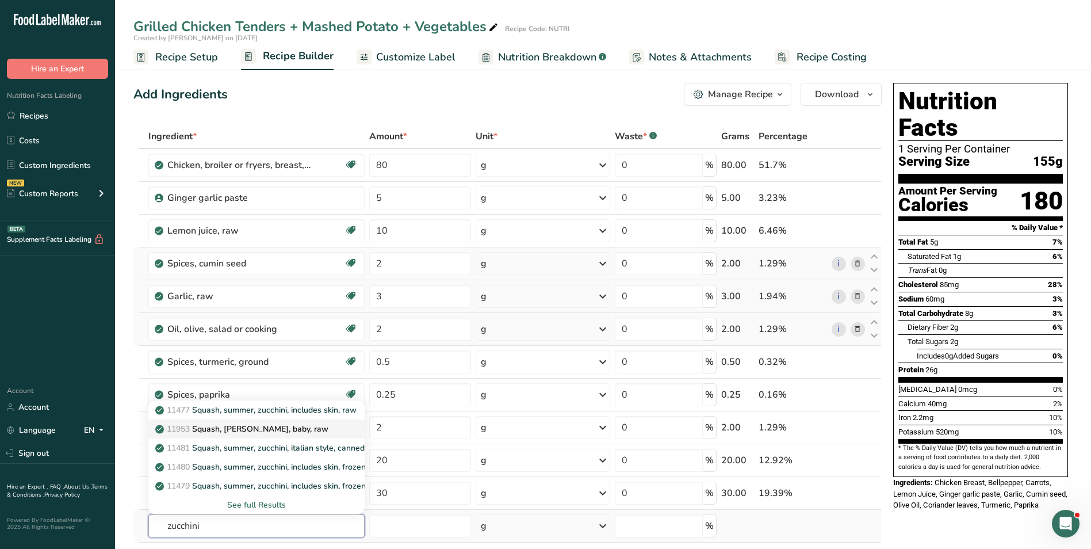
type input "zucchini"
click at [244, 432] on p "11953 [PERSON_NAME], [PERSON_NAME], baby, raw" at bounding box center [243, 429] width 171 height 12
type input "Squash, [PERSON_NAME], baby, raw"
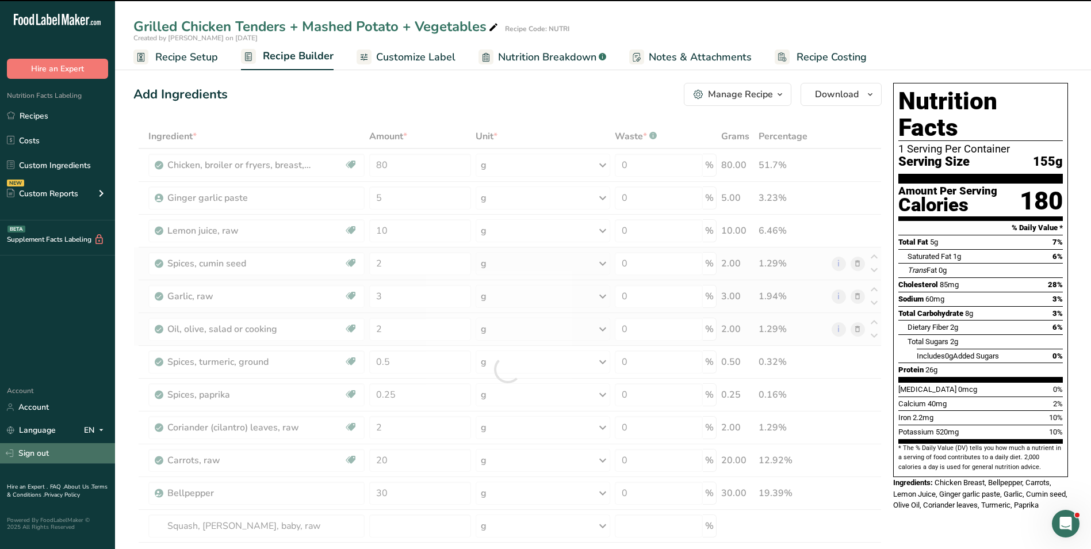
type input "0"
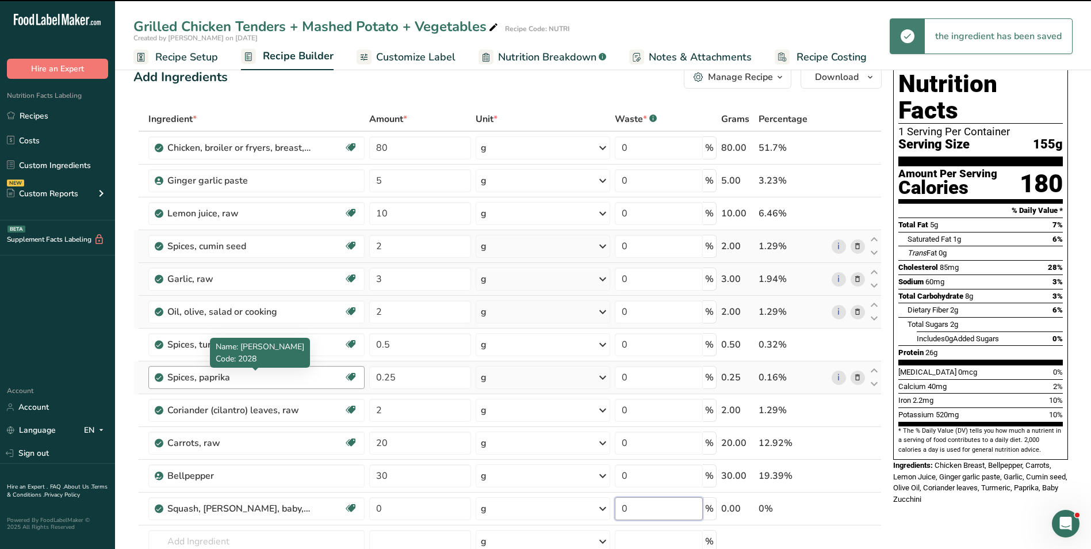
scroll to position [115, 0]
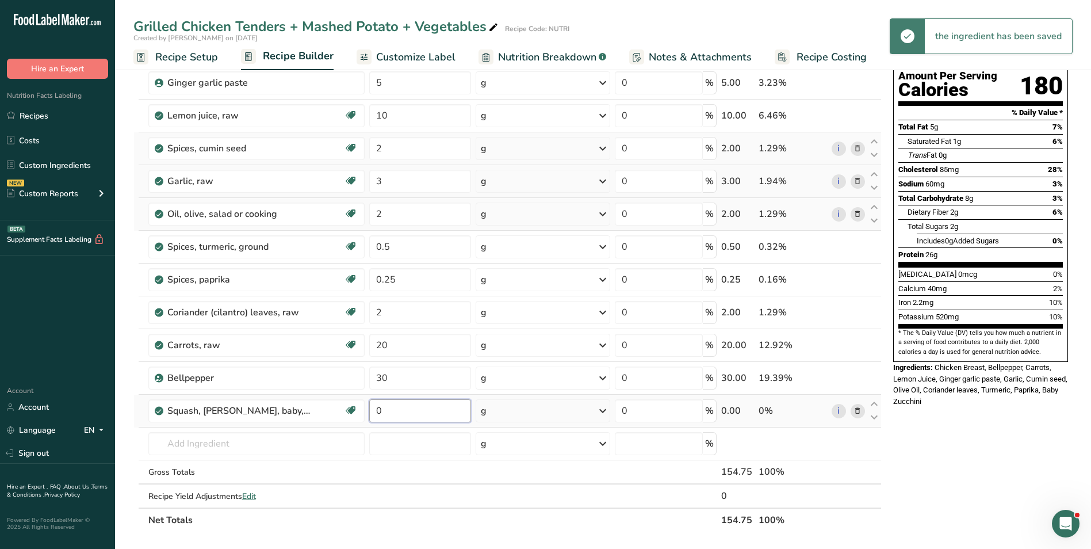
click at [377, 407] on div "Ingredient * Amount * Unit * Waste * .a-a{fill:#347362;}.b-a{fill:#fff;} Grams …" at bounding box center [507, 270] width 748 height 523
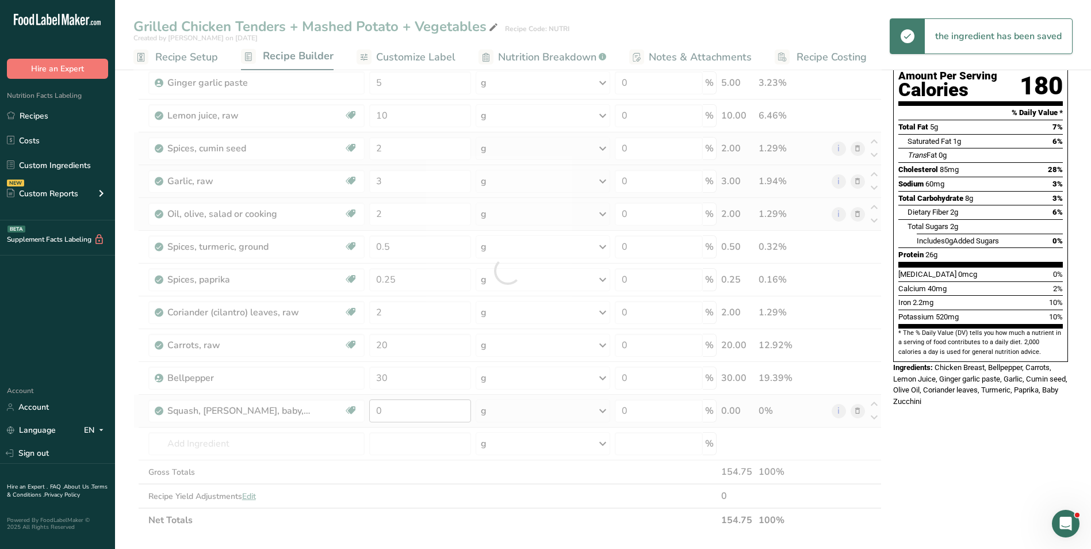
click at [377, 407] on div at bounding box center [507, 270] width 748 height 523
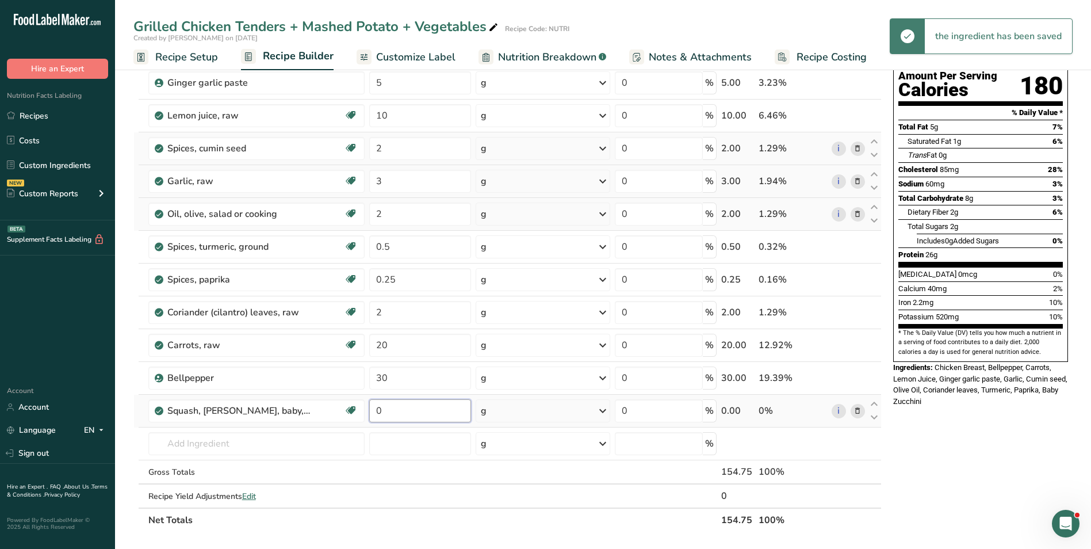
click at [380, 410] on input "0" at bounding box center [420, 410] width 102 height 23
type input "15"
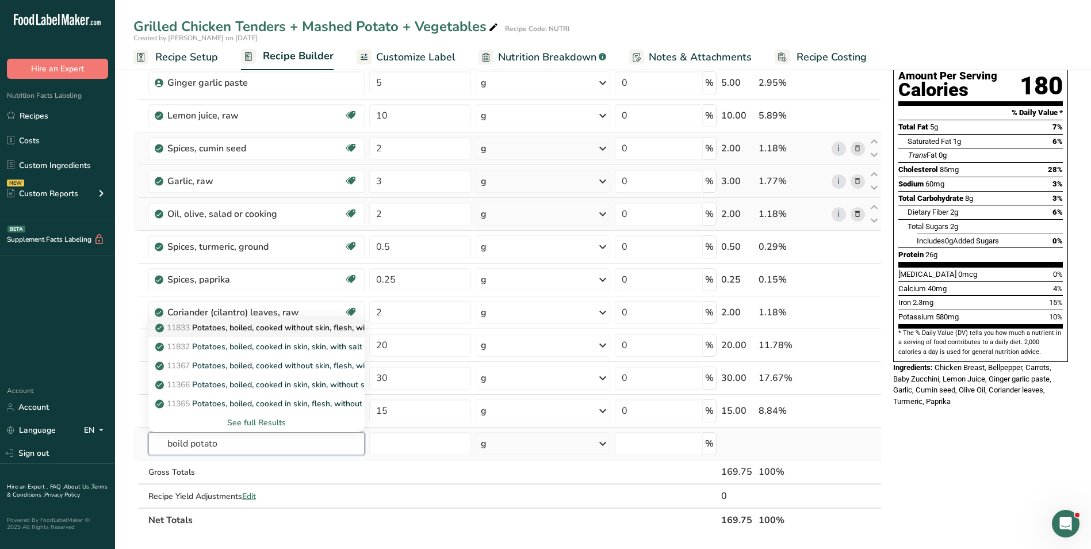
type input "boild potato"
click at [262, 326] on p "11833 Potatoes, boiled, cooked without skin, flesh, with salt" at bounding box center [273, 328] width 231 height 12
type input "Potatoes, boiled, cooked without skin, flesh, with salt"
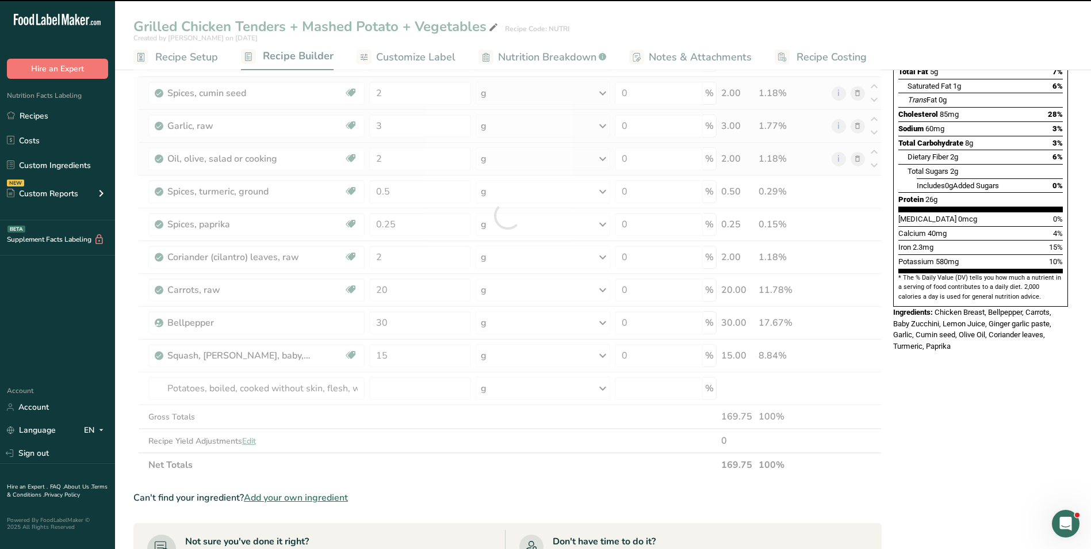
scroll to position [173, 0]
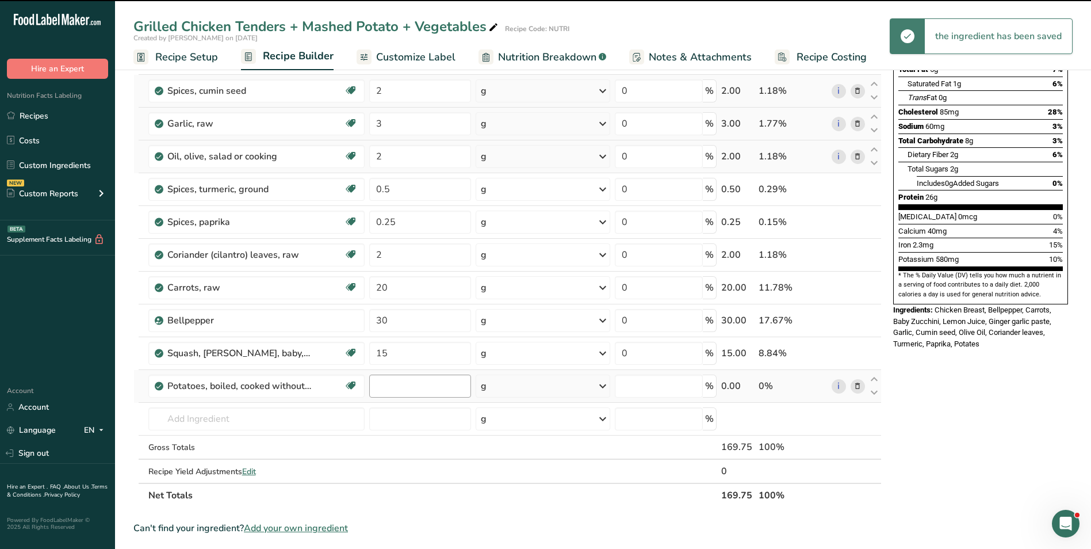
type input "0"
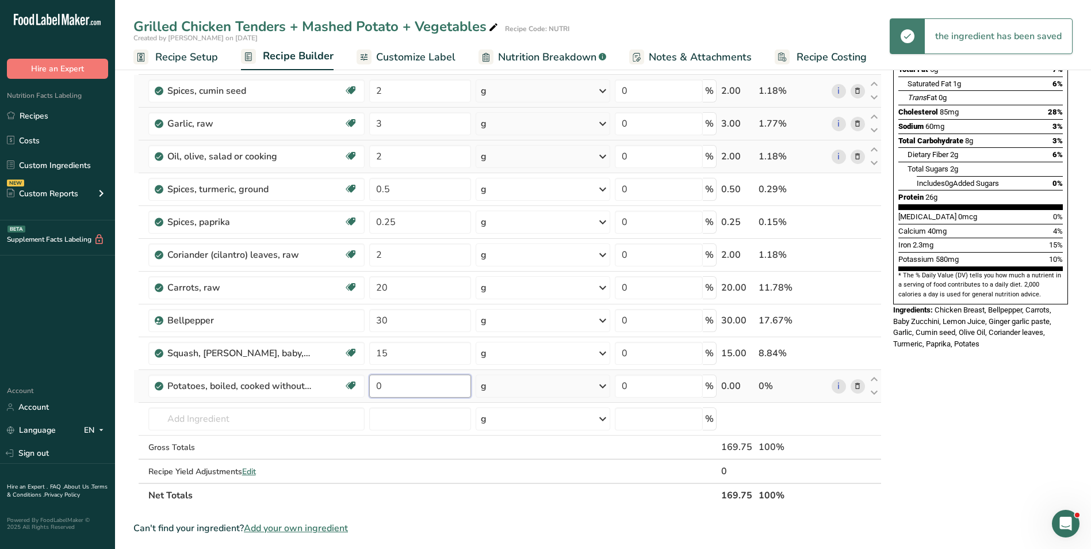
click at [379, 389] on input "0" at bounding box center [420, 385] width 102 height 23
type input "30"
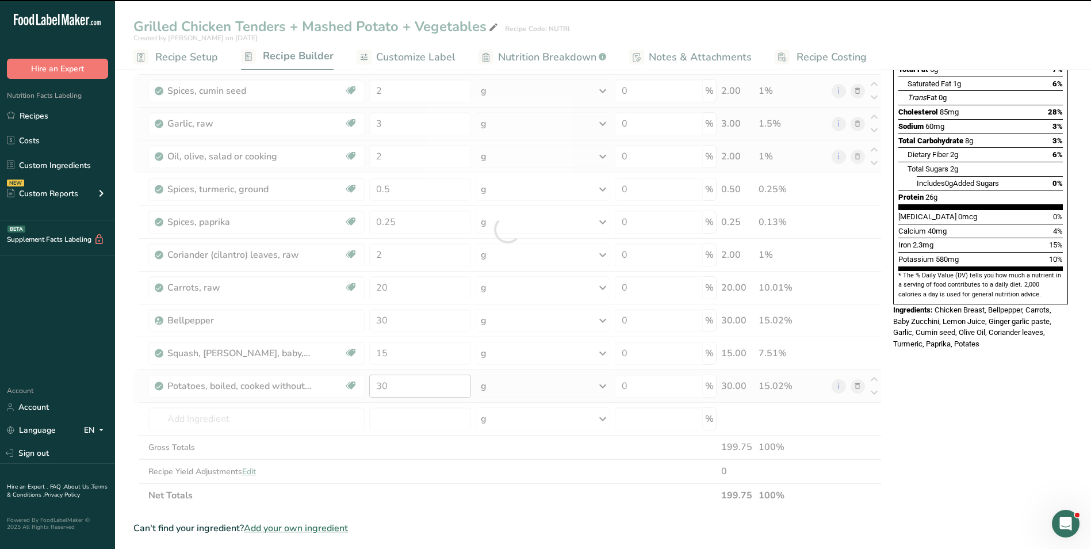
scroll to position [0, 0]
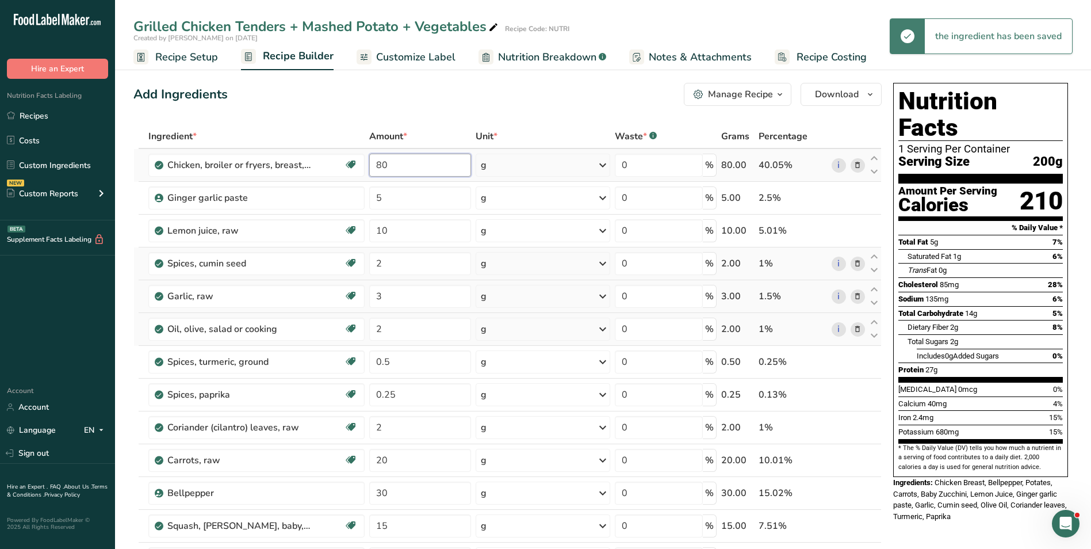
click at [382, 162] on input "80" at bounding box center [420, 165] width 102 height 23
type input "150"
click at [420, 58] on span "Customize Label" at bounding box center [415, 57] width 79 height 16
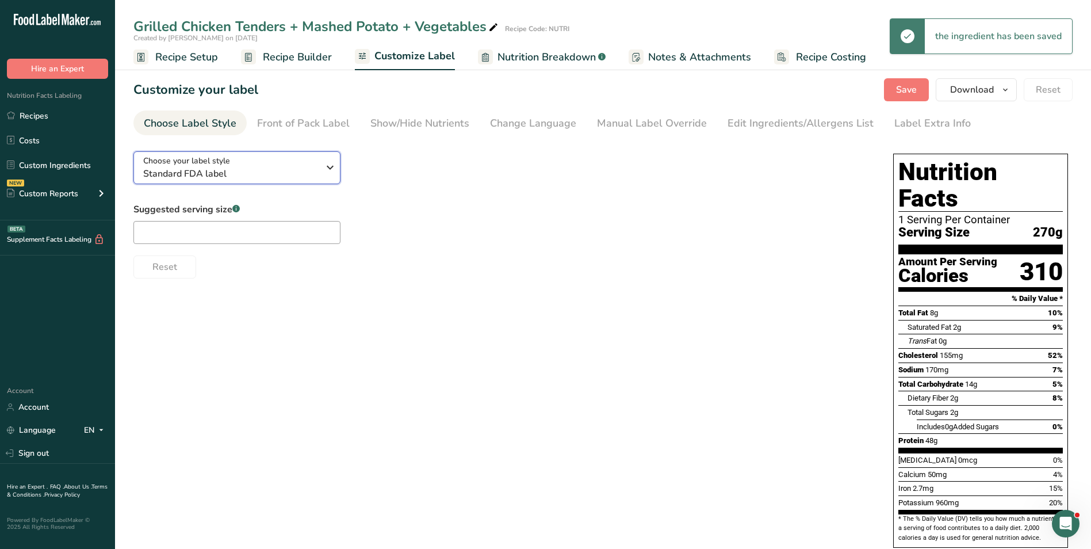
click at [301, 169] on span "Standard FDA label" at bounding box center [230, 174] width 175 height 14
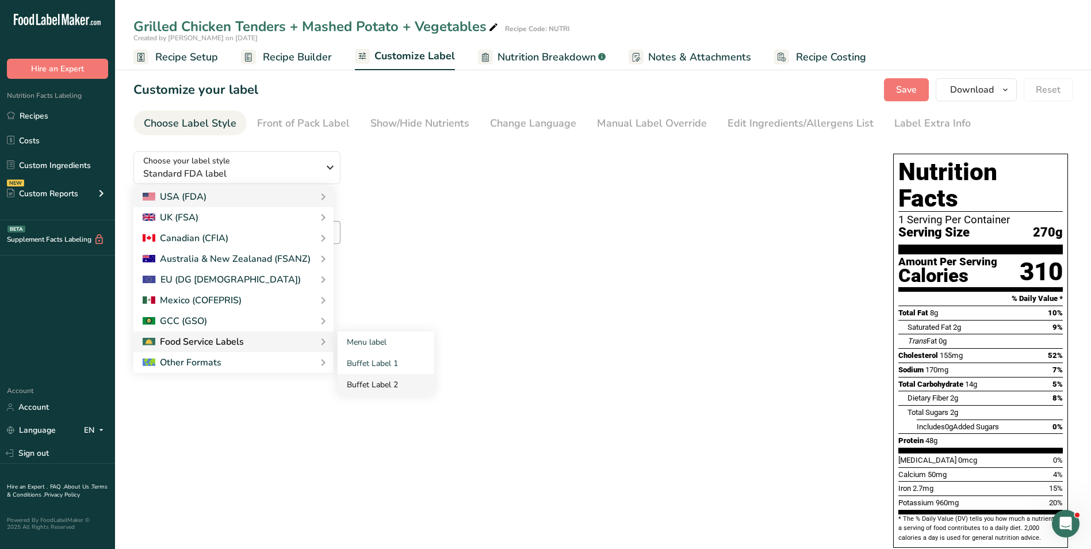
click at [388, 377] on link "Buffet Label 2" at bounding box center [386, 384] width 97 height 21
checkbox input "false"
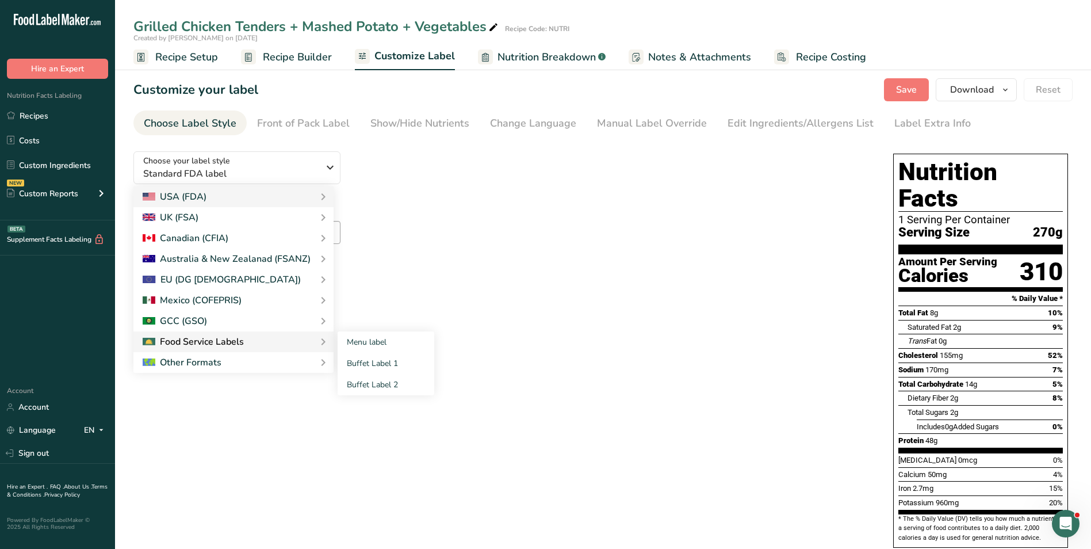
checkbox input "false"
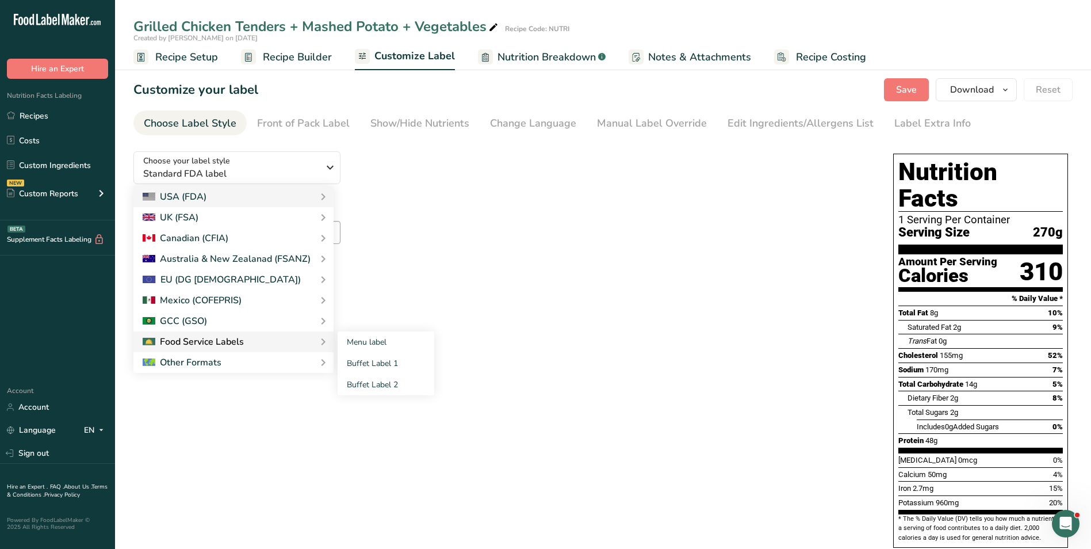
checkbox input "false"
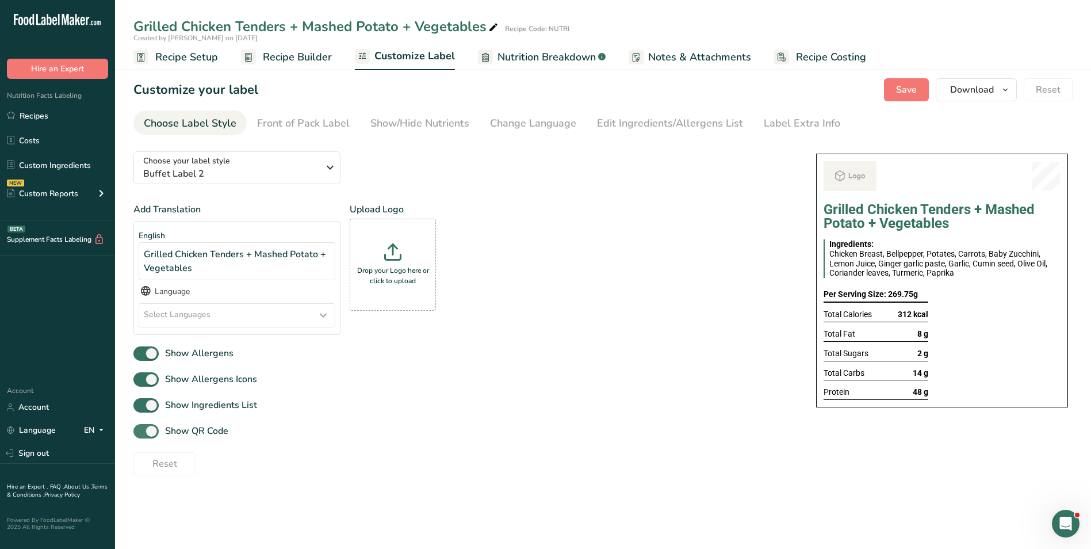
click at [194, 434] on span "Show QR Code" at bounding box center [194, 431] width 70 height 14
click at [141, 434] on input "Show QR Code" at bounding box center [136, 430] width 7 height 7
checkbox input "false"
click at [399, 125] on div "Show/Hide Nutrients" at bounding box center [419, 124] width 99 height 16
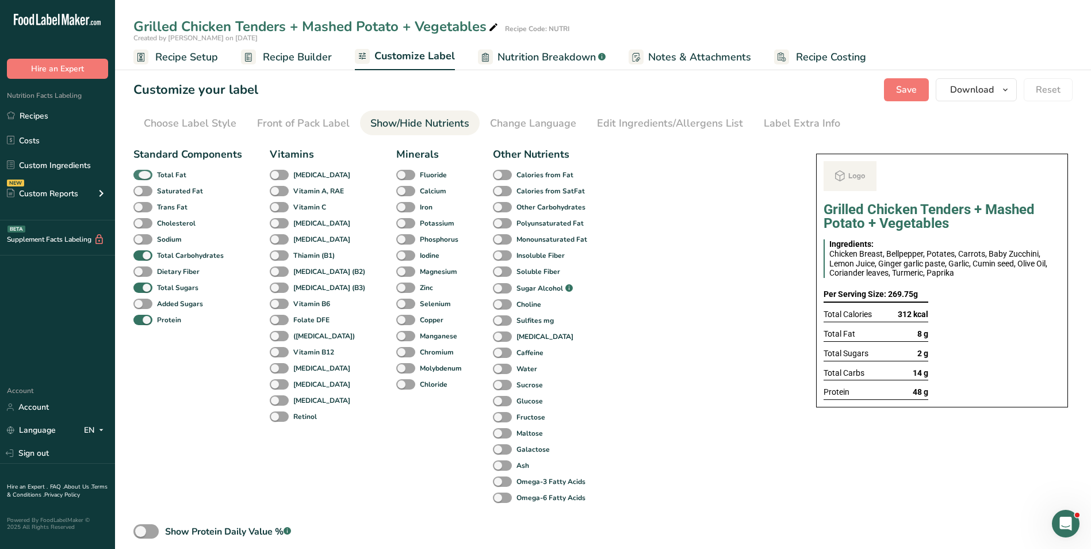
click at [175, 175] on b "Total Fat" at bounding box center [171, 175] width 29 height 10
click at [141, 175] on input "Total Fat" at bounding box center [136, 174] width 7 height 7
checkbox input "false"
click at [169, 290] on b "Total Sugars" at bounding box center [177, 287] width 41 height 10
click at [141, 290] on input "Total Sugars" at bounding box center [136, 287] width 7 height 7
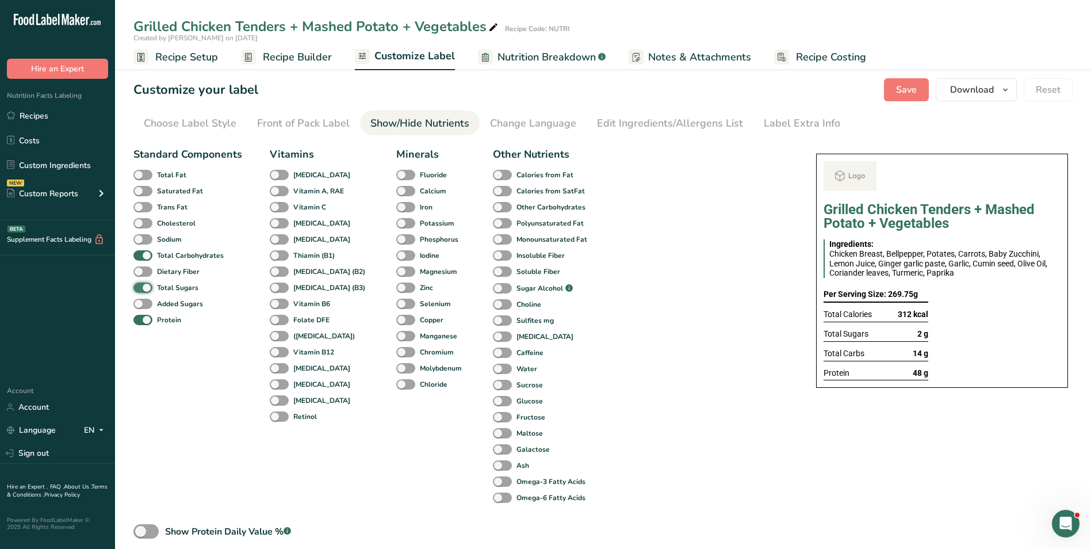
checkbox input "false"
click at [805, 121] on div "Label Extra Info" at bounding box center [802, 124] width 76 height 16
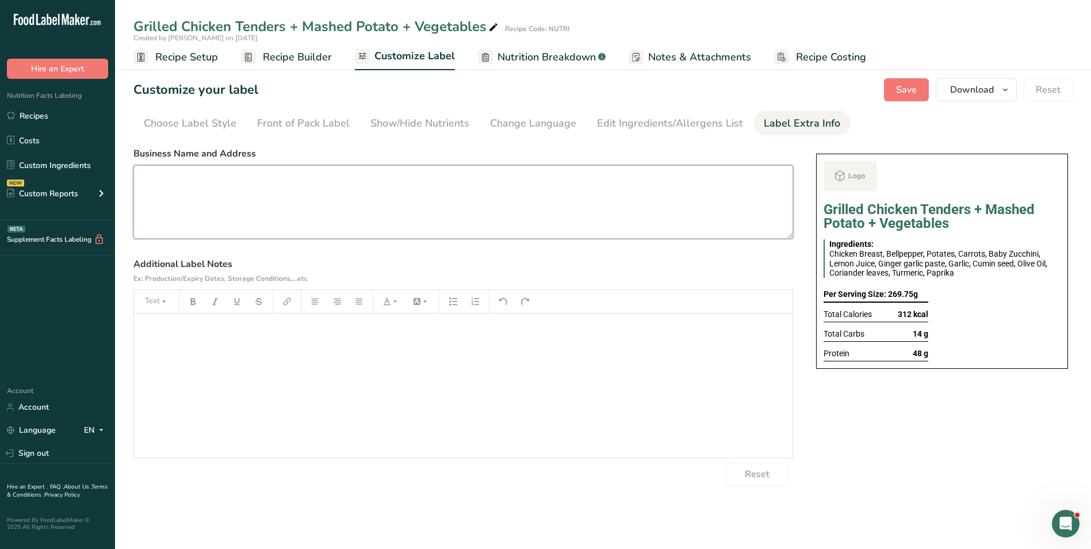
click at [404, 193] on textarea at bounding box center [463, 202] width 660 height 74
paste textarea "BREAKFAST Use by: [DATE] Storage: Keep Refrigerated under 5 degrees Heating: Re…"
click at [165, 181] on textarea "BREAKFAST Use by: [DATE] Storage: Keep Refrigerated under 5 degrees Heating: Re…" at bounding box center [463, 202] width 660 height 74
type textarea "LUNCH Use by: [DATE] Storage: Keep Refrigerated under 5 degrees Heating: Reheat…"
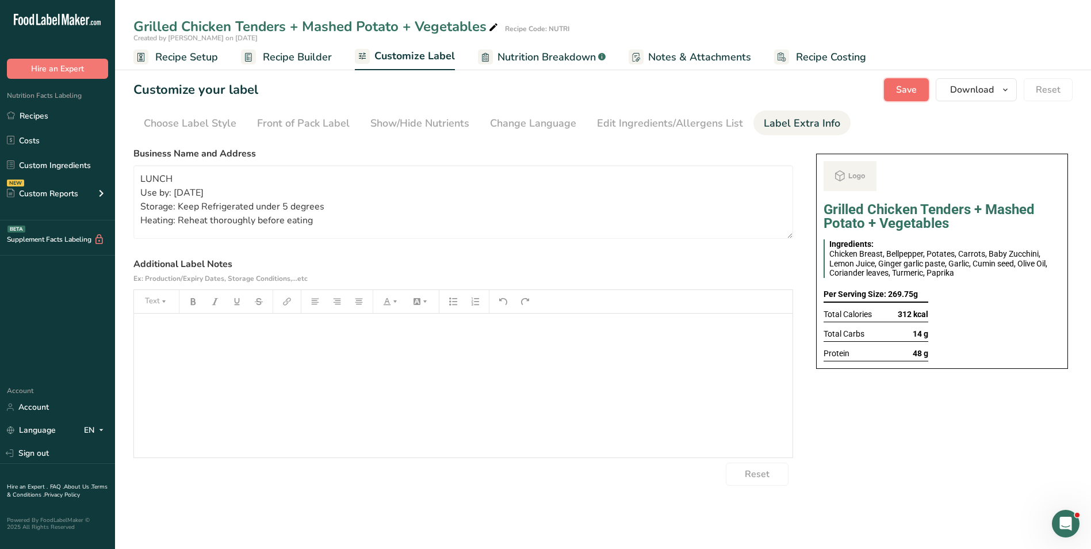
click at [897, 87] on button "Save" at bounding box center [906, 89] width 45 height 23
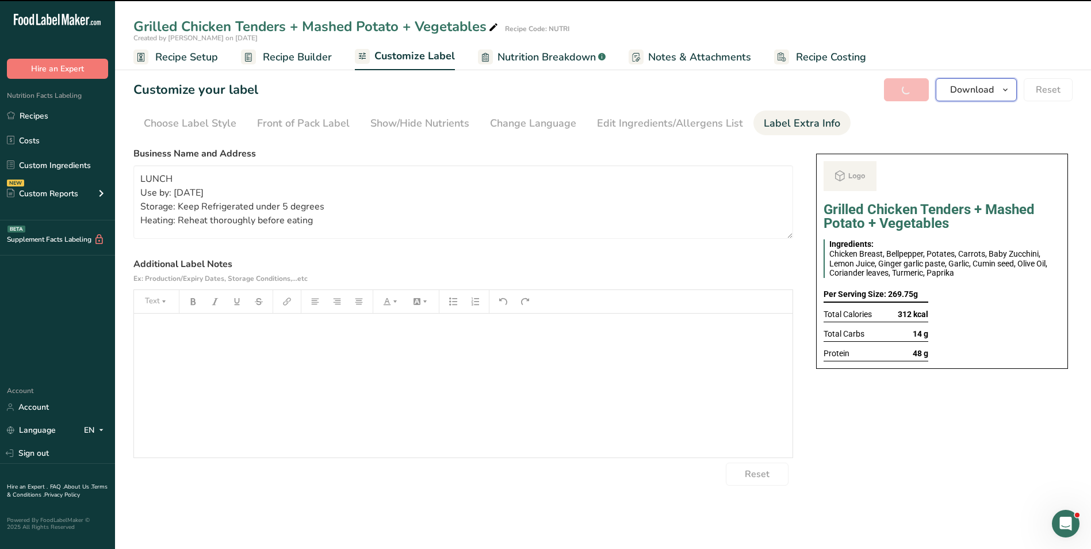
click at [1000, 89] on span "button" at bounding box center [1006, 90] width 14 height 14
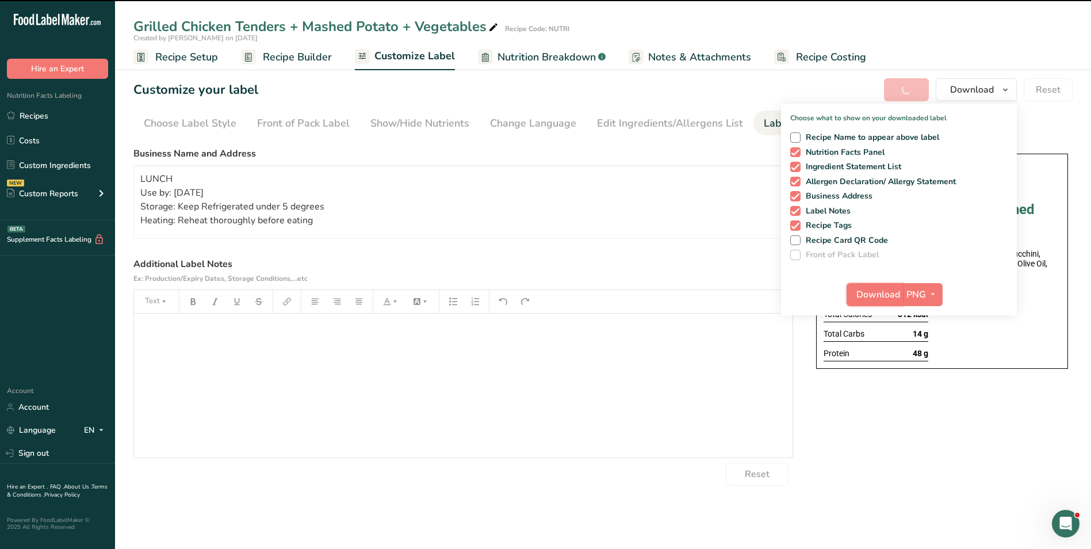
click at [875, 294] on span "Download" at bounding box center [878, 295] width 44 height 14
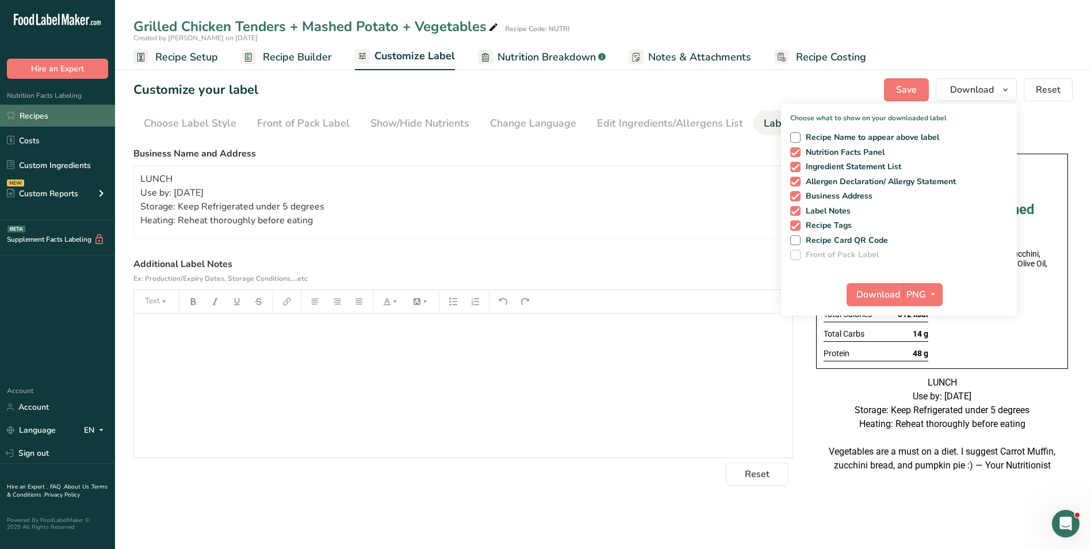
drag, startPoint x: 30, startPoint y: 114, endPoint x: 37, endPoint y: 110, distance: 8.0
click at [30, 114] on link "Recipes" at bounding box center [57, 116] width 115 height 22
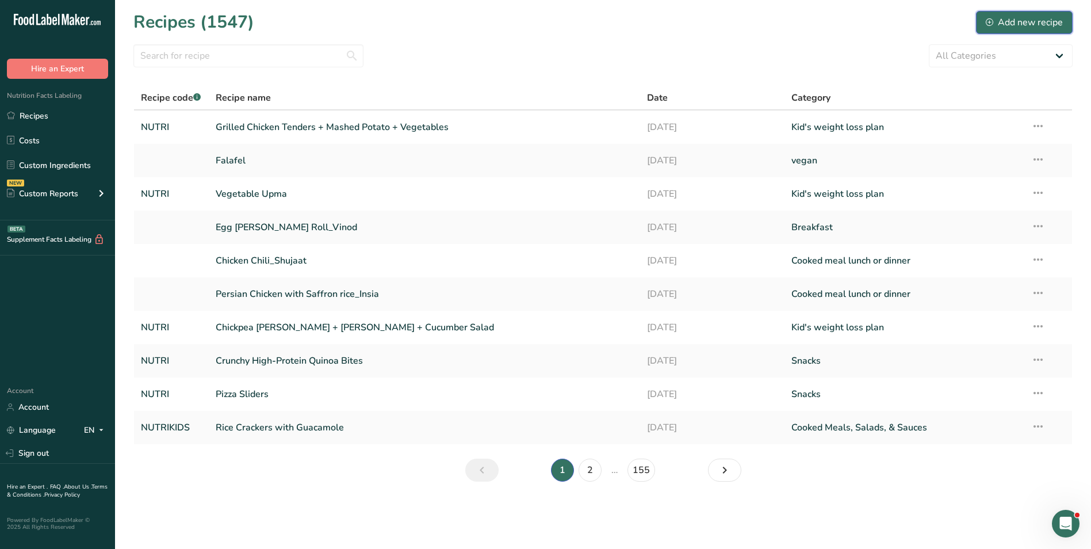
click at [1035, 20] on div "Add new recipe" at bounding box center [1024, 23] width 77 height 14
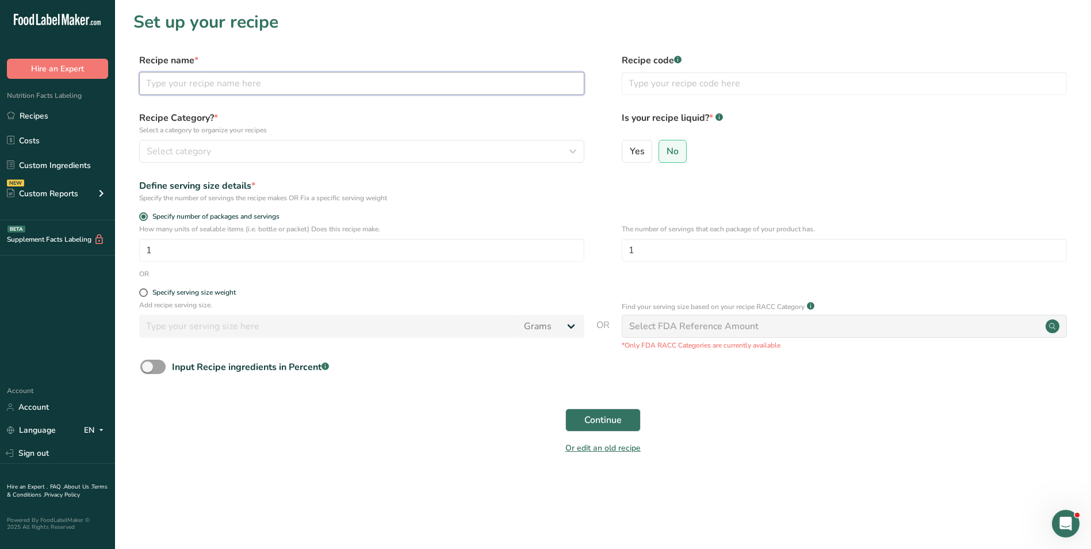
click at [225, 88] on input "text" at bounding box center [361, 83] width 445 height 23
type input "Oats Porridge with Blueberries"
click at [710, 78] on input "text" at bounding box center [844, 83] width 445 height 23
type input "NUTRIKIDS"
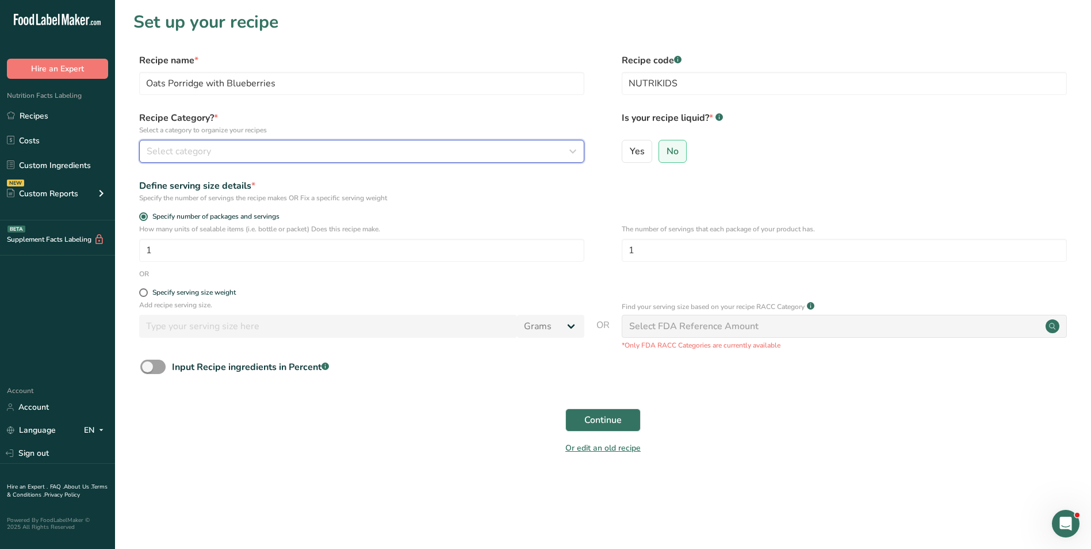
click at [505, 149] on div "Select category" at bounding box center [358, 151] width 423 height 14
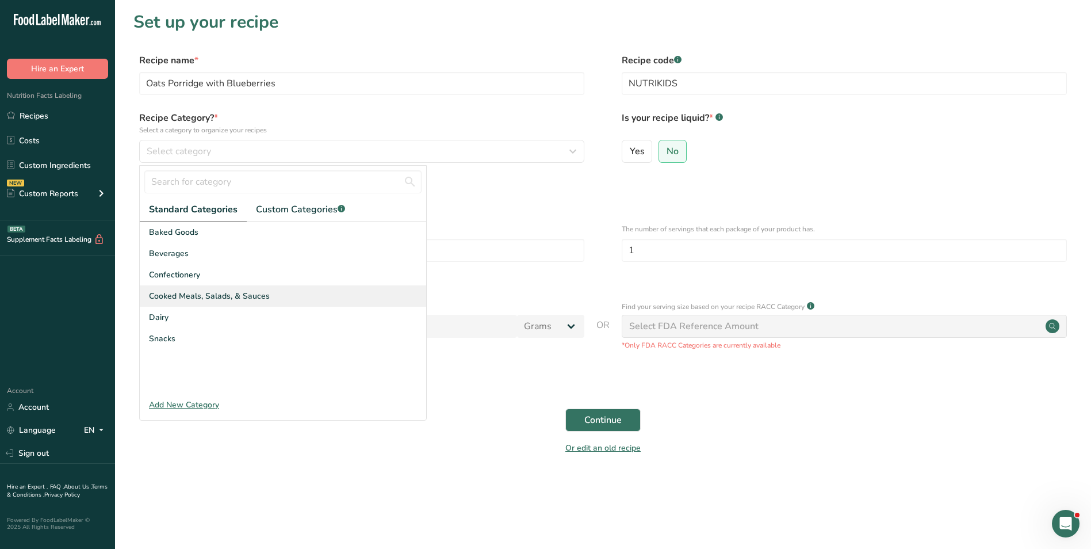
click at [188, 293] on span "Cooked Meals, Salads, & Sauces" at bounding box center [209, 296] width 121 height 12
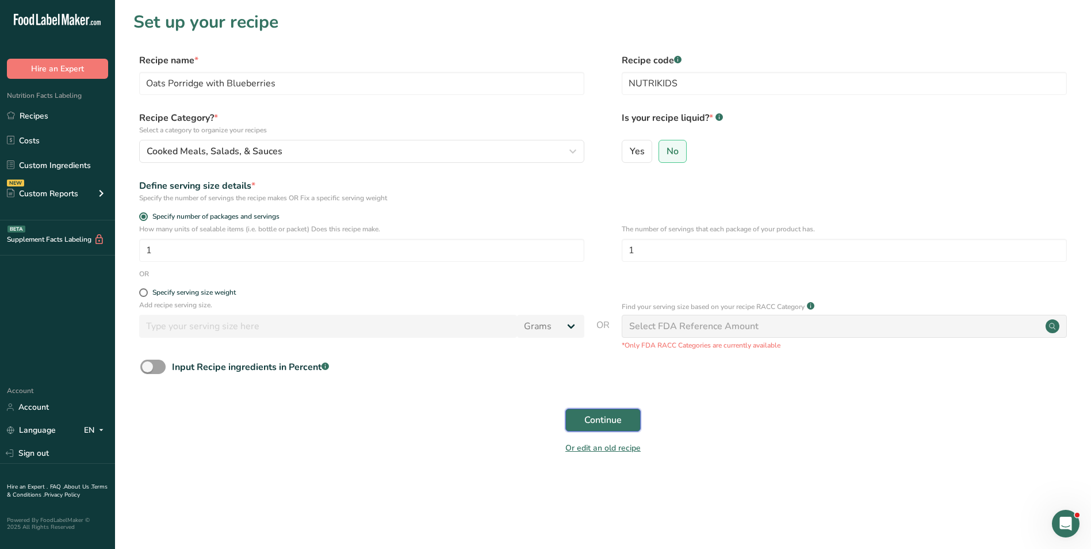
click at [588, 426] on span "Continue" at bounding box center [602, 420] width 37 height 14
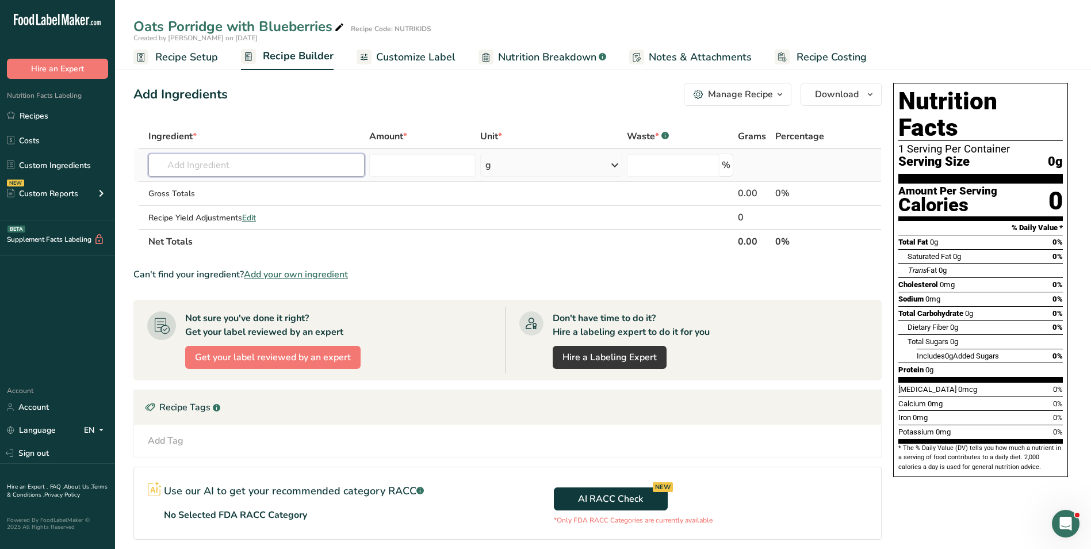
click at [258, 164] on input "text" at bounding box center [256, 165] width 216 height 23
type input "rolled oats"
click at [252, 195] on link "Organic Old-Fashioned Rolled Oats" at bounding box center [256, 188] width 216 height 19
type input "Organic Old-Fashioned Rolled Oats"
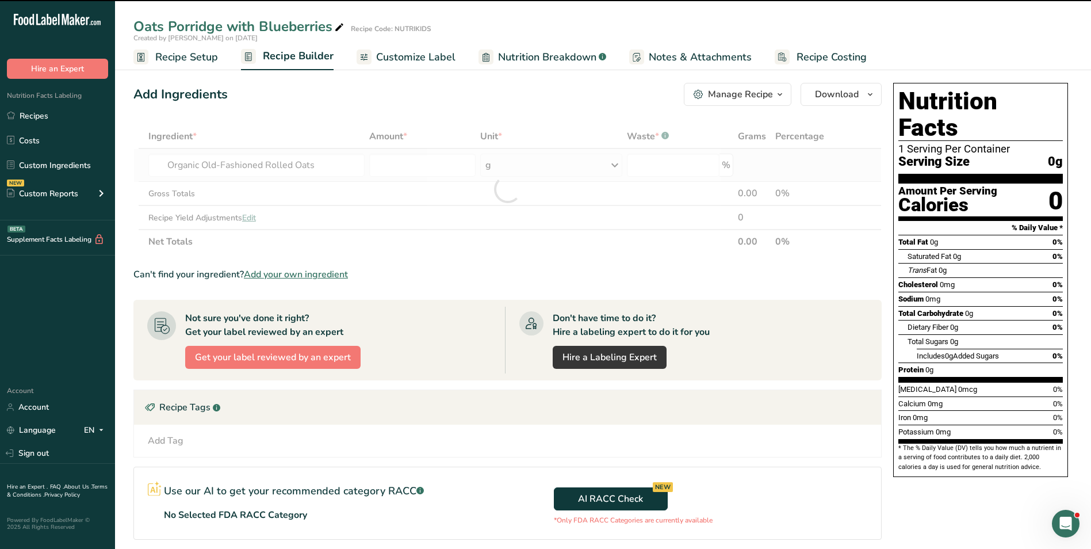
type input "0"
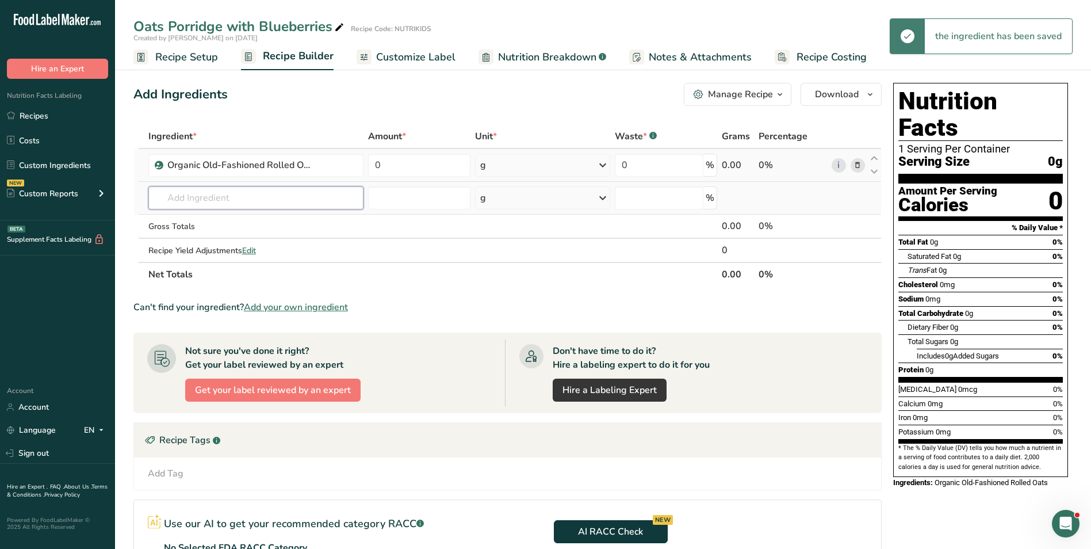
click at [202, 198] on input "text" at bounding box center [256, 197] width 216 height 23
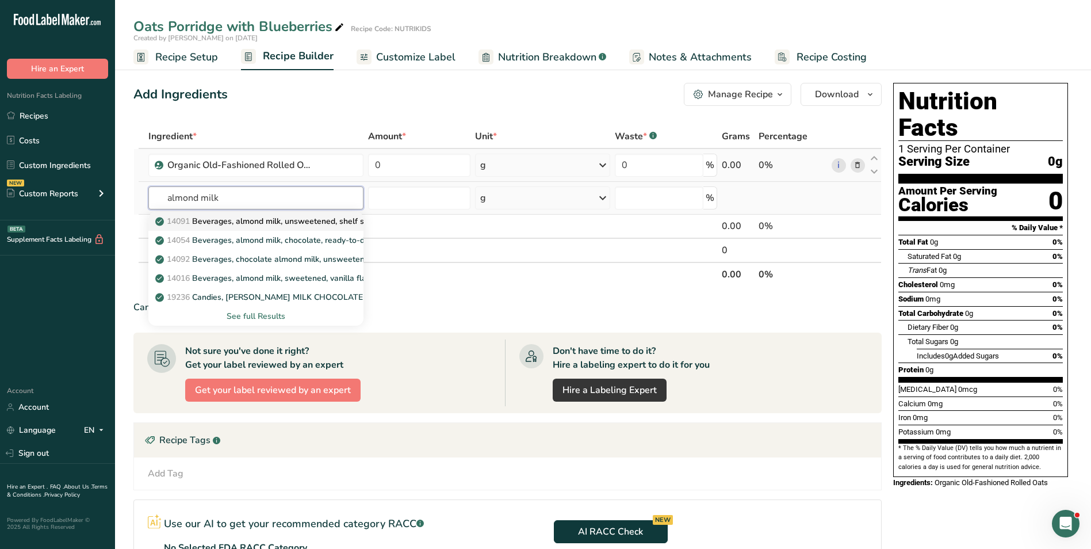
type input "almond milk"
click at [225, 225] on p "14091 Beverages, almond milk, unsweetened, shelf stable" at bounding box center [270, 221] width 225 height 12
type input "Beverages, almond milk, unsweetened, shelf stable"
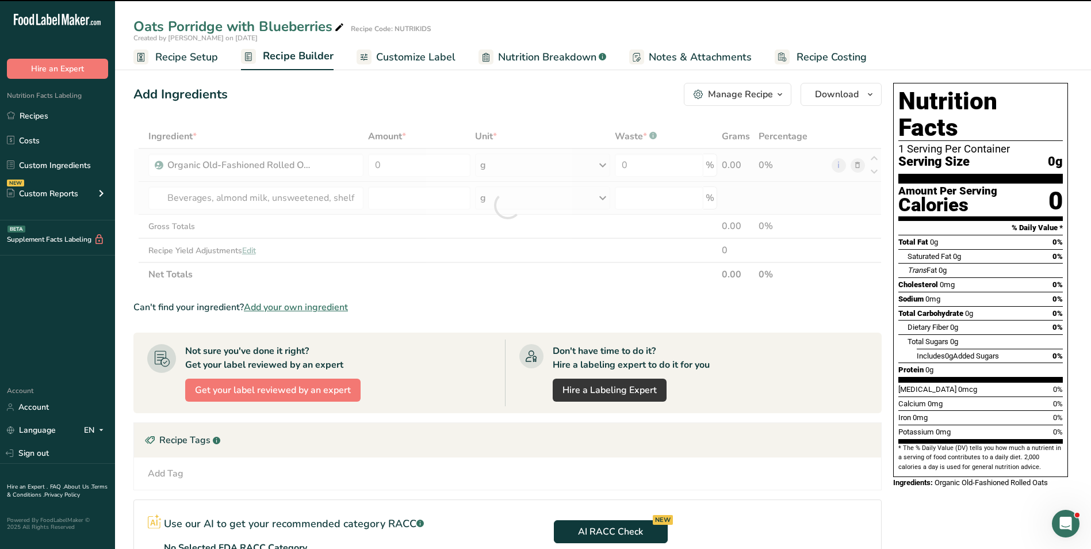
type input "0"
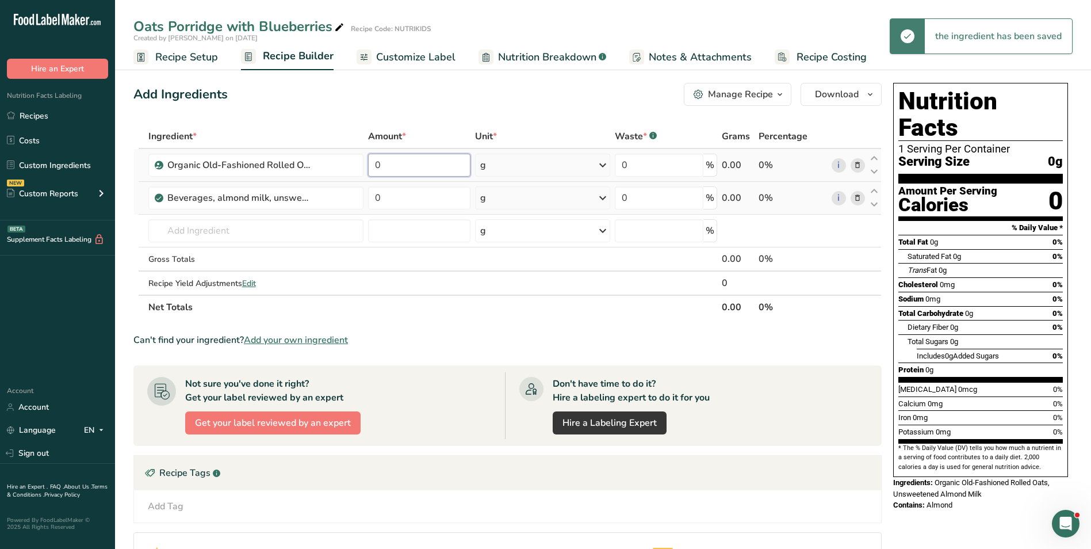
click at [370, 166] on input "0" at bounding box center [419, 165] width 102 height 23
type input "100"
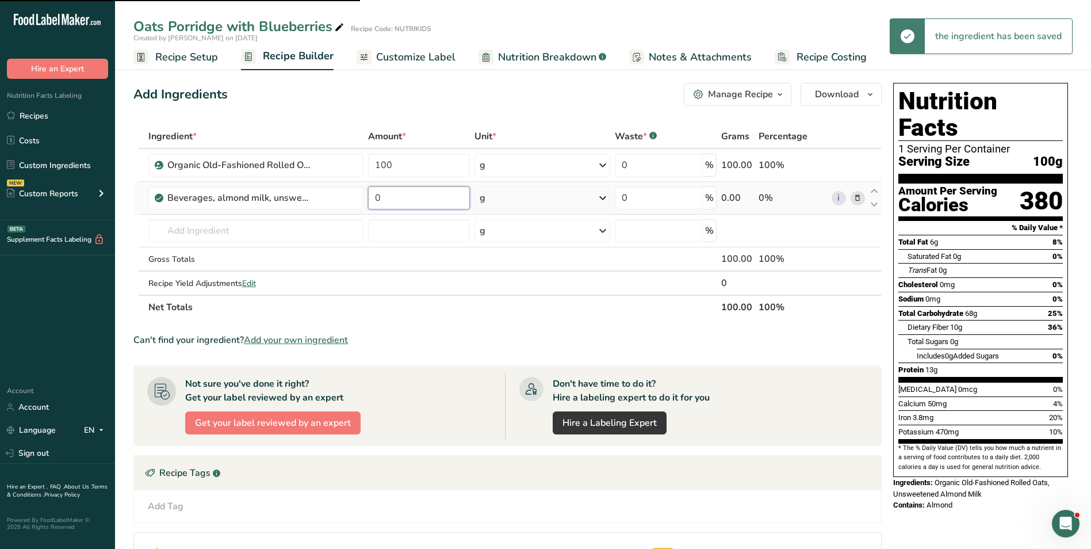
click at [373, 196] on input "0" at bounding box center [419, 197] width 102 height 23
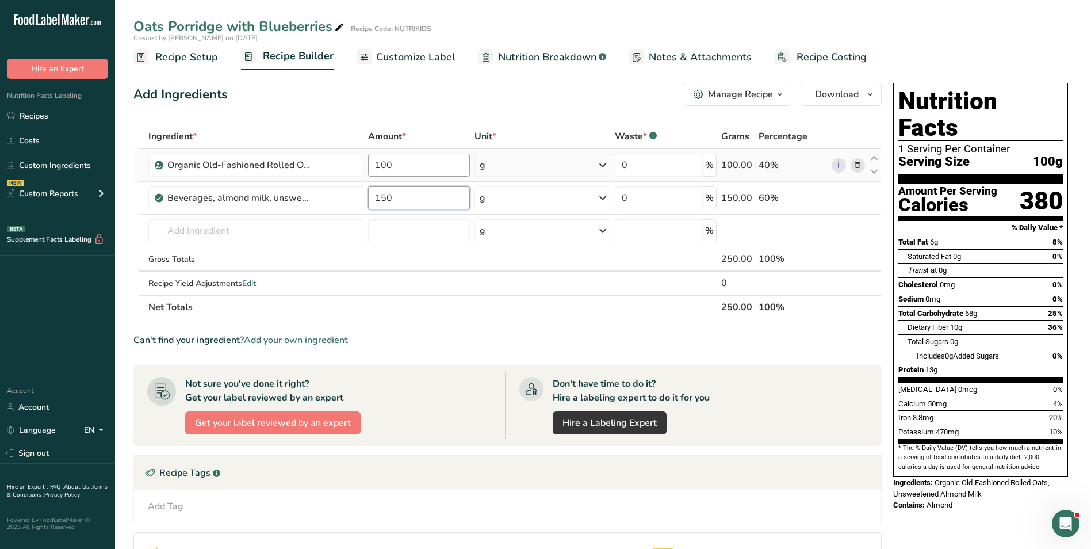
type input "150"
click at [386, 167] on div "Ingredient * Amount * Unit * Waste * .a-a{fill:#347362;}.b-a{fill:#fff;} Grams …" at bounding box center [507, 221] width 748 height 195
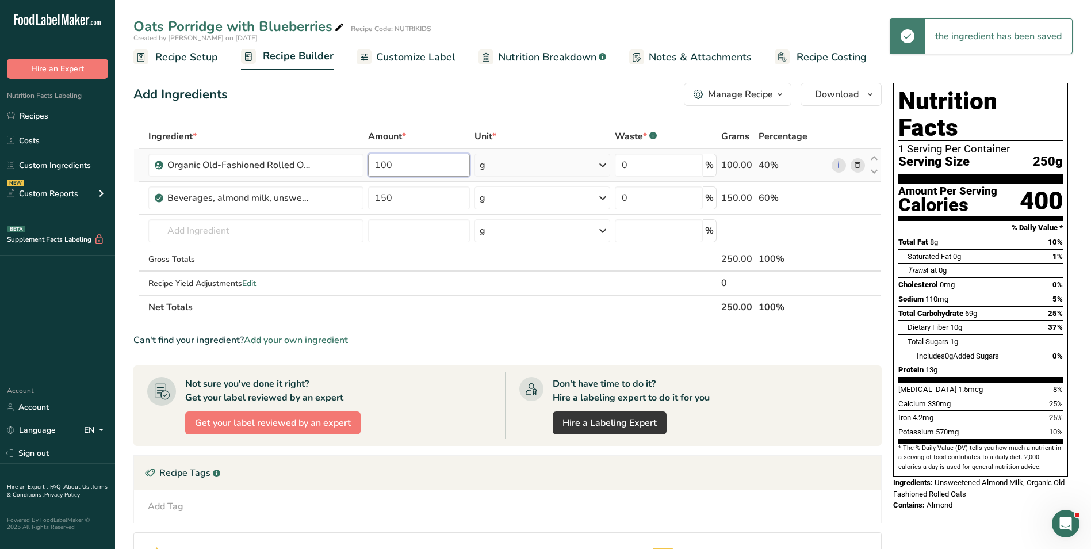
click at [385, 166] on input "100" at bounding box center [419, 165] width 102 height 23
type input "80"
click at [276, 234] on input "text" at bounding box center [256, 230] width 216 height 23
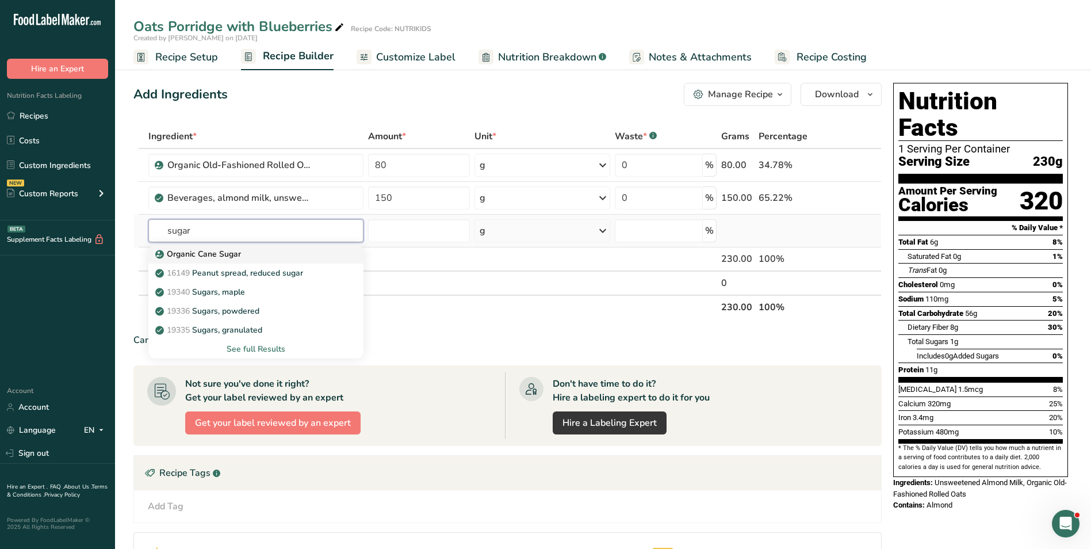
type input "sugar"
click at [261, 250] on div "Organic Cane Sugar" at bounding box center [247, 254] width 179 height 12
type input "Organic Cane Sugar"
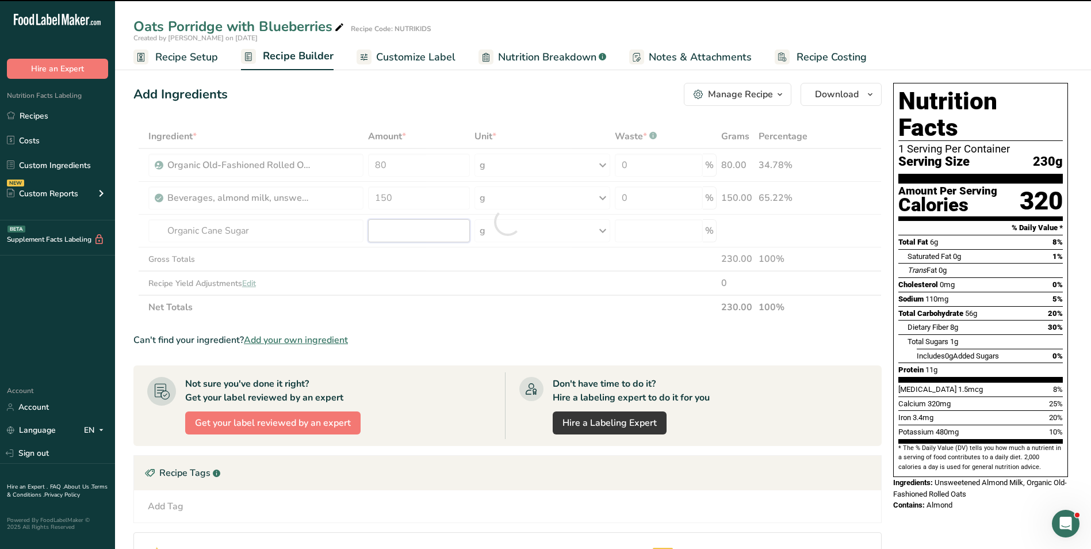
type input "0"
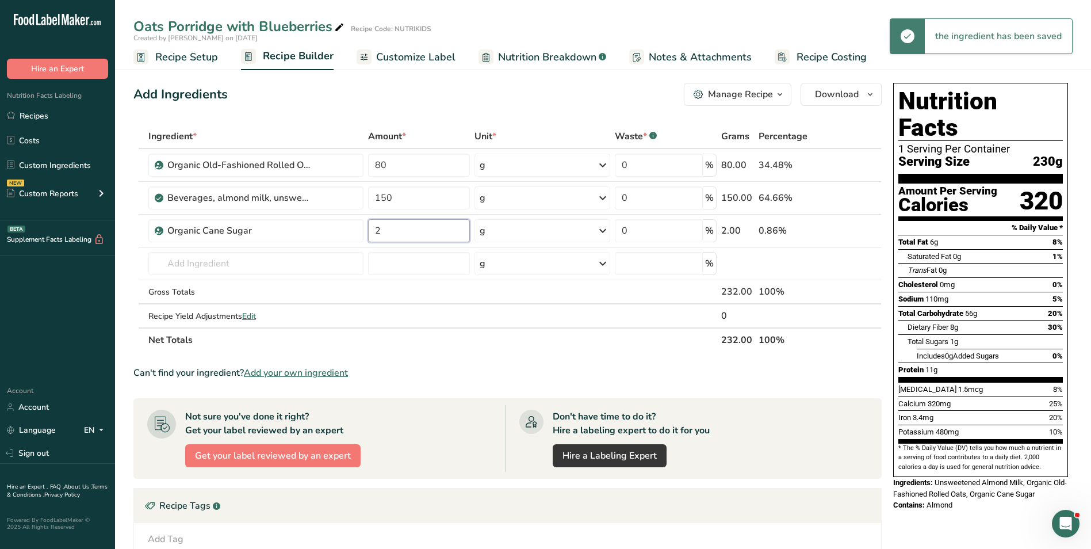
type input "2"
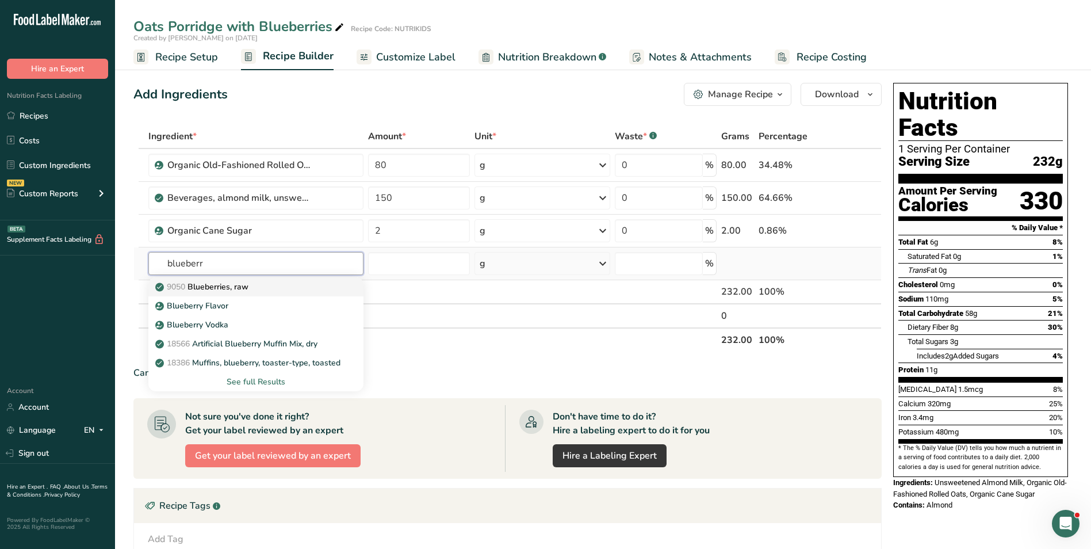
type input "blueberr"
click at [220, 283] on p "9050 Blueberries, raw" at bounding box center [203, 287] width 91 height 12
type input "Blueberries, raw"
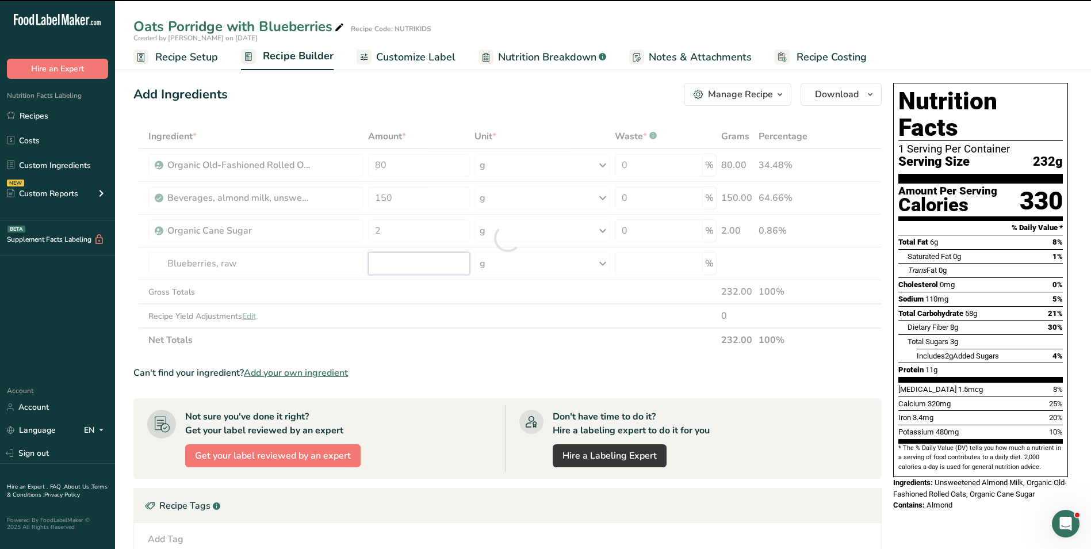
type input "0"
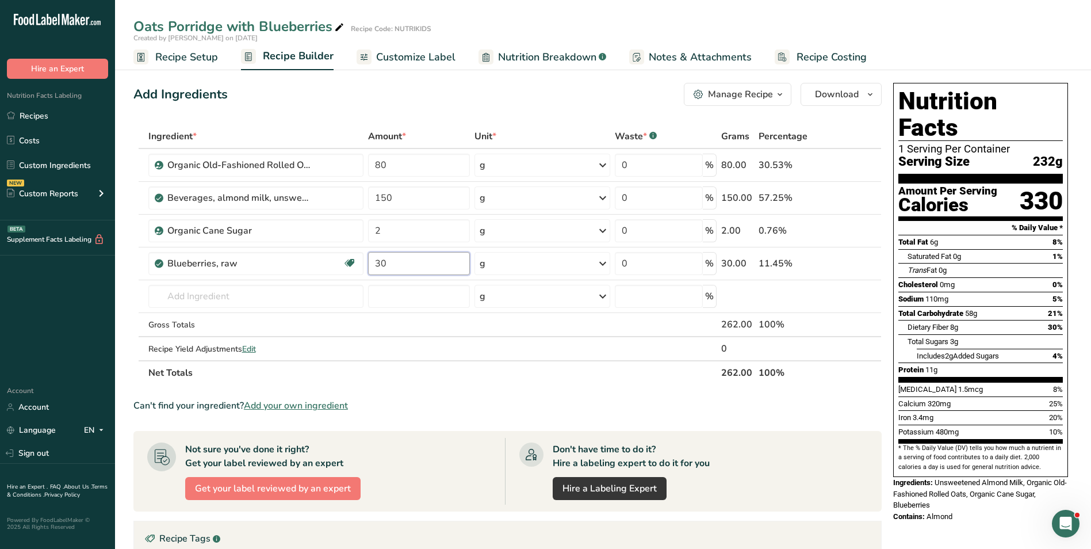
type input "30"
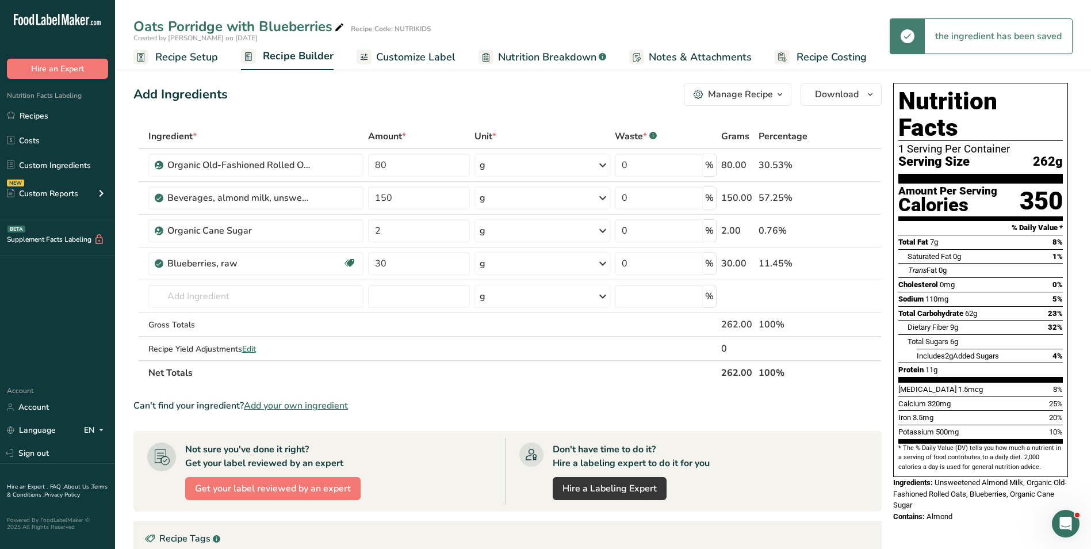
click at [389, 55] on span "Customize Label" at bounding box center [415, 57] width 79 height 16
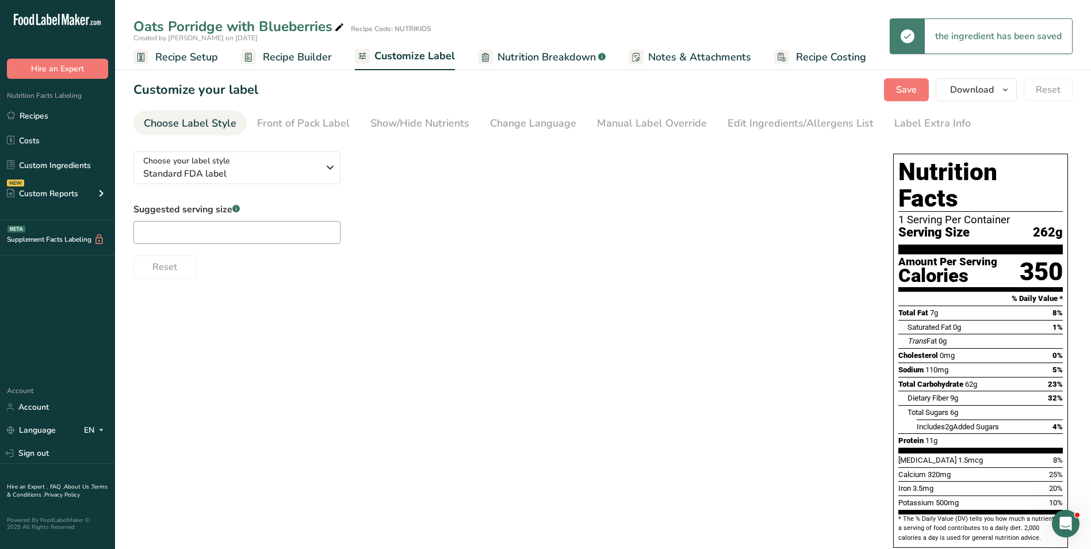
click at [342, 26] on icon at bounding box center [339, 28] width 10 height 16
type input "Oats Porridge with Blueberries_NOUMAN"
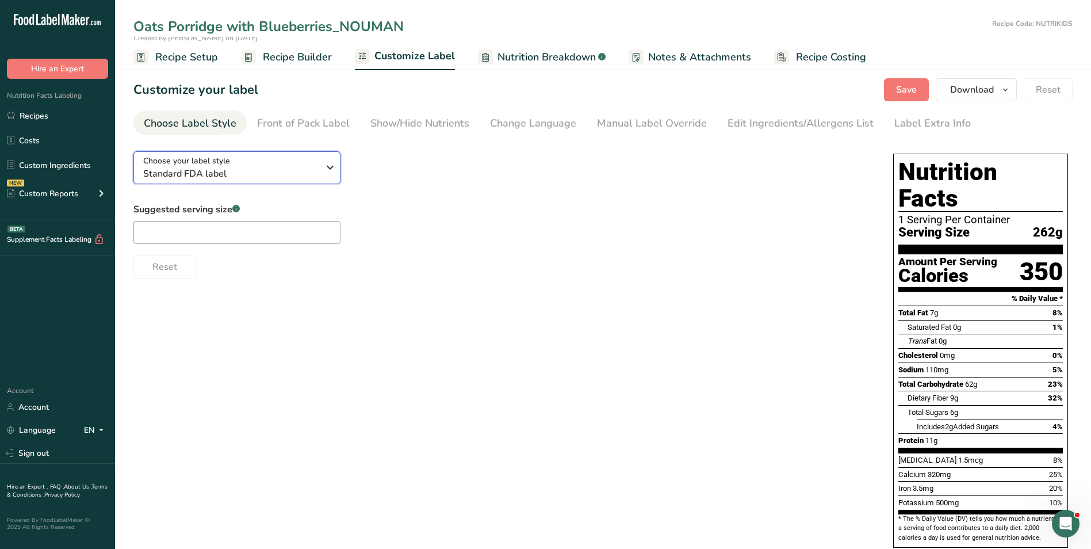
click at [170, 167] on span "Standard FDA label" at bounding box center [230, 174] width 175 height 14
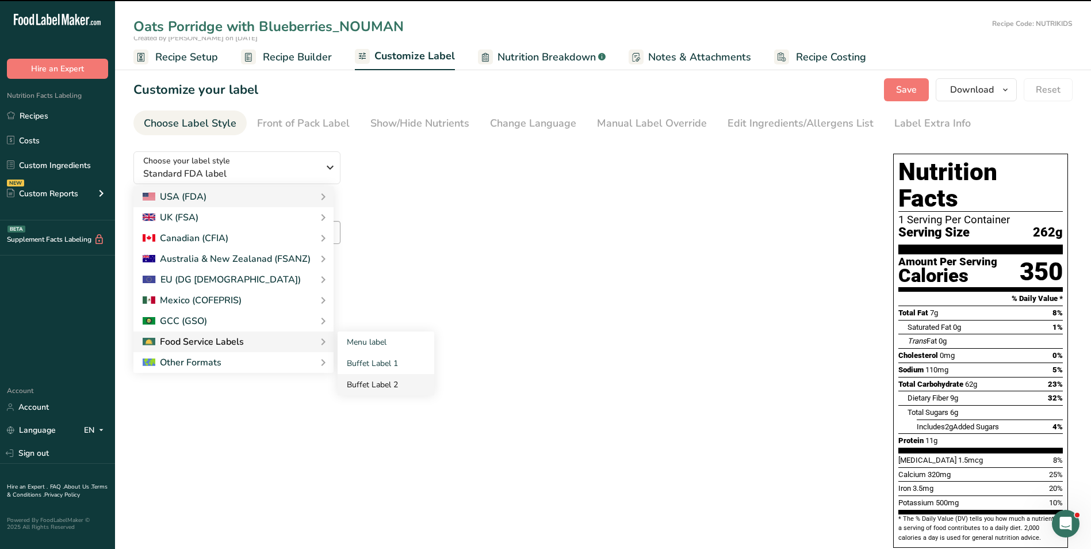
click at [364, 385] on link "Buffet Label 2" at bounding box center [386, 384] width 97 height 21
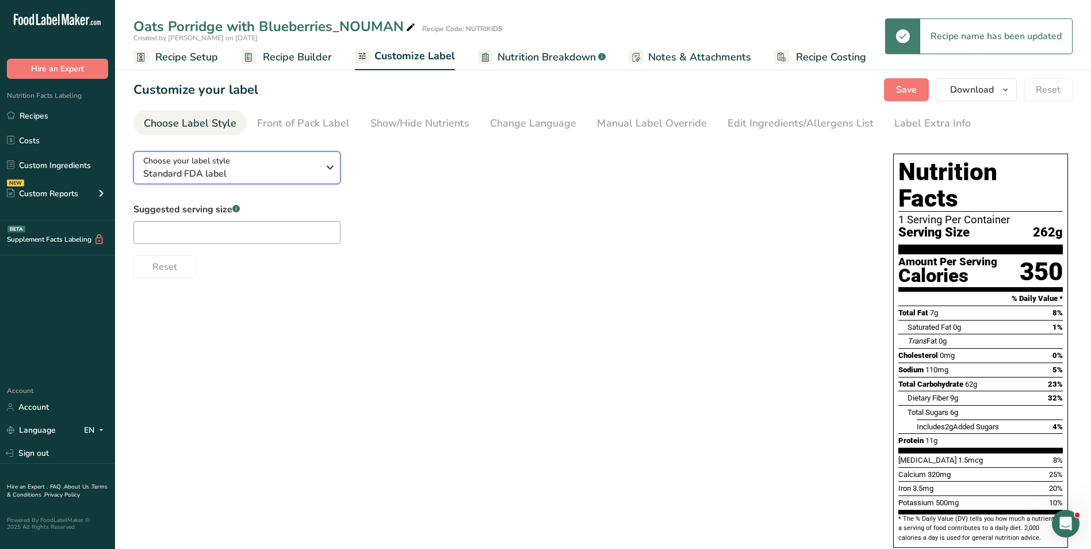
click at [309, 172] on span "Standard FDA label" at bounding box center [230, 174] width 175 height 14
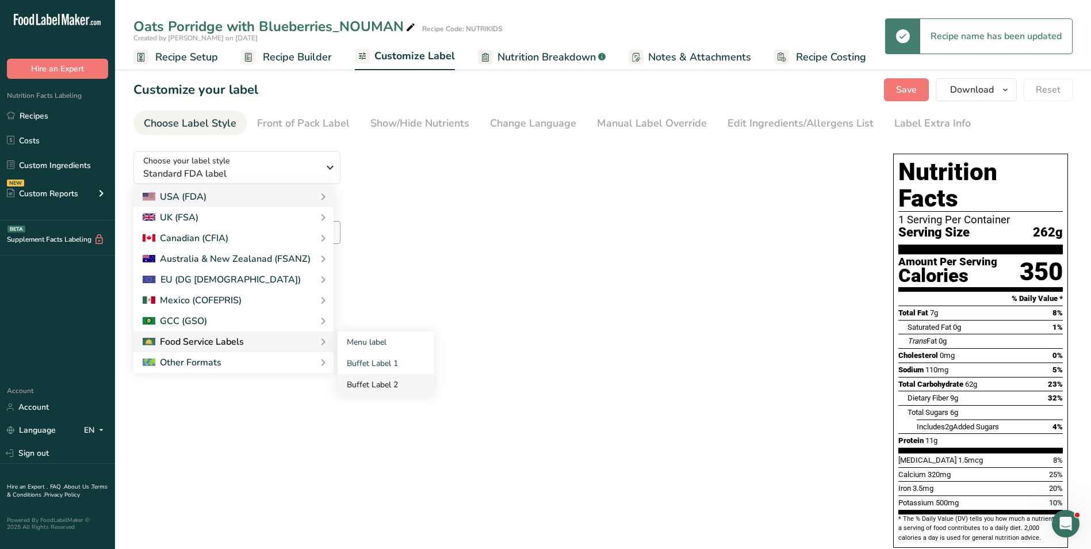
click at [382, 379] on link "Buffet Label 2" at bounding box center [386, 384] width 97 height 21
checkbox input "false"
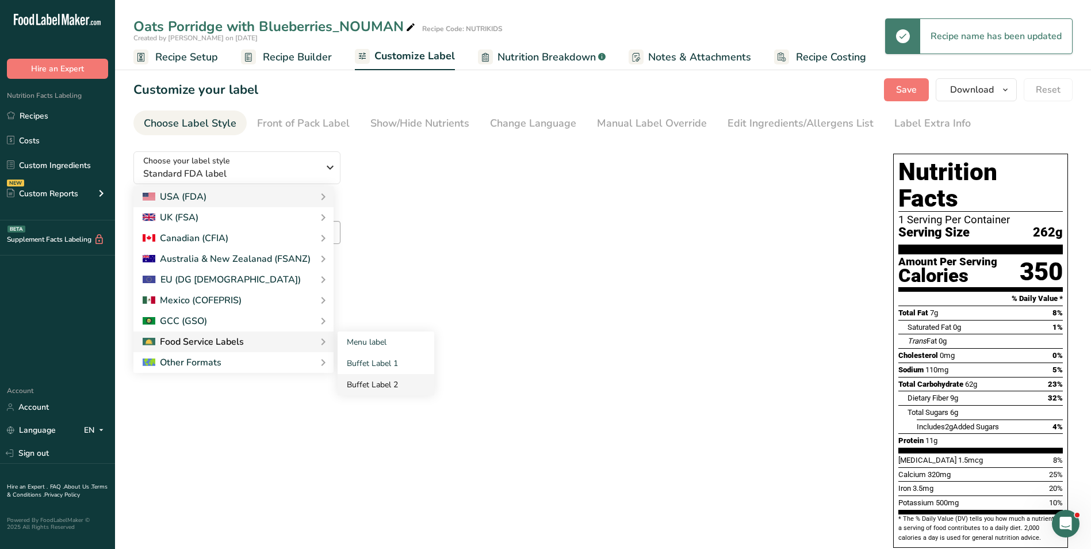
checkbox input "false"
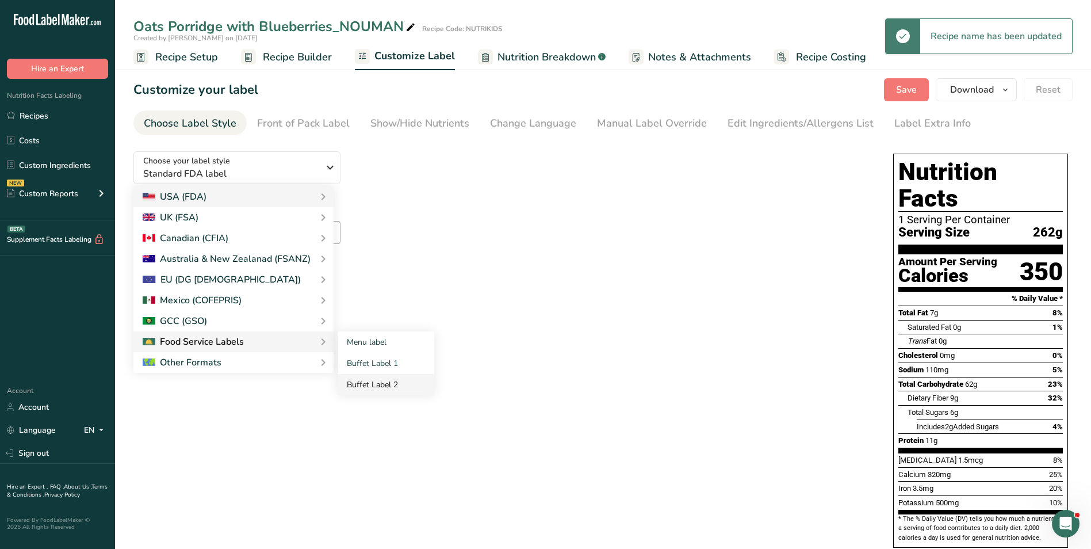
checkbox input "false"
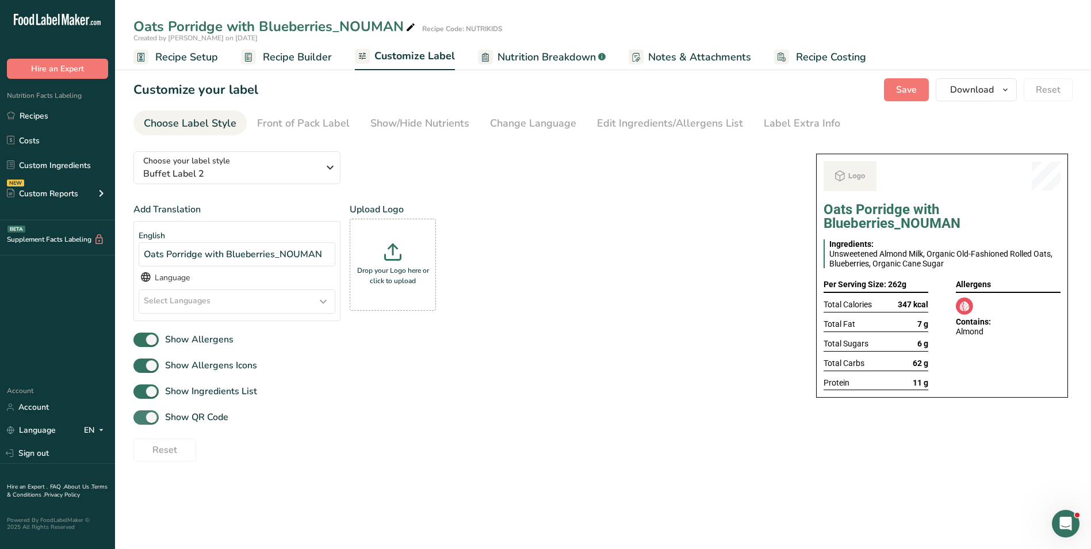
click at [216, 419] on span "Show QR Code" at bounding box center [194, 417] width 70 height 14
click at [141, 419] on input "Show QR Code" at bounding box center [136, 417] width 7 height 7
checkbox input "false"
click at [430, 115] on link "Show/Hide Nutrients" at bounding box center [419, 123] width 99 height 26
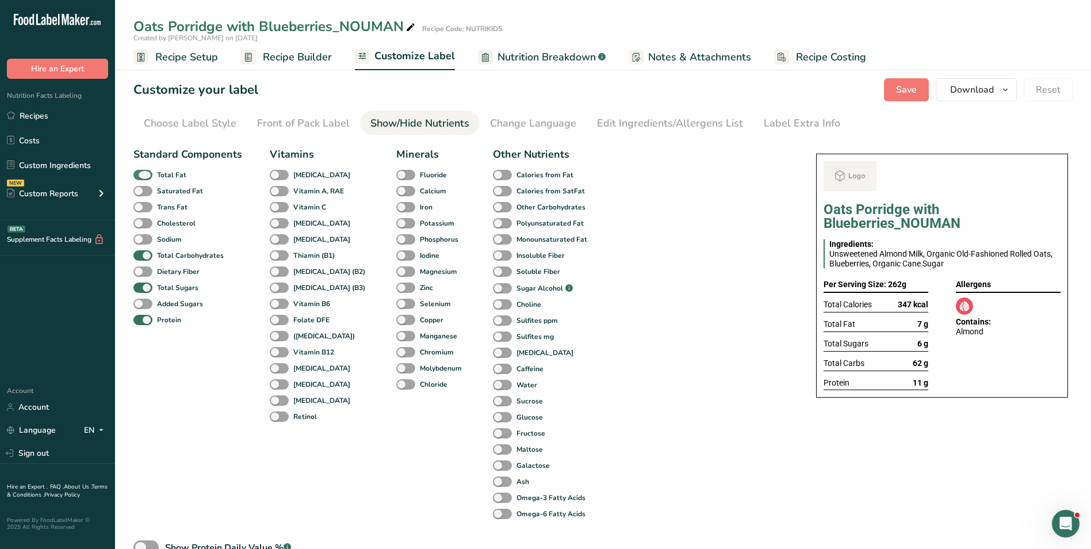
click at [175, 174] on b "Total Fat" at bounding box center [171, 175] width 29 height 10
click at [141, 174] on input "Total Fat" at bounding box center [136, 174] width 7 height 7
checkbox input "false"
click at [154, 285] on span "Total Sugars" at bounding box center [175, 287] width 46 height 10
click at [141, 285] on input "Total Sugars" at bounding box center [136, 287] width 7 height 7
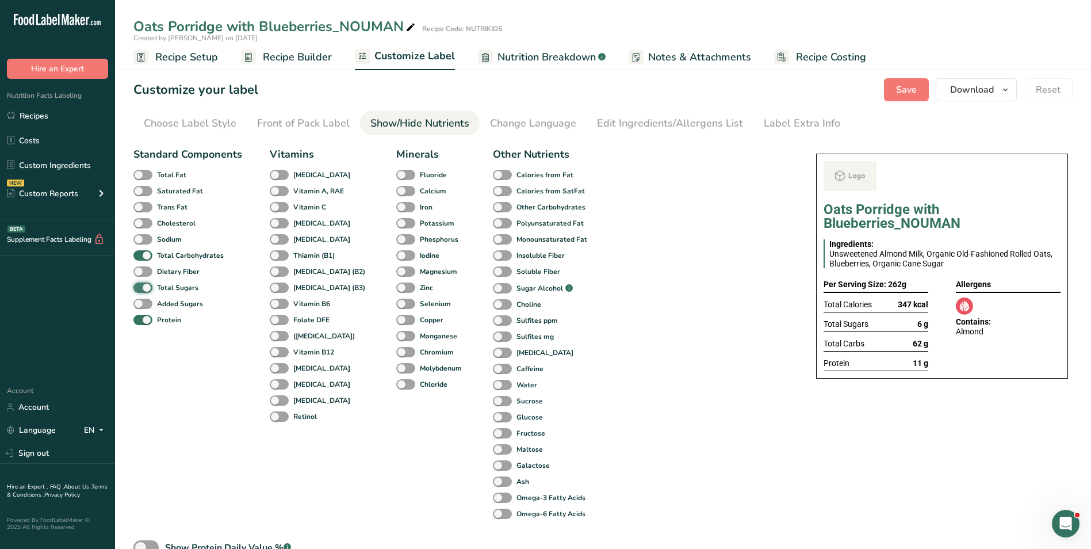
checkbox input "false"
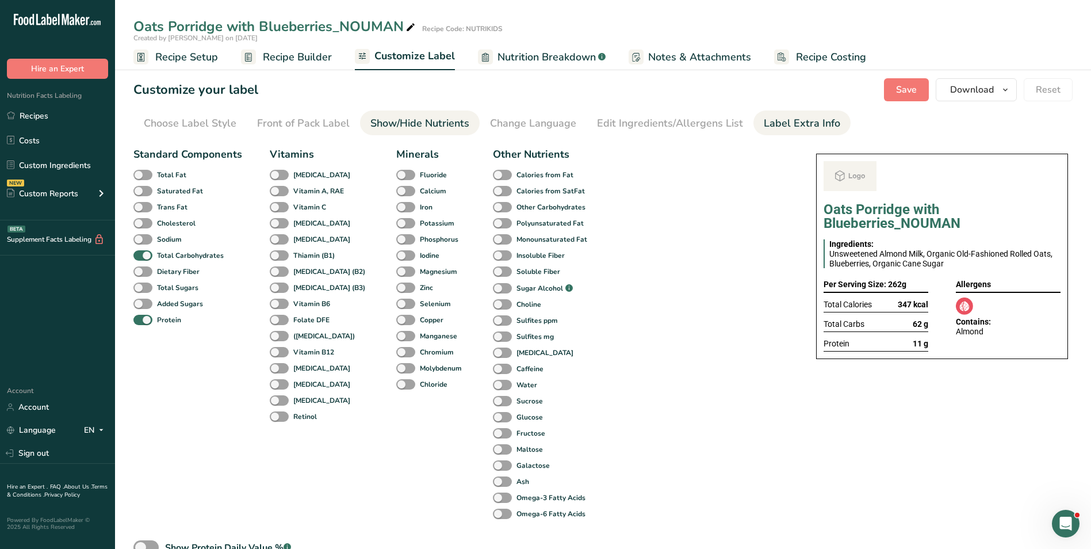
click at [798, 113] on link "Label Extra Info" at bounding box center [802, 123] width 76 height 26
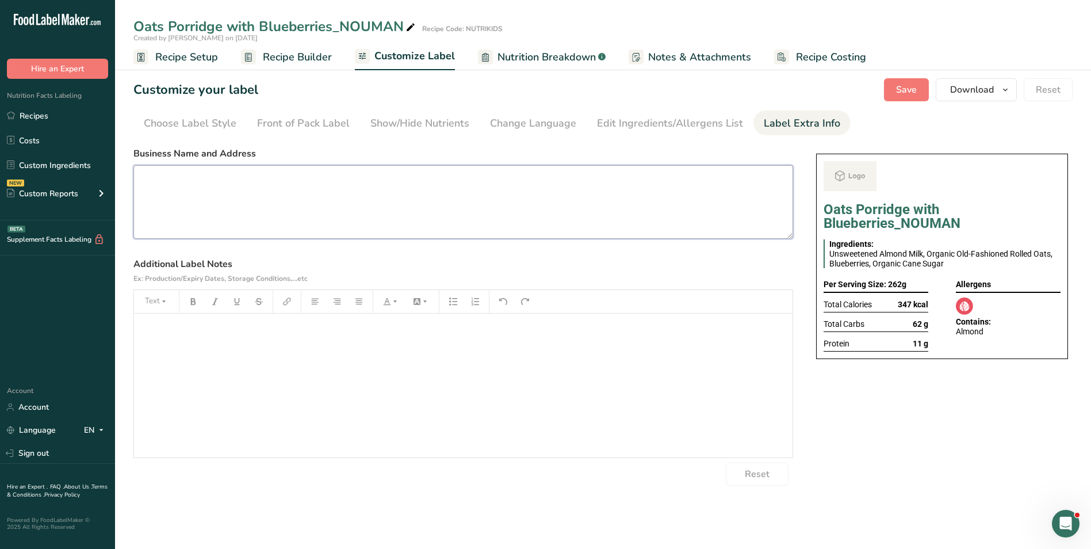
click at [221, 182] on textarea at bounding box center [463, 202] width 660 height 74
paste textarea "BREAKFAST Use by: [DATE] Storage: Keep Refrigerated under 5 degrees Heating: Re…"
click at [171, 178] on textarea "BREAKFAST Use by: [DATE] Storage: Keep Refrigerated under 5 degrees Heating: Re…" at bounding box center [463, 202] width 660 height 74
click at [170, 178] on textarea "BREAKFAST Use by: [DATE] Storage: Keep Refrigerated under 5 degrees Heating: Re…" at bounding box center [463, 202] width 660 height 74
type textarea "BREAKFAST Use by: [DATE] Storage: Keep Refrigerated under 5 degrees Heating: Re…"
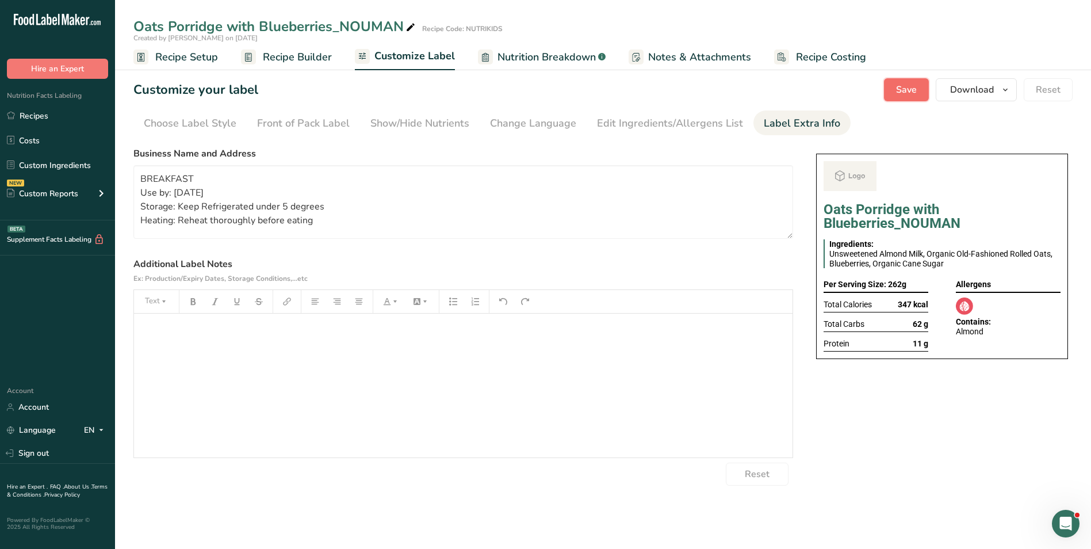
click at [922, 85] on button "Save" at bounding box center [906, 89] width 45 height 23
click at [984, 90] on span "Download" at bounding box center [972, 90] width 44 height 14
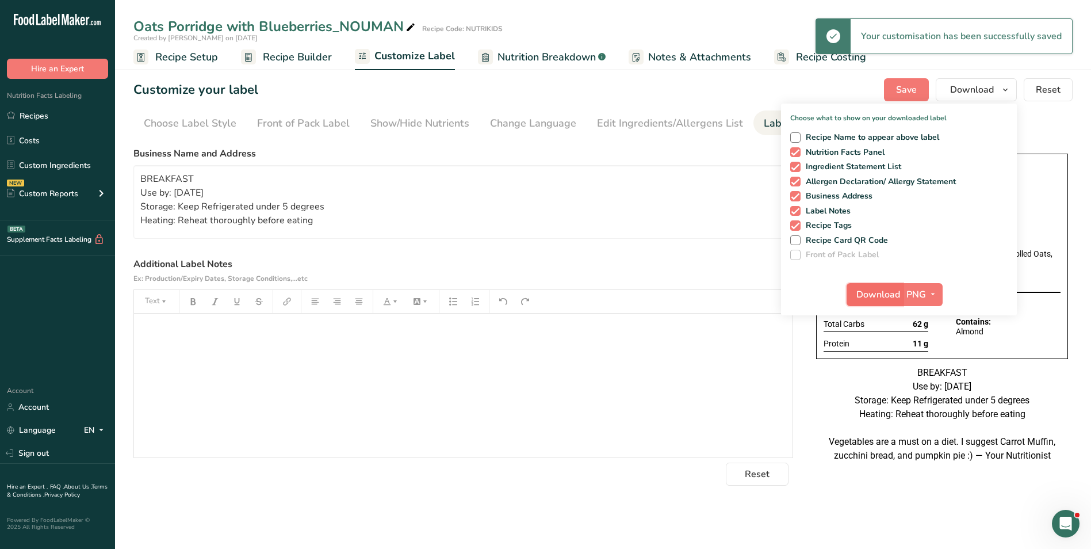
click at [868, 290] on span "Download" at bounding box center [878, 295] width 44 height 14
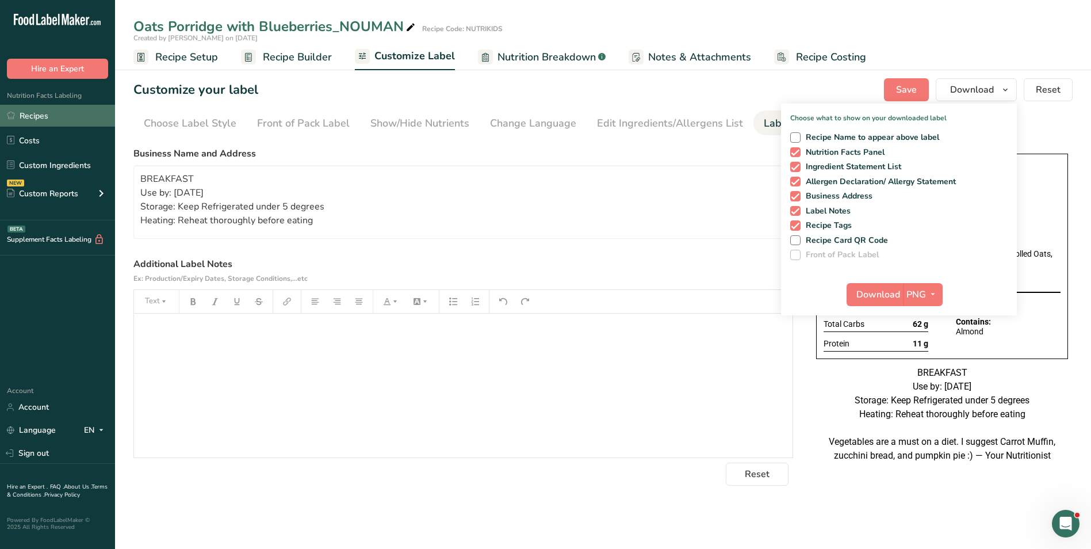
click at [45, 114] on link "Recipes" at bounding box center [57, 116] width 115 height 22
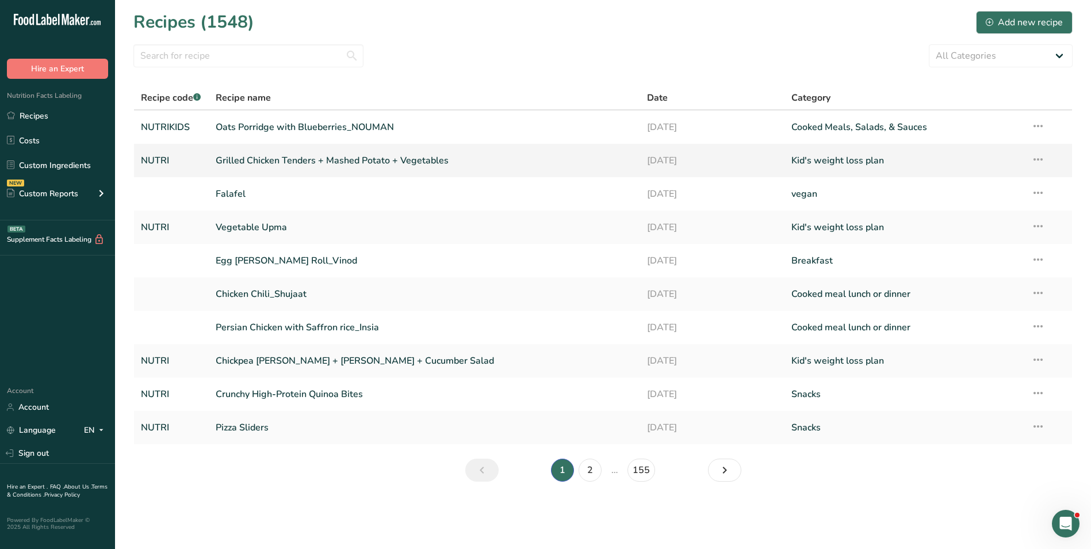
click at [306, 154] on link "Grilled Chicken Tenders + Mashed Potato + Vegetables" at bounding box center [425, 160] width 418 height 24
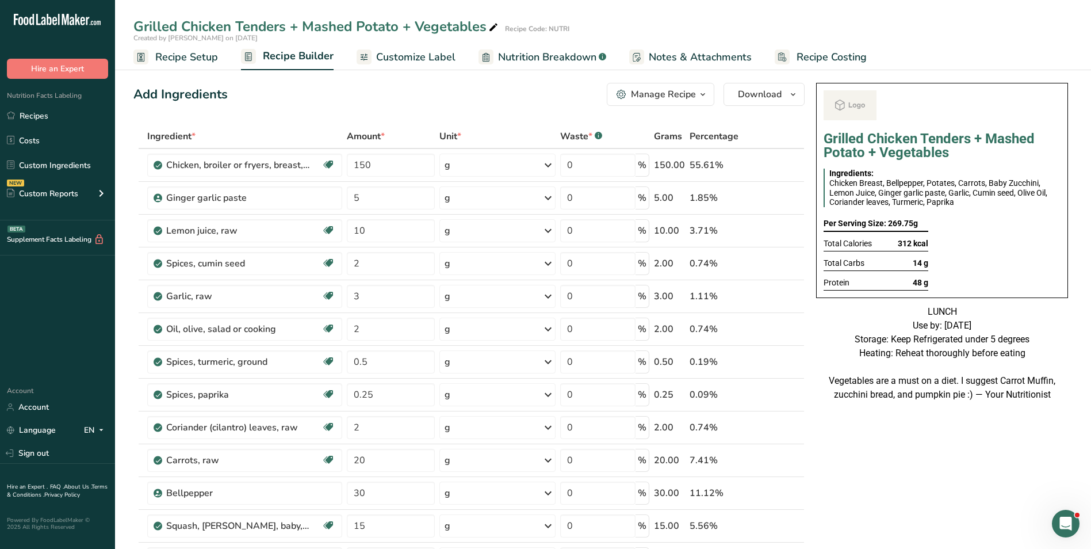
click at [633, 94] on div "Manage Recipe" at bounding box center [663, 94] width 65 height 14
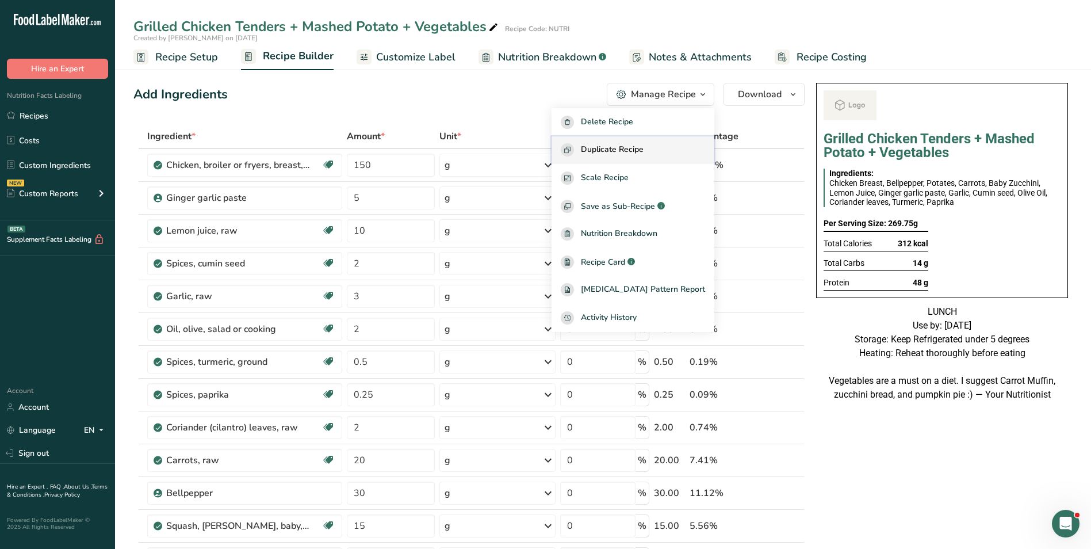
click at [637, 150] on span "Duplicate Recipe" at bounding box center [612, 149] width 63 height 13
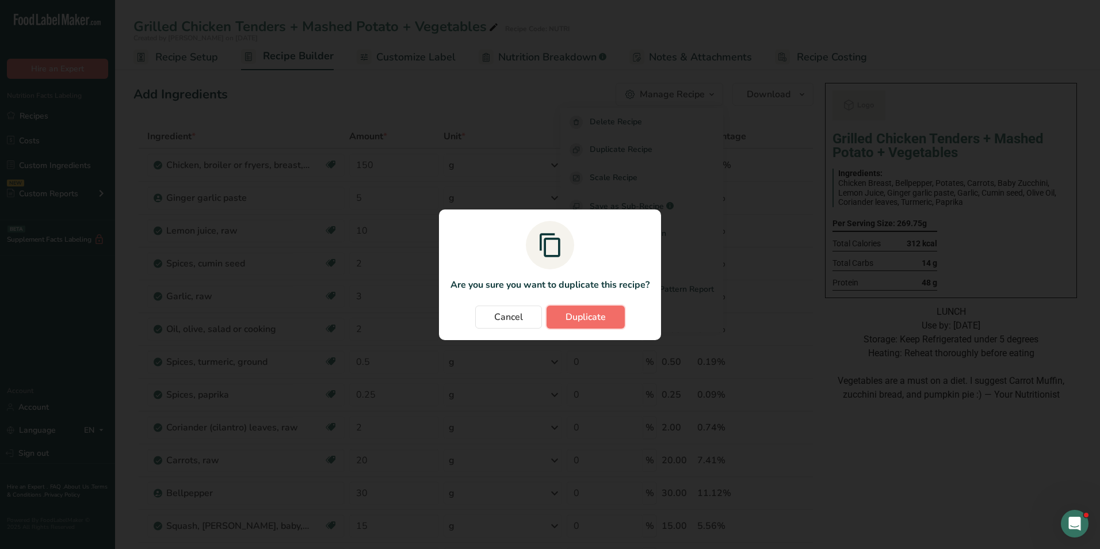
click at [593, 317] on span "Duplicate" at bounding box center [585, 317] width 40 height 14
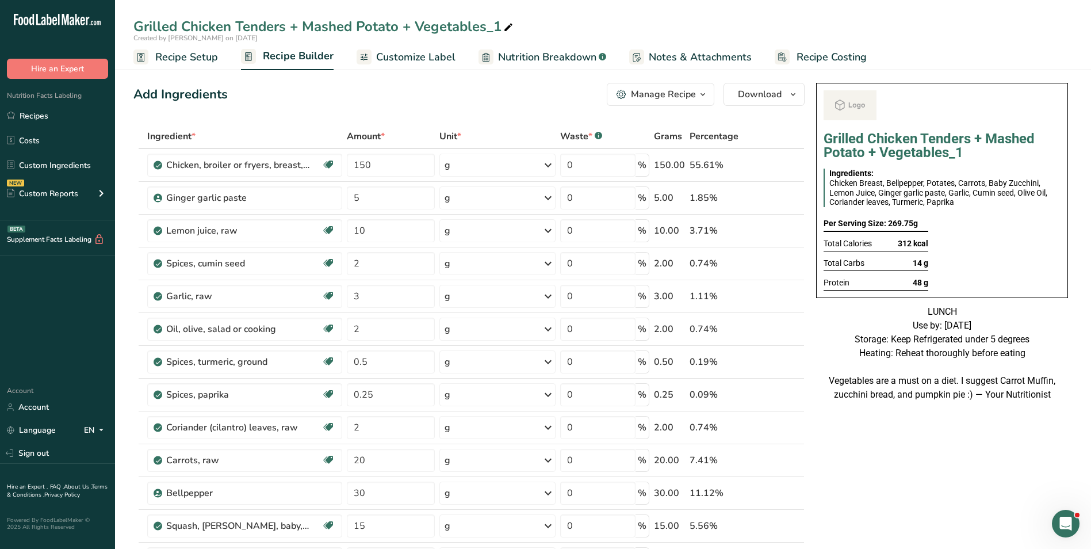
click at [166, 29] on div "Grilled Chicken Tenders + Mashed Potato + Vegetables_1" at bounding box center [324, 26] width 382 height 21
click at [166, 29] on input "Grilled Chicken Tenders + Mashed Potato + Vegetables_1" at bounding box center [602, 26] width 939 height 21
click at [255, 24] on input "Crispy Chicken Tenders + Mashed Potato + Vegetables_1" at bounding box center [602, 26] width 939 height 21
click at [483, 25] on input "Crispy Chicken strips + Mashed Potato + Vegetables_1" at bounding box center [602, 26] width 939 height 21
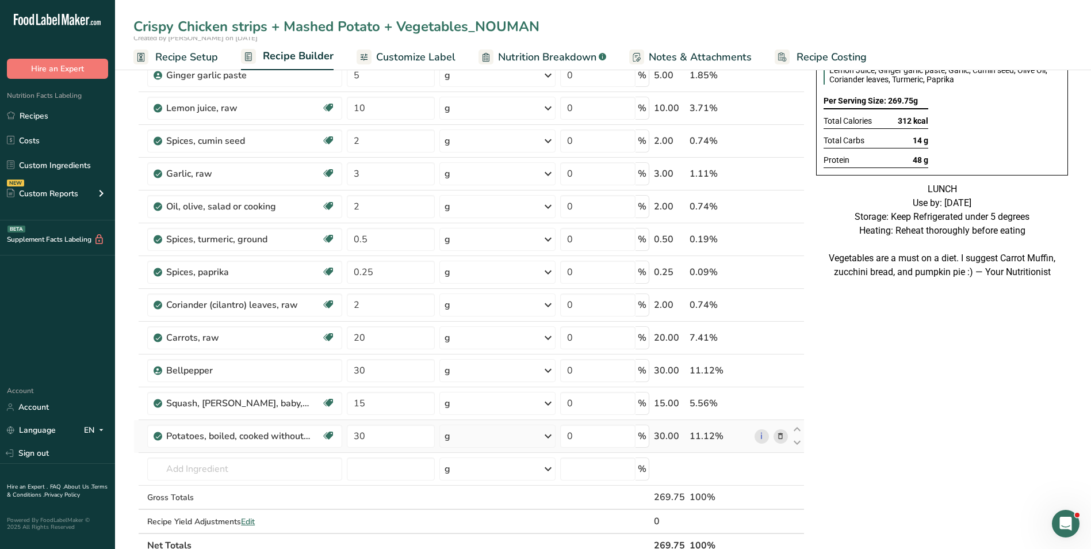
scroll to position [288, 0]
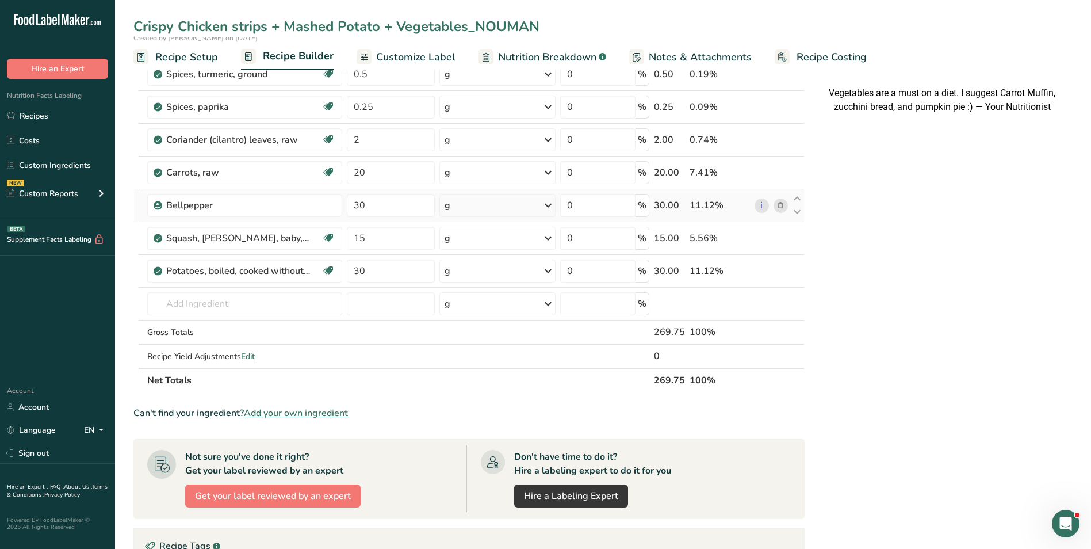
type input "Crispy Chicken strips + Mashed Potato + Vegetables_NOUMAN"
click at [782, 205] on icon at bounding box center [780, 206] width 8 height 12
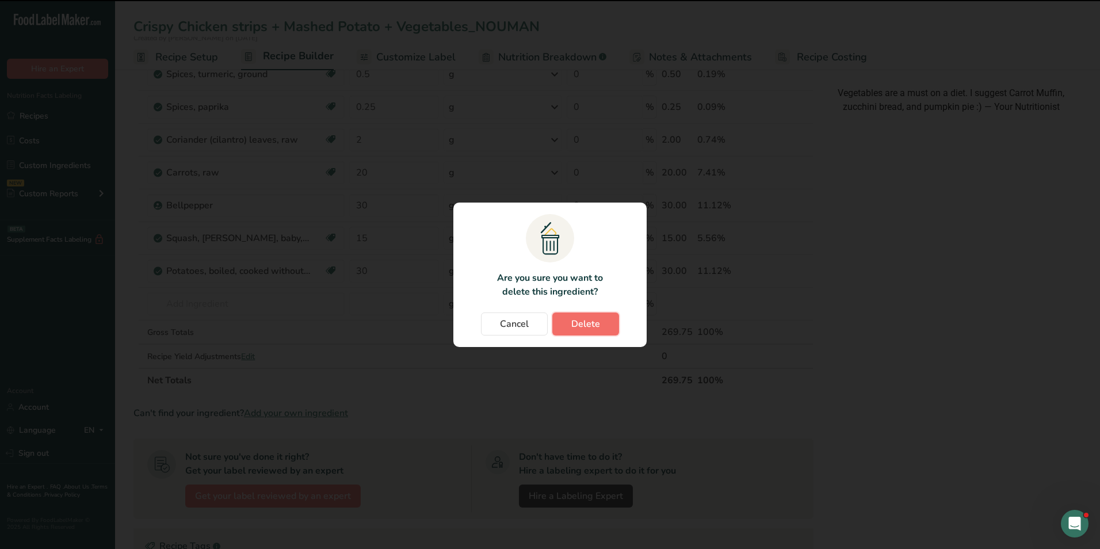
click at [599, 324] on button "Delete" at bounding box center [585, 323] width 67 height 23
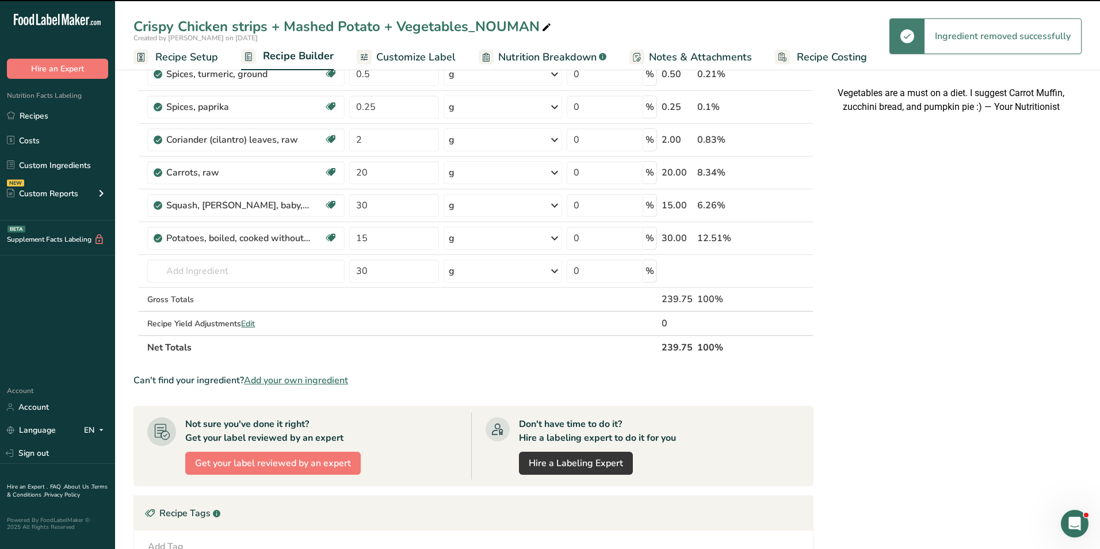
type input "15"
type input "30"
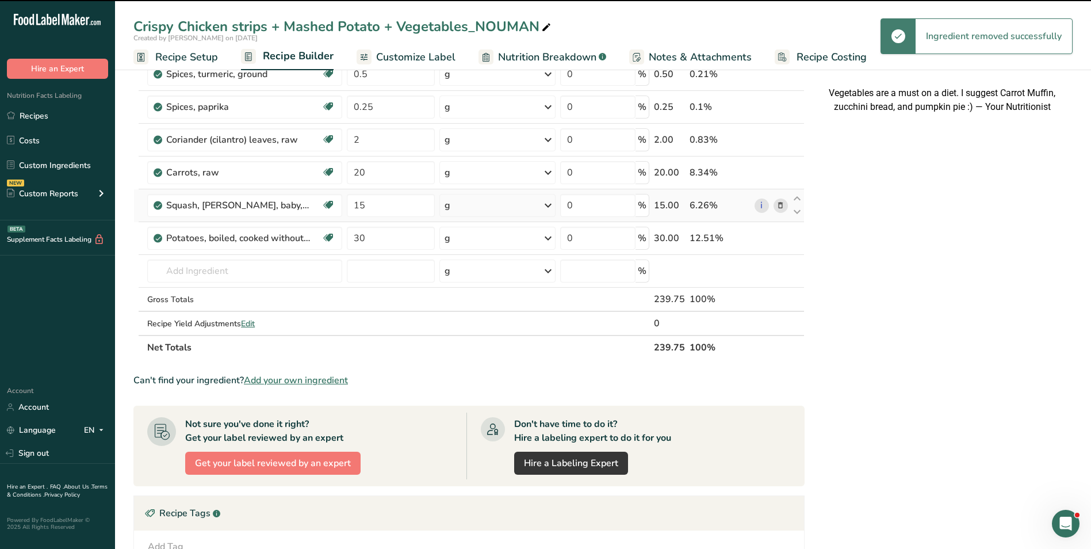
click at [776, 210] on span at bounding box center [781, 205] width 14 height 14
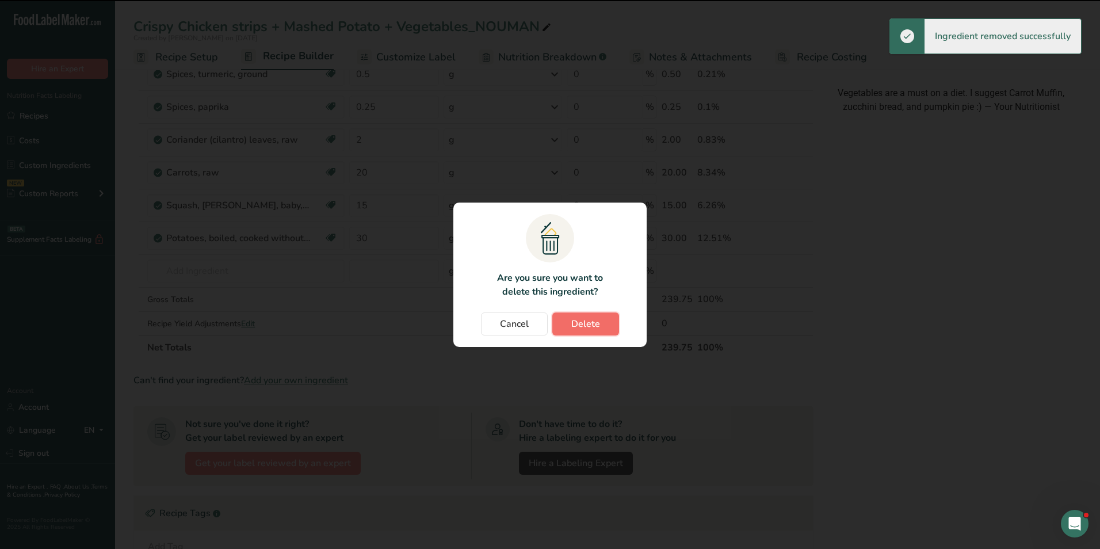
click at [584, 322] on span "Delete" at bounding box center [585, 324] width 29 height 14
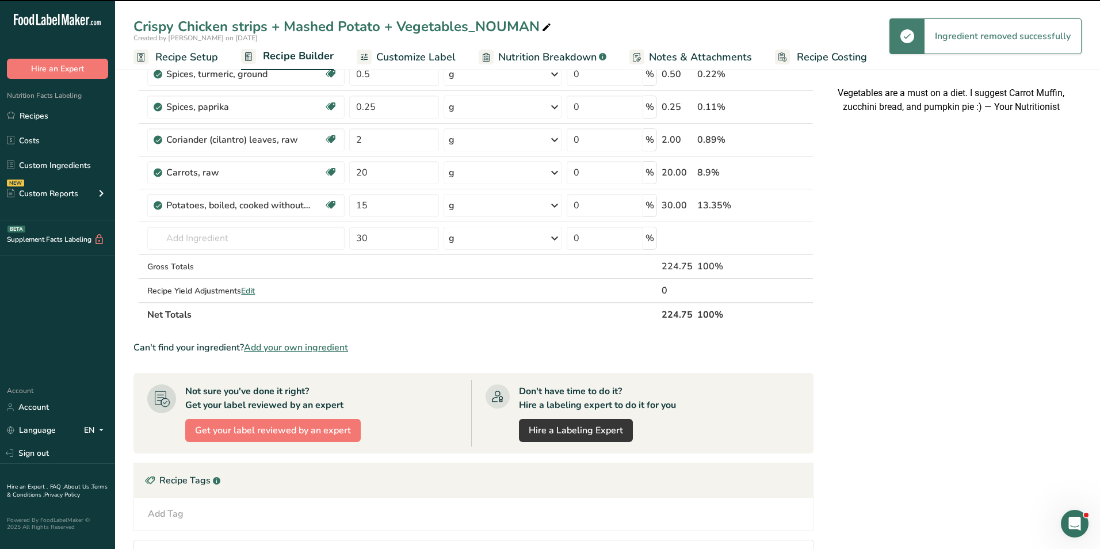
type input "30"
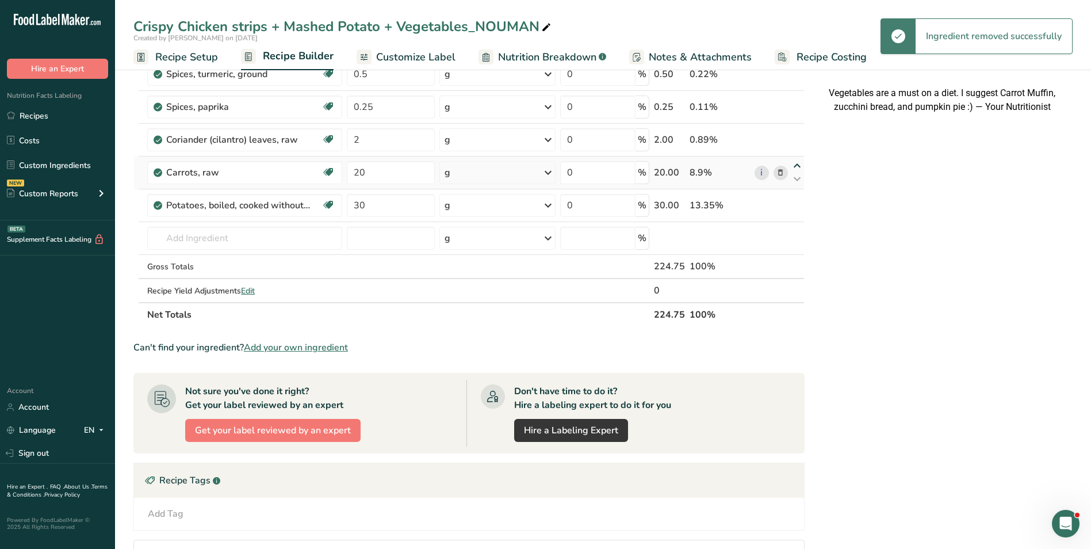
scroll to position [0, 0]
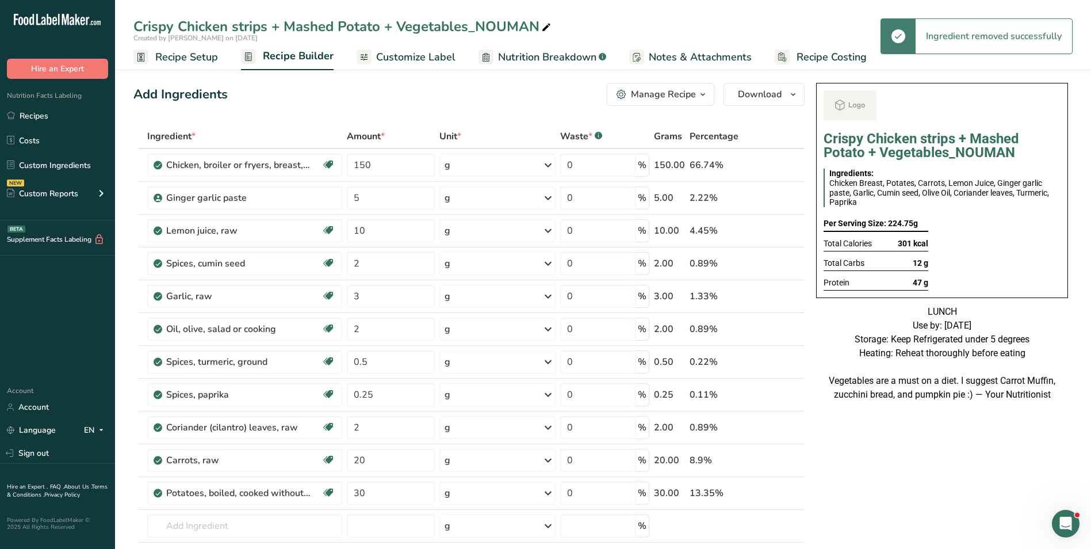
click at [578, 56] on span "Nutrition Breakdown" at bounding box center [547, 57] width 98 height 16
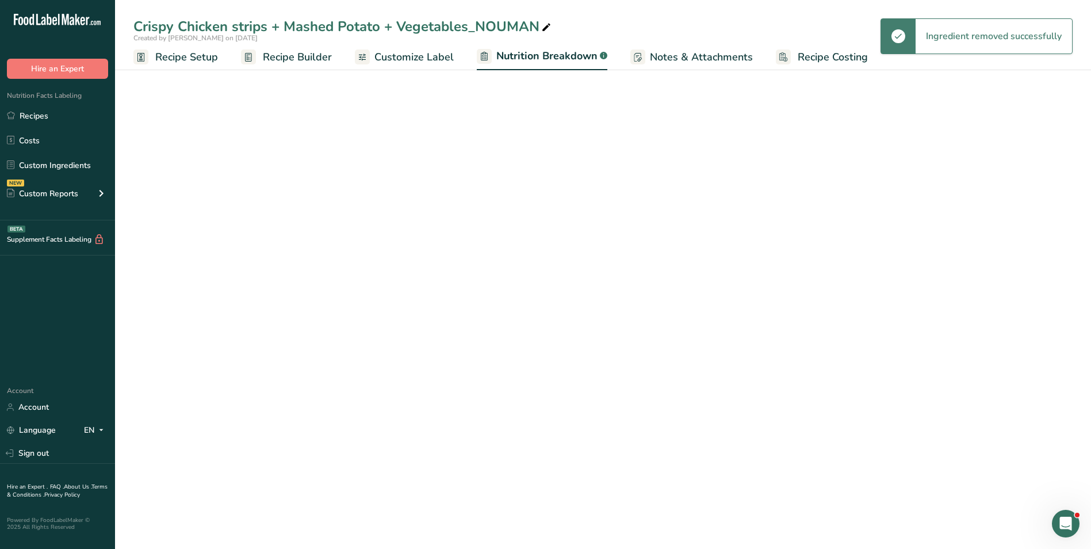
select select "Calories"
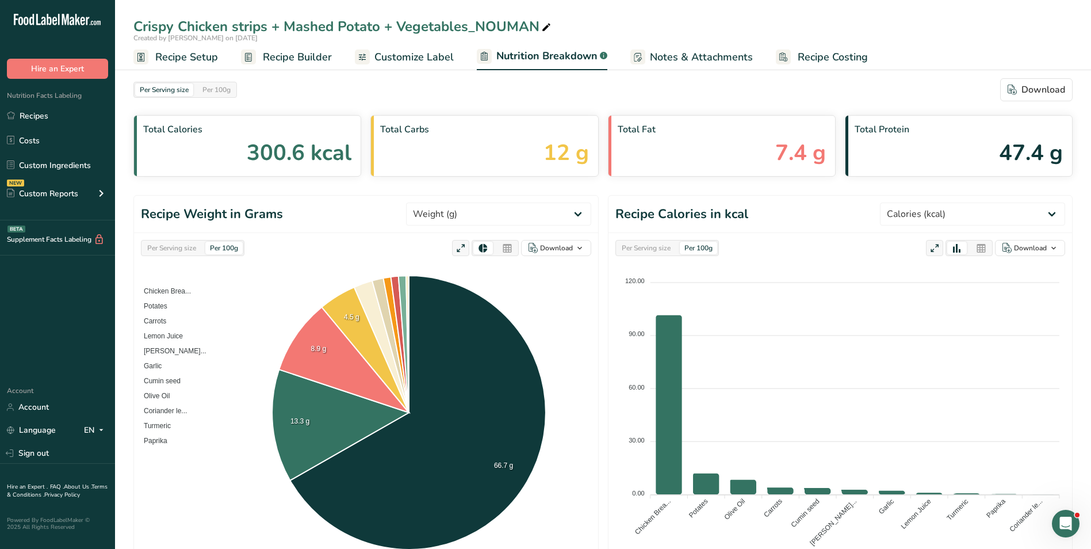
click at [400, 51] on span "Customize Label" at bounding box center [413, 57] width 79 height 16
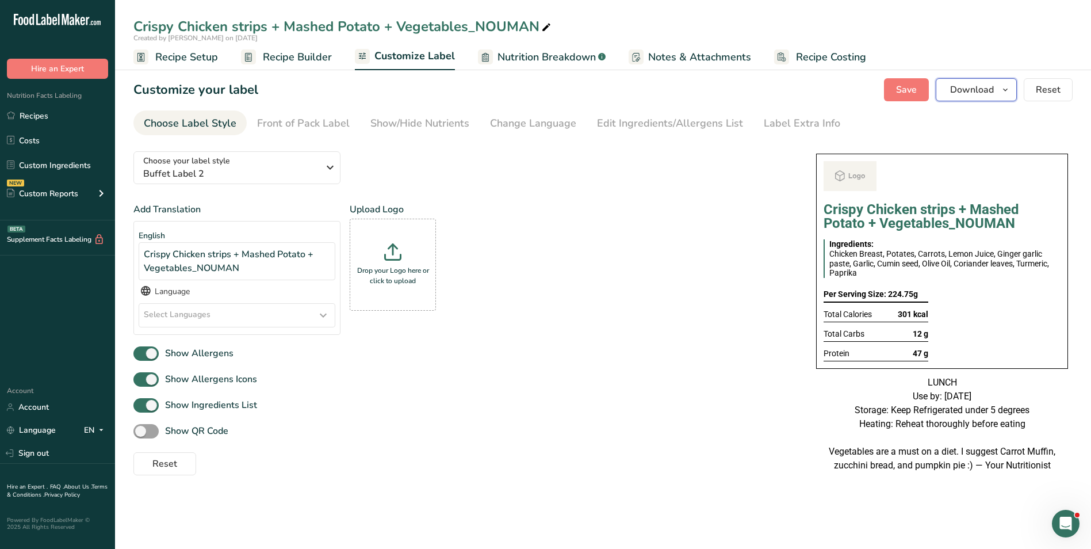
click at [976, 86] on span "Download" at bounding box center [972, 90] width 44 height 14
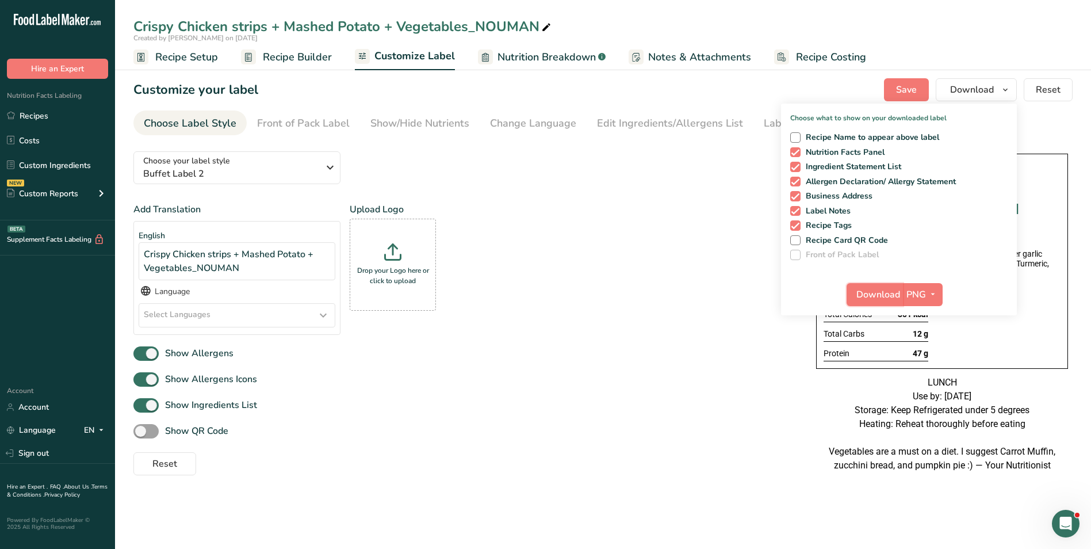
click at [879, 297] on span "Download" at bounding box center [878, 295] width 44 height 14
click at [35, 120] on link "Recipes" at bounding box center [57, 116] width 115 height 22
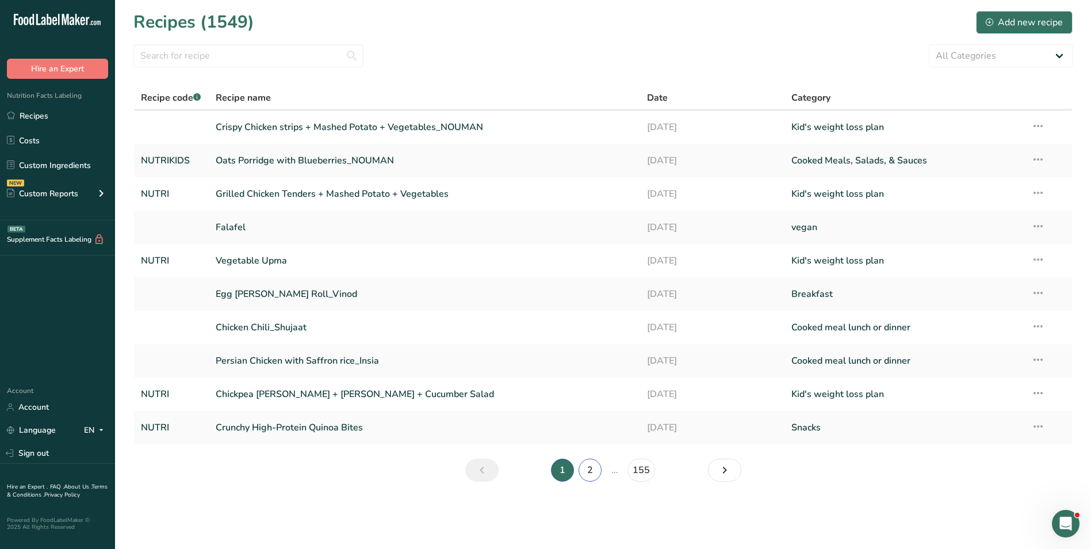
click at [582, 475] on link "2" at bounding box center [590, 469] width 23 height 23
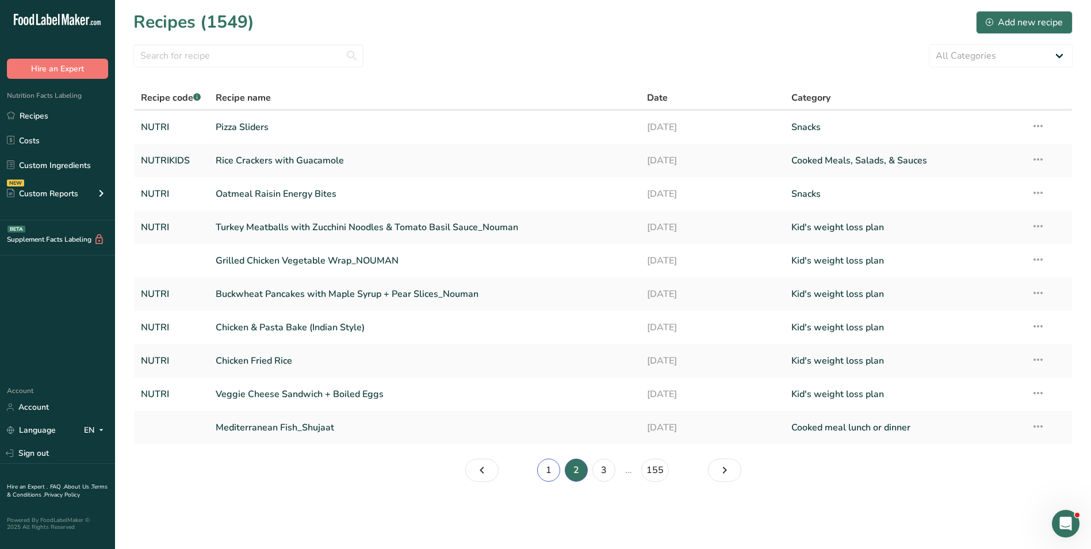
click at [557, 466] on link "1" at bounding box center [548, 469] width 23 height 23
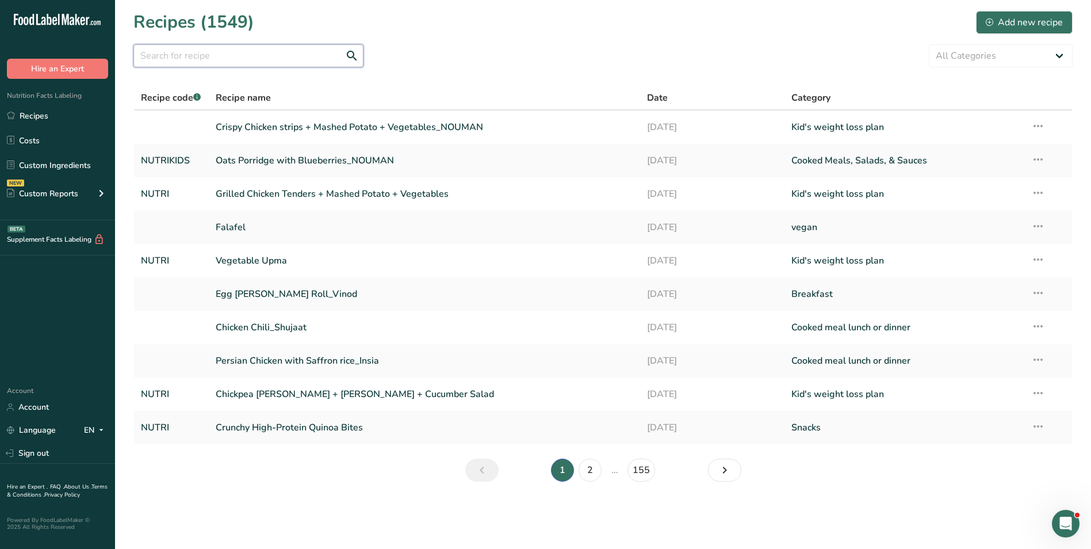
click at [239, 64] on input "text" at bounding box center [248, 55] width 230 height 23
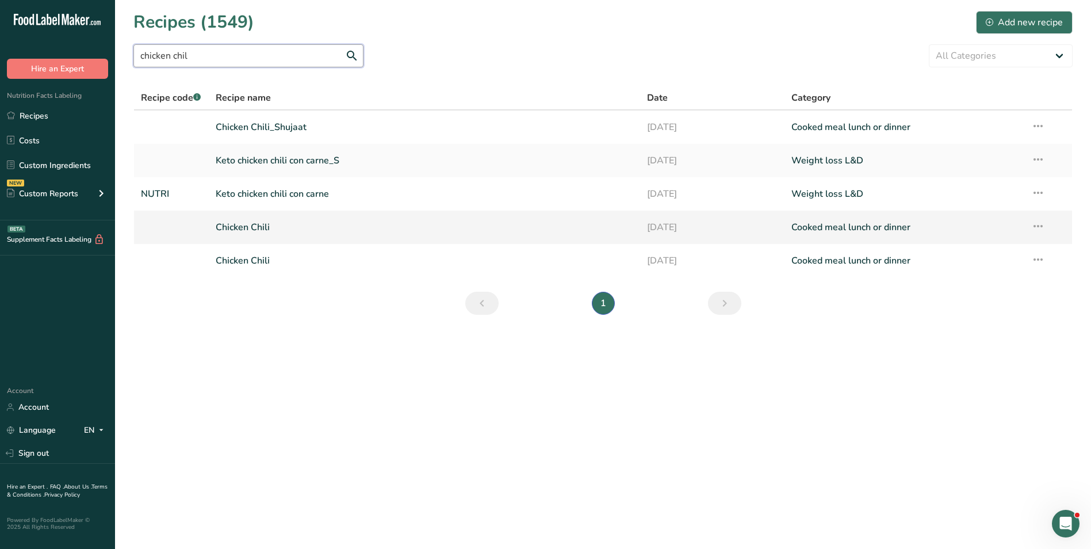
type input "chicken chil"
click at [258, 234] on link "Chicken Chili" at bounding box center [425, 227] width 418 height 24
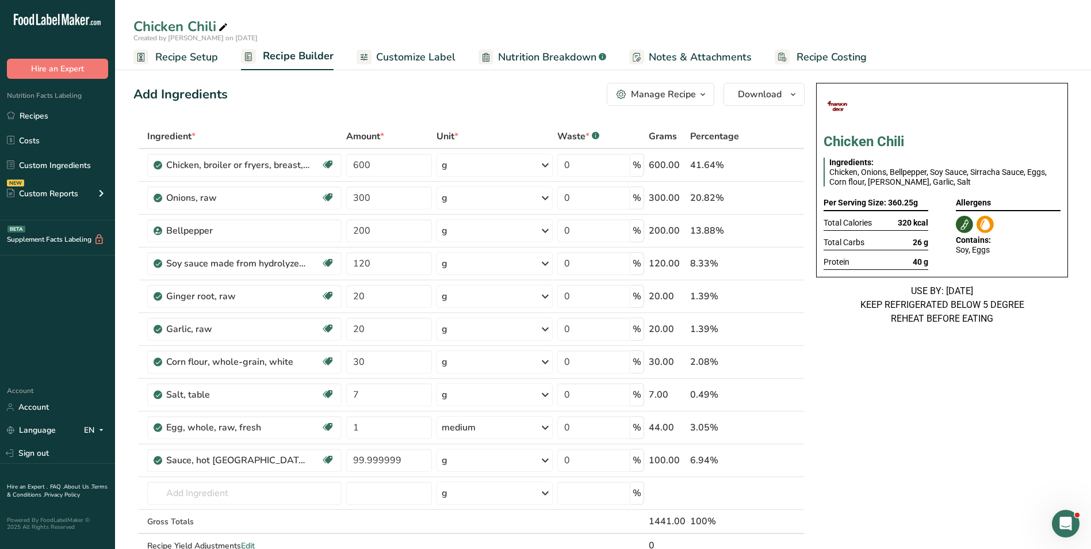
click at [380, 59] on span "Customize Label" at bounding box center [415, 57] width 79 height 16
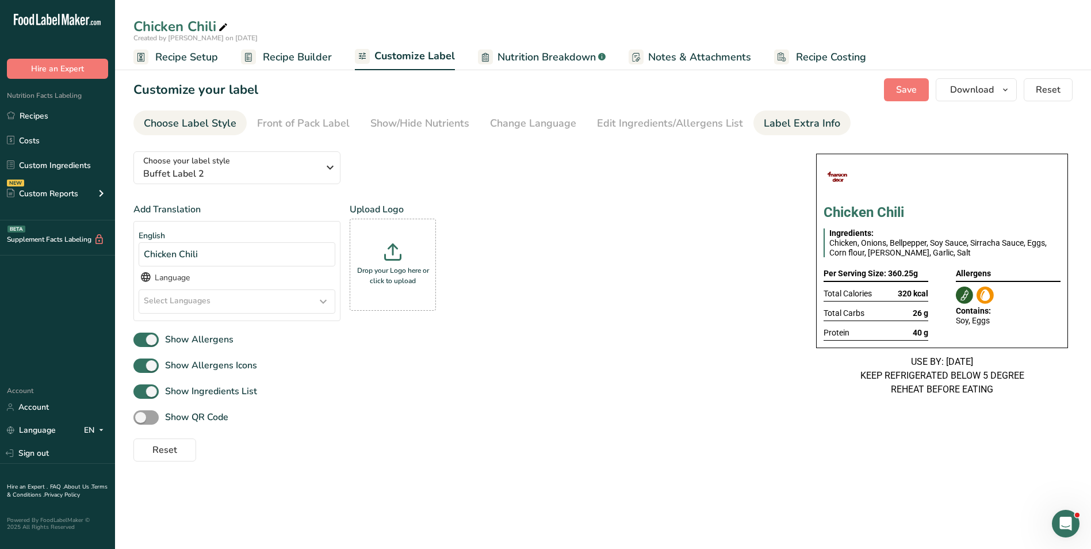
click at [764, 121] on div "Label Extra Info" at bounding box center [802, 124] width 76 height 16
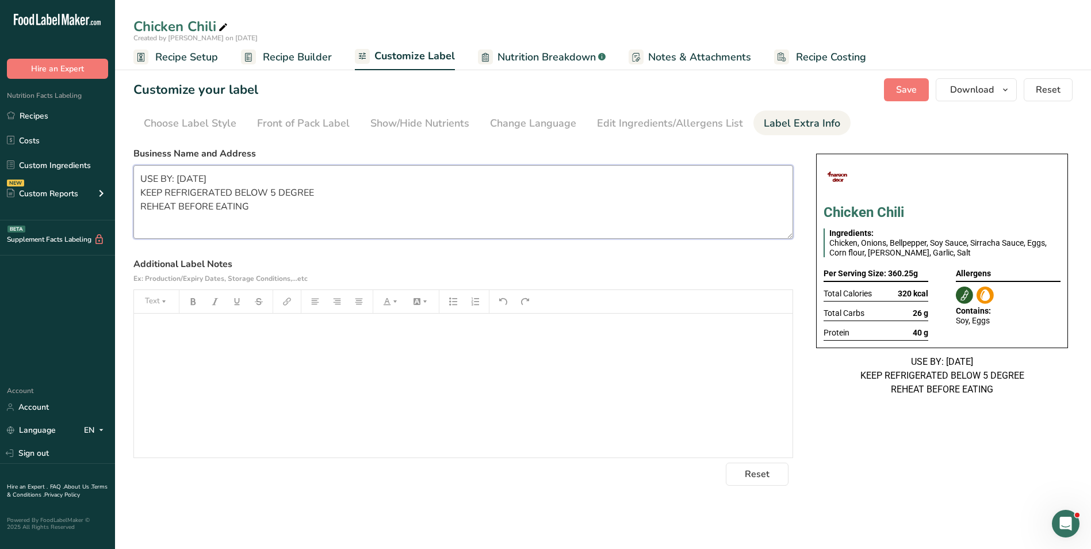
click at [293, 195] on textarea "USE BY: 22/05/2025 KEEP REFRIGERATED BELOW 5 DEGREE REHEAT BEFORE EATING" at bounding box center [463, 202] width 660 height 74
paste textarea "BREAKFAST Use by: [DATE] Storage: Keep Refrigerated under 5 degrees Heating: Re…"
click at [164, 185] on textarea "BREAKFAST Use by: [DATE] Storage: Keep Refrigerated under 5 degrees Heating: Re…" at bounding box center [463, 202] width 660 height 74
type textarea "Dinner Use by: 17/09/2025 Storage: Keep Refrigerated under 5 degrees Heating: R…"
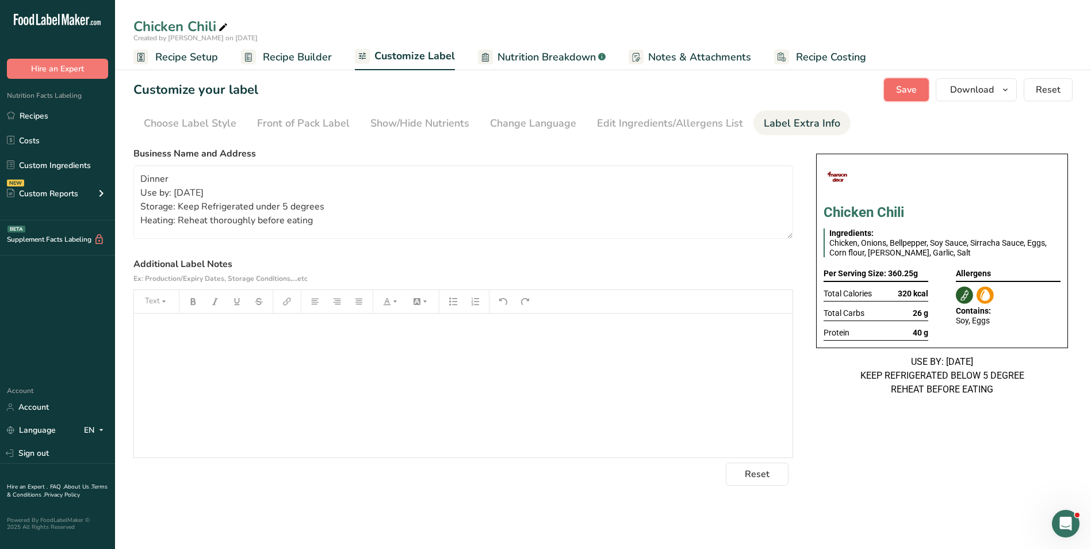
click at [900, 85] on span "Save" at bounding box center [906, 90] width 21 height 14
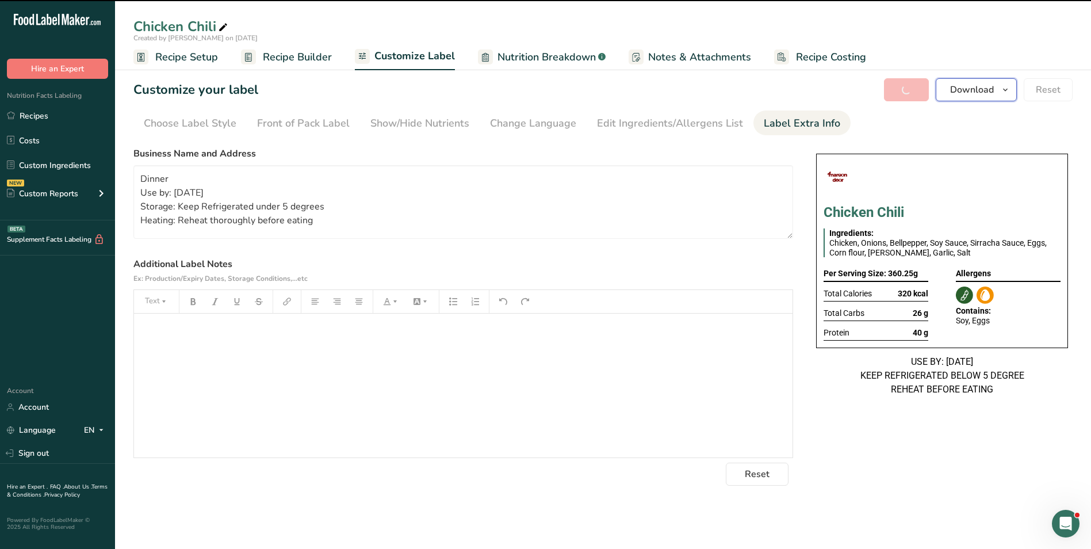
click at [969, 89] on span "Download" at bounding box center [972, 90] width 44 height 14
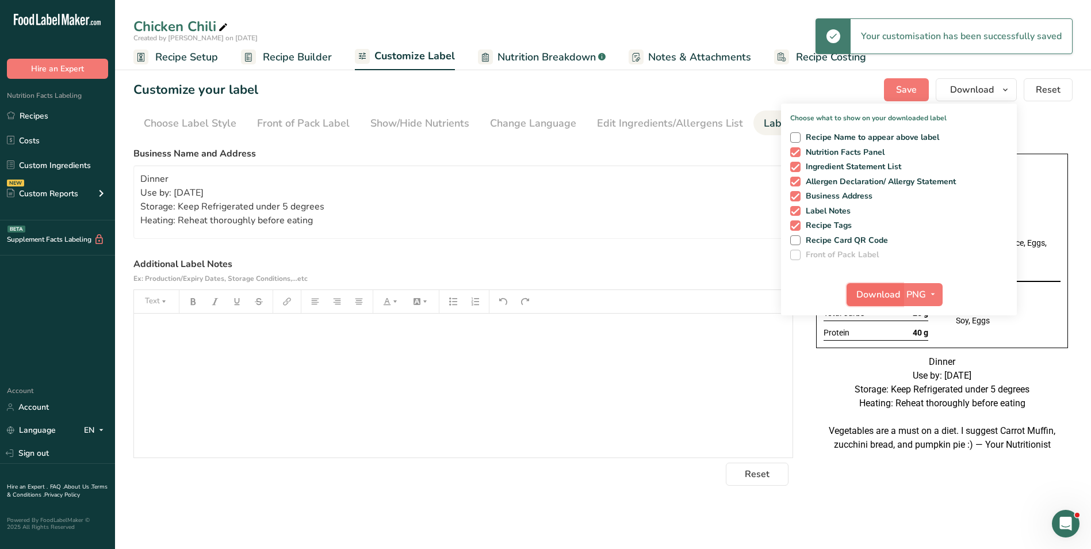
click at [888, 290] on span "Download" at bounding box center [878, 295] width 44 height 14
